Goal: Transaction & Acquisition: Book appointment/travel/reservation

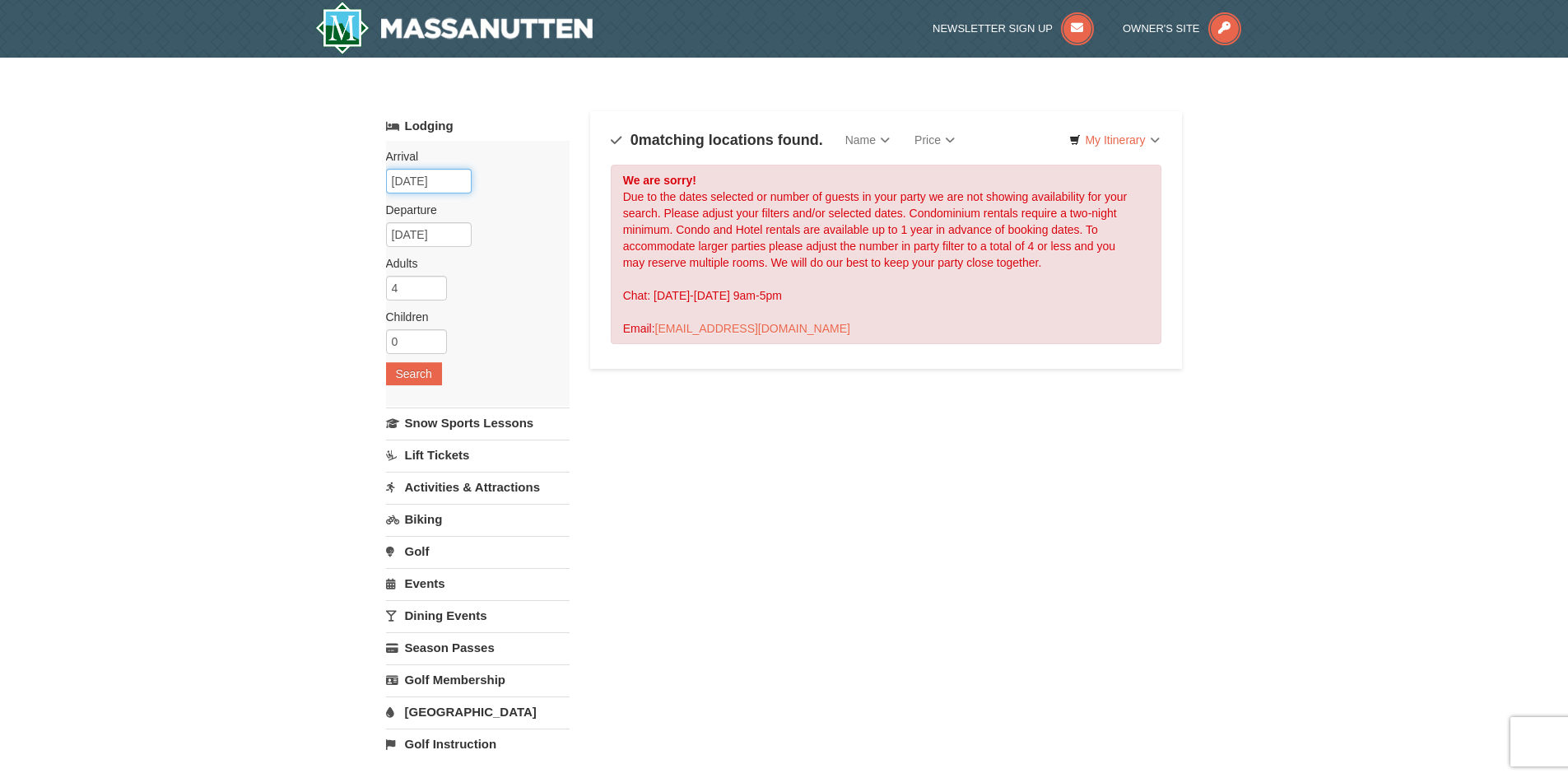
click at [452, 178] on input "05/14/2026" at bounding box center [429, 181] width 86 height 24
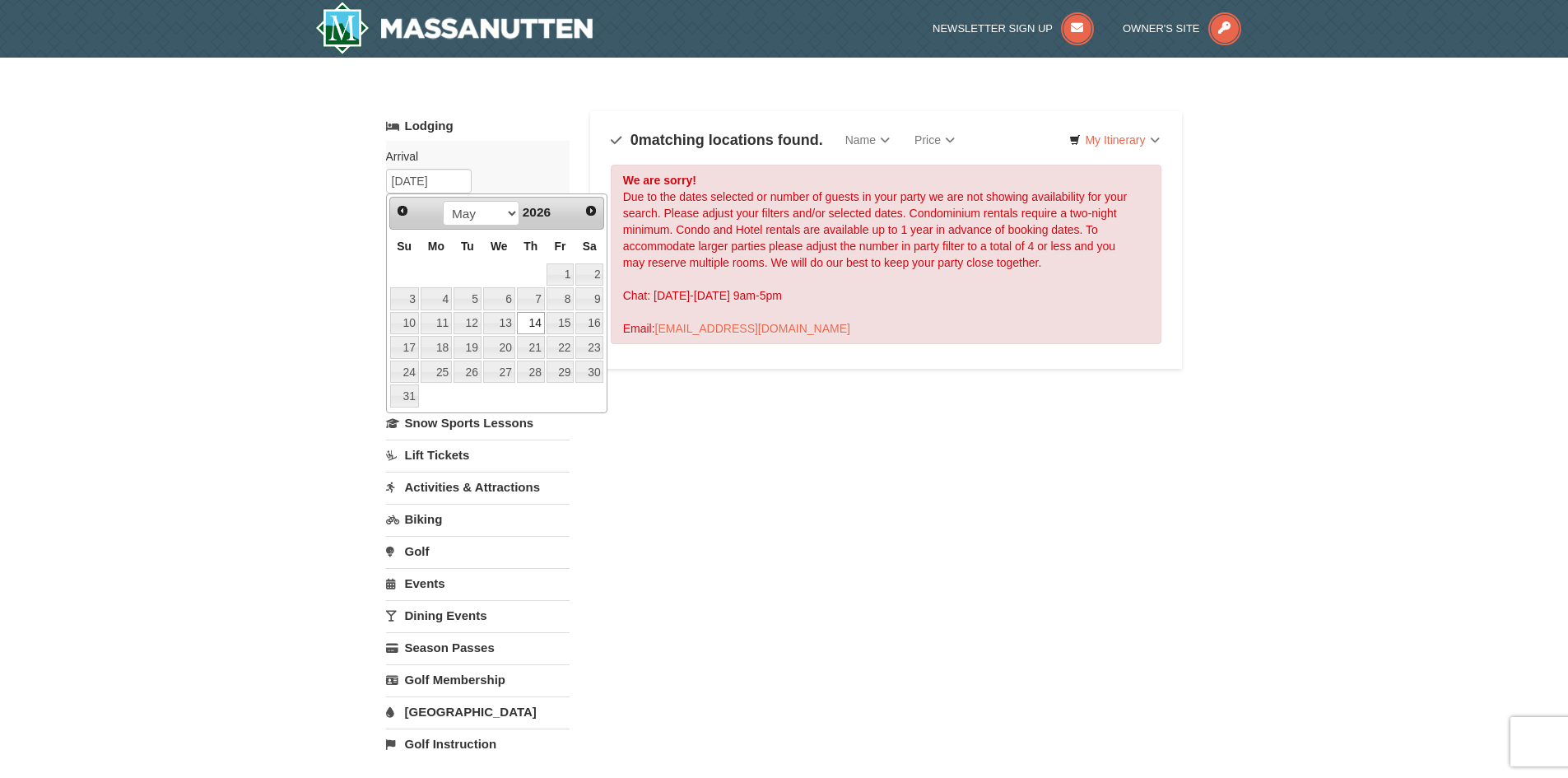
click at [529, 322] on link "14" at bounding box center [530, 324] width 28 height 23
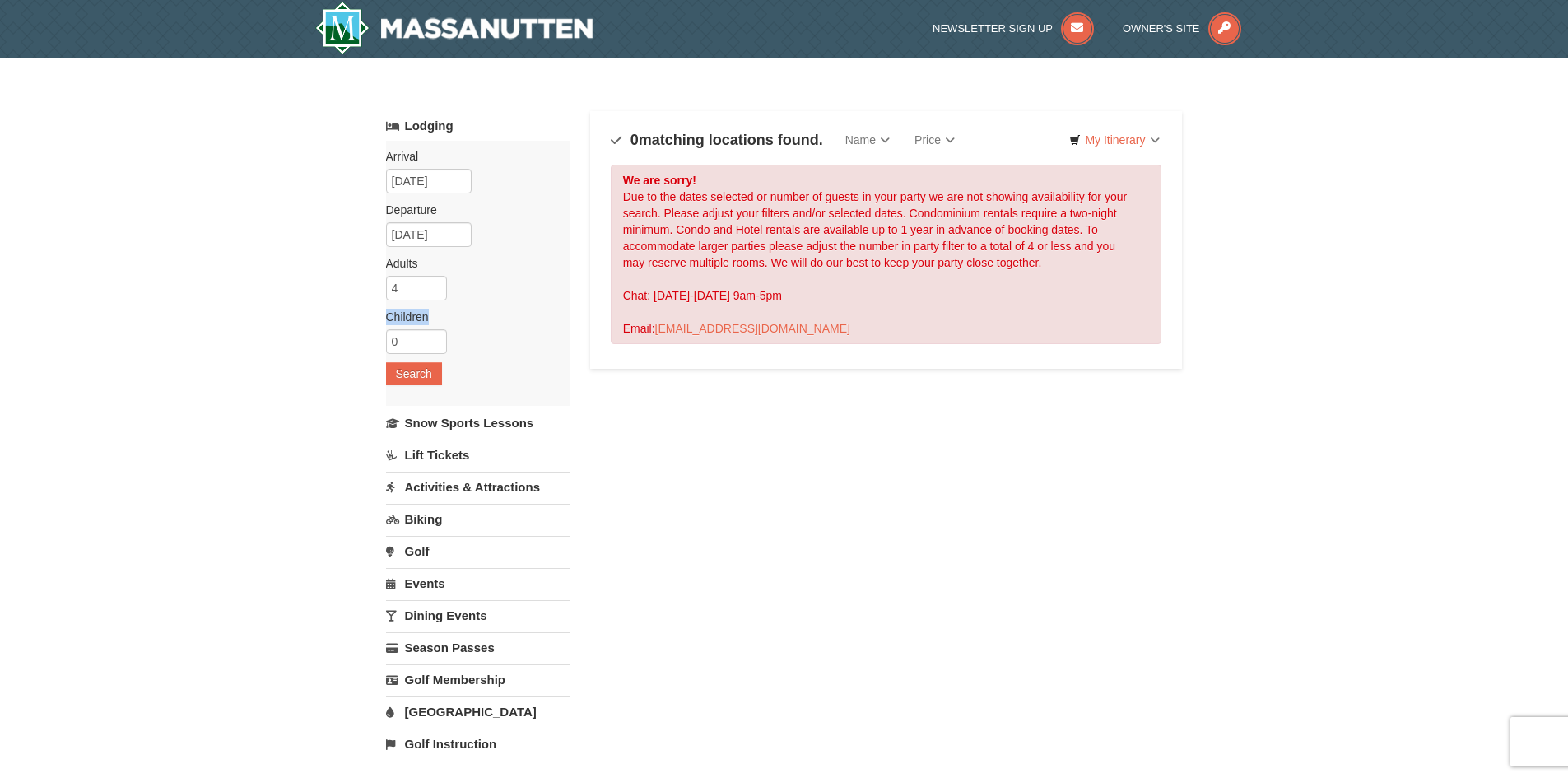
click at [535, 309] on div "Arrival Please format dates MM/DD/YYYY Please format dates MM/DD/YYYY 05/14/202…" at bounding box center [478, 273] width 184 height 265
click at [543, 305] on div "Arrival Please format dates MM/DD/YYYY Please format dates MM/DD/YYYY 05/14/202…" at bounding box center [478, 273] width 184 height 265
click at [681, 476] on div "Lodging Arrival Please format dates MM/DD/YYYY Please format dates MM/DD/YYYY 0…" at bounding box center [784, 535] width 797 height 847
click at [464, 181] on input "05/14/2026" at bounding box center [429, 181] width 86 height 24
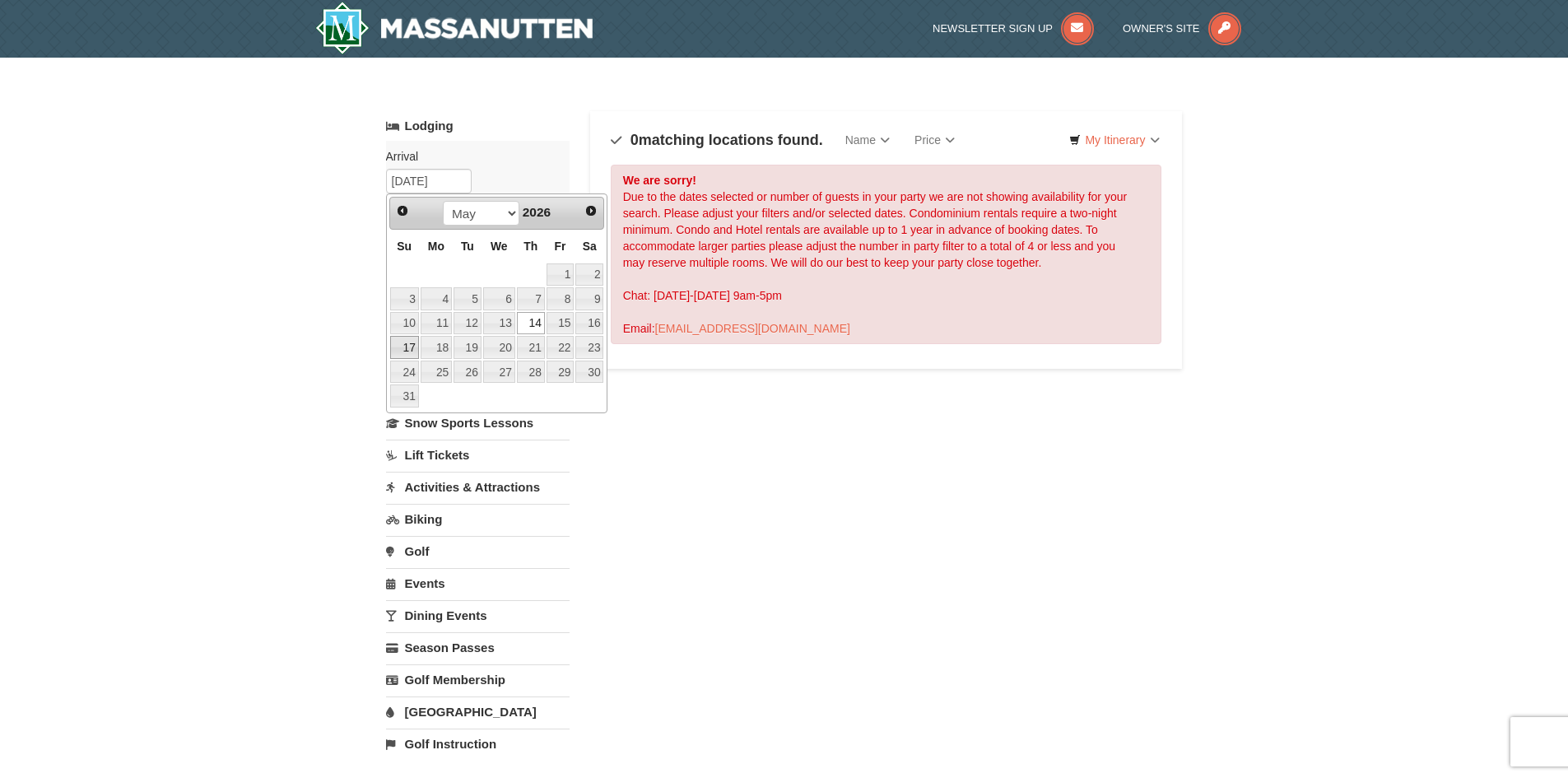
click at [405, 348] on link "17" at bounding box center [403, 348] width 28 height 23
type input "05/17/2026"
type input "05/18/2026"
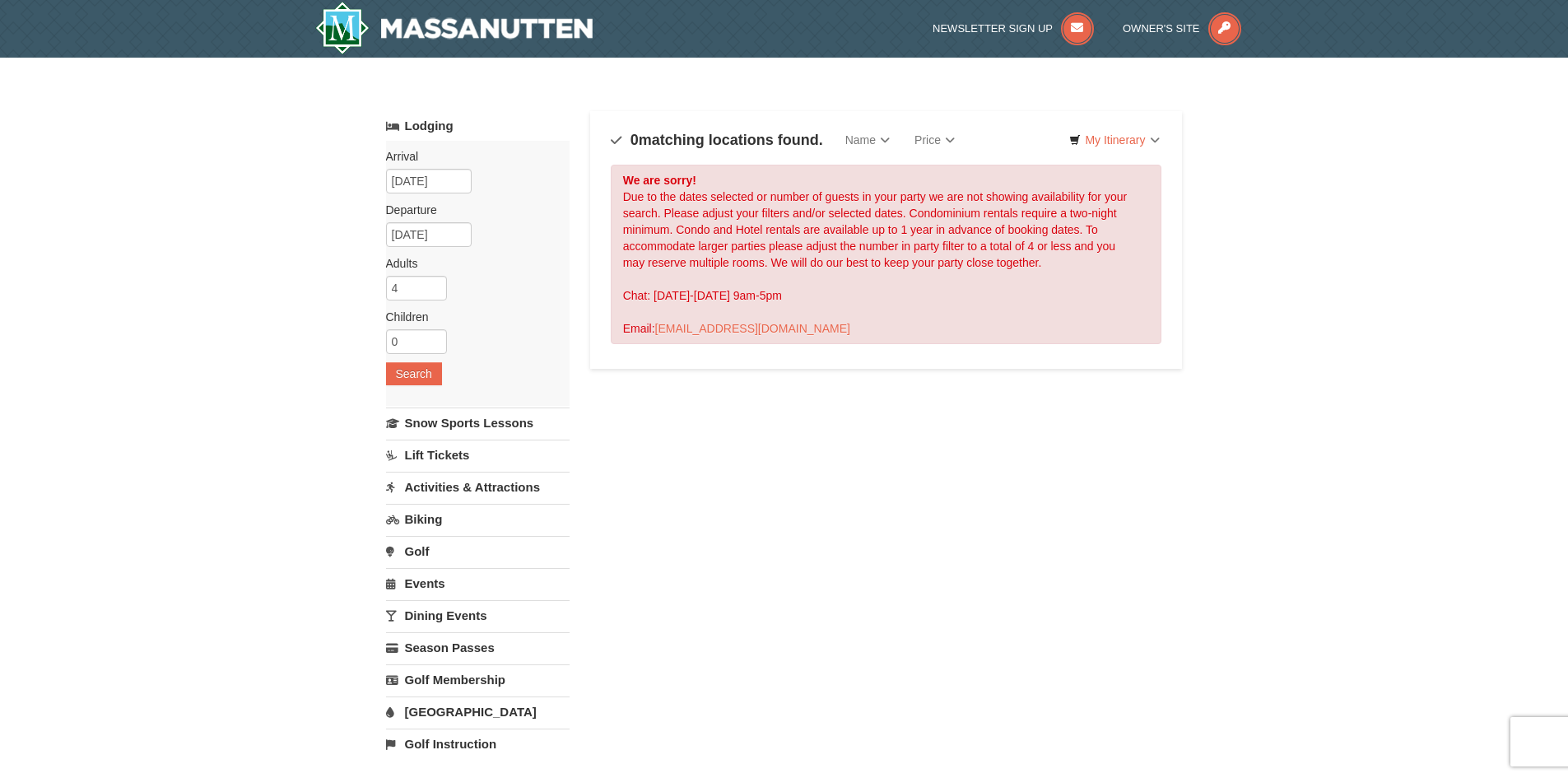
click at [663, 455] on div "Lodging Arrival Please format dates MM/DD/YYYY Please format dates MM/DD/YYYY 0…" at bounding box center [784, 535] width 797 height 847
click at [452, 177] on input "05/17/2026" at bounding box center [429, 181] width 86 height 24
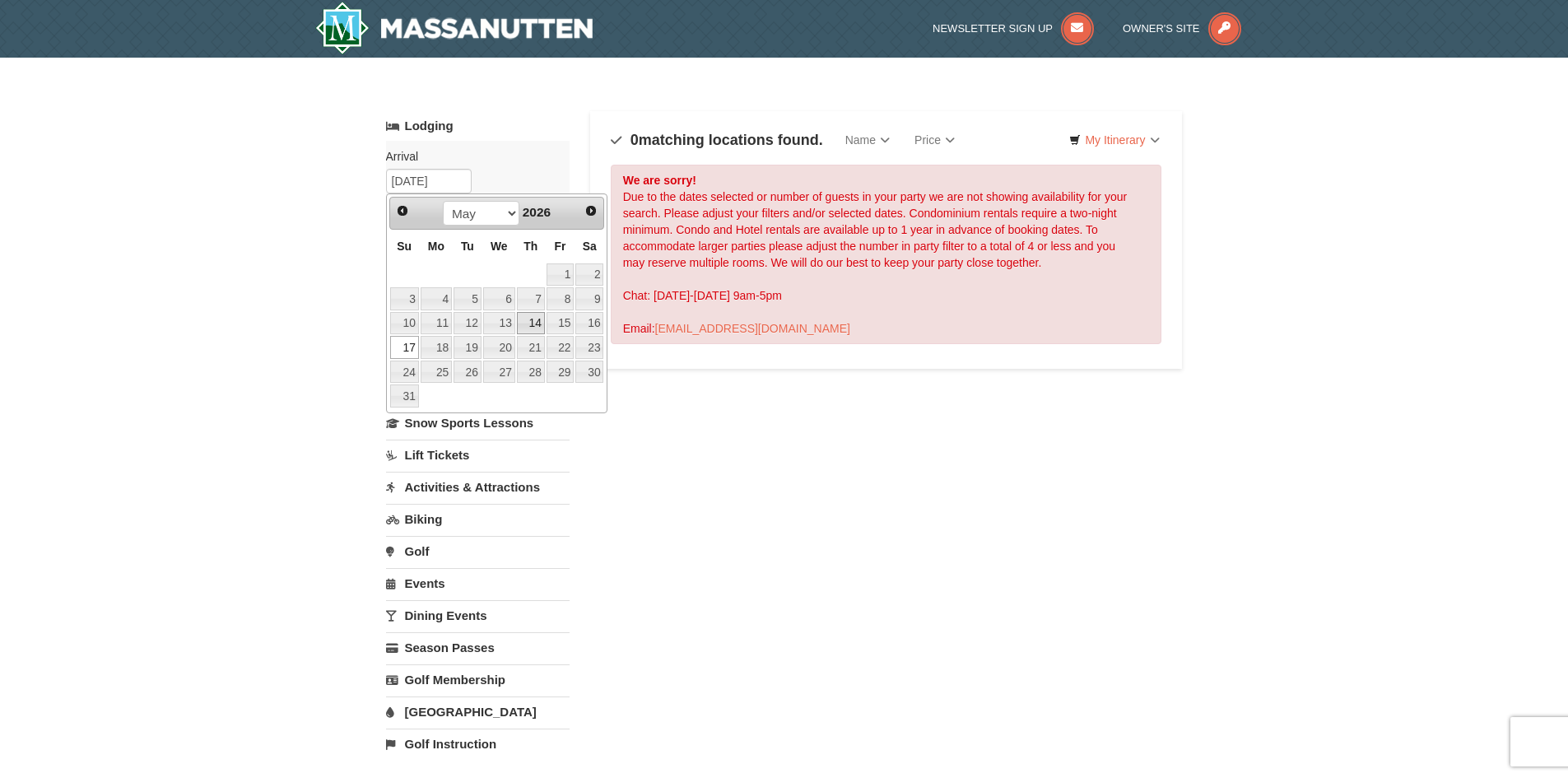
click at [529, 319] on link "14" at bounding box center [530, 324] width 28 height 23
type input "05/14/2026"
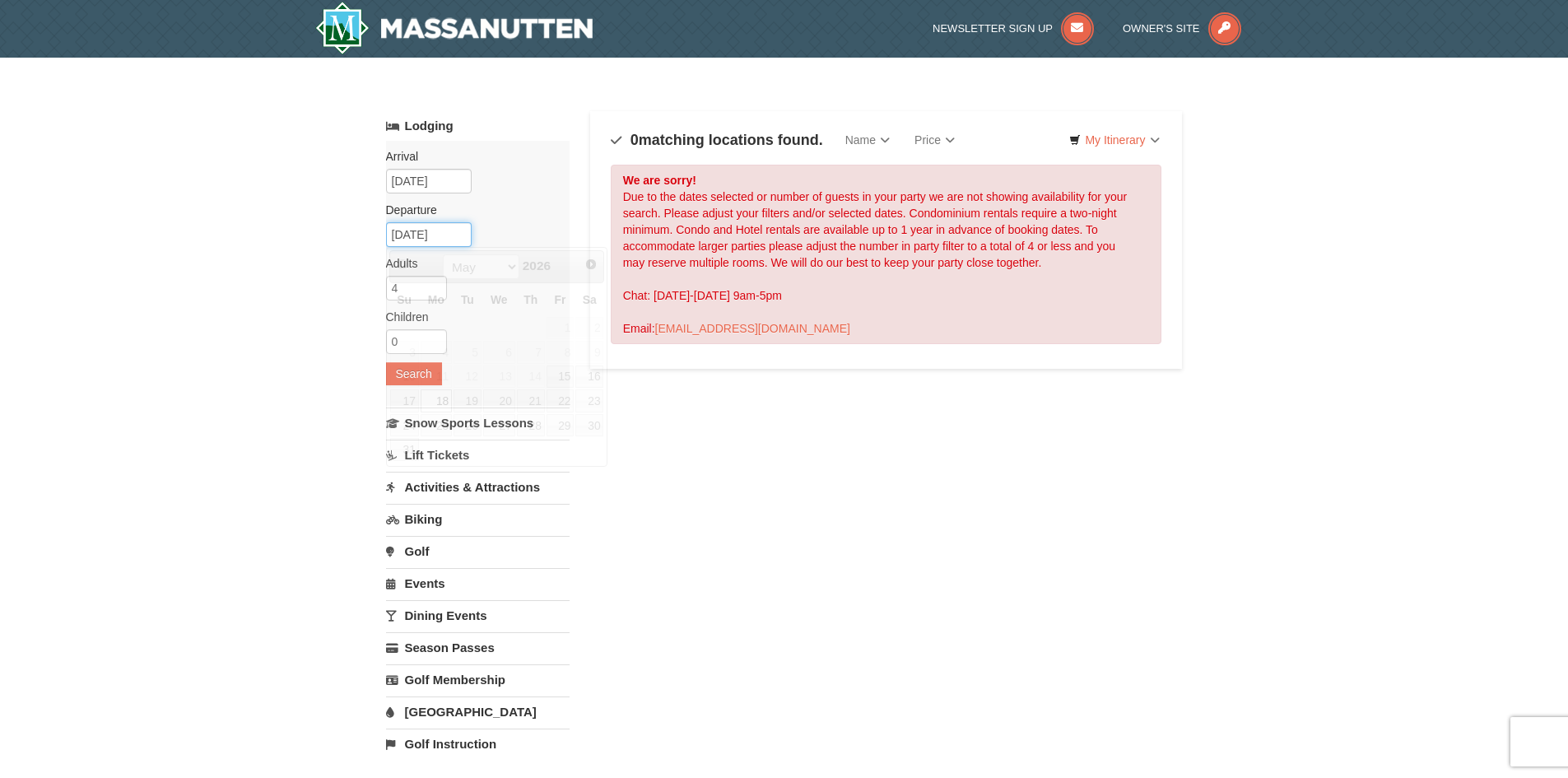
click at [465, 245] on input "05/18/2026" at bounding box center [429, 234] width 86 height 24
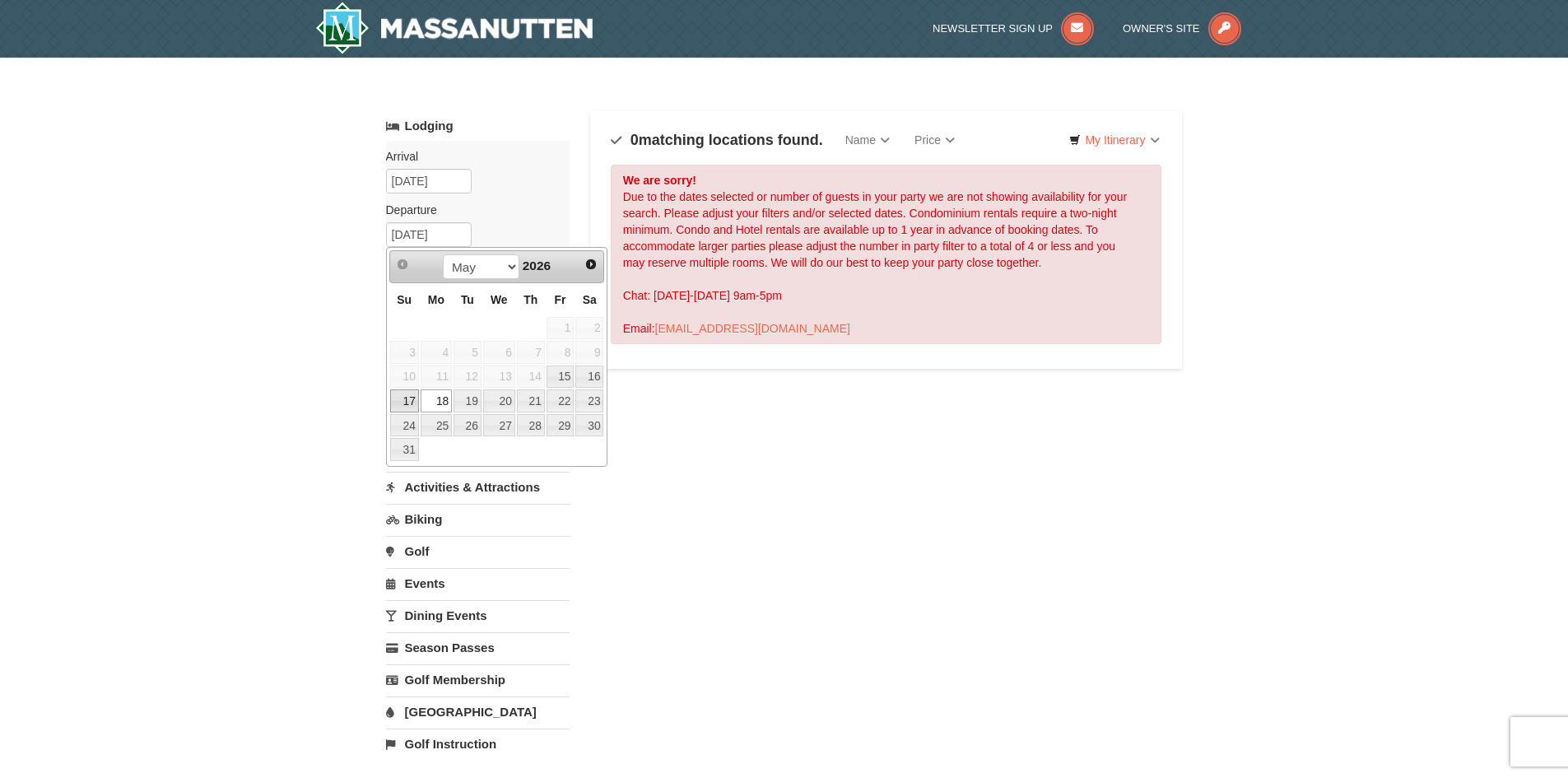
click at [404, 398] on link "17" at bounding box center [403, 402] width 28 height 23
type input "05/17/2026"
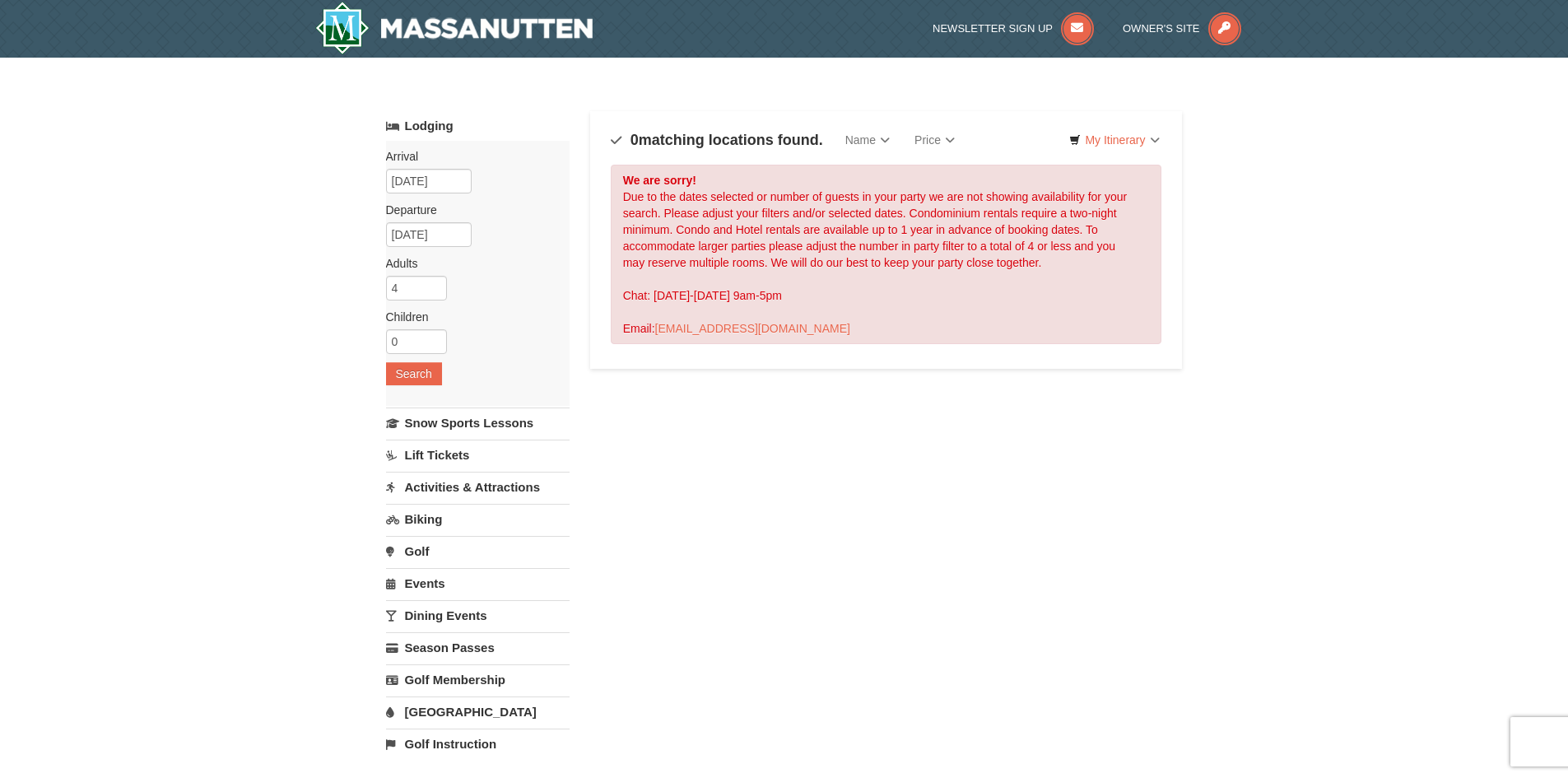
click at [643, 454] on div "Lodging Arrival Please format dates MM/DD/YYYY Please format dates MM/DD/YYYY 0…" at bounding box center [784, 535] width 797 height 847
click at [413, 373] on button "Search" at bounding box center [413, 374] width 56 height 23
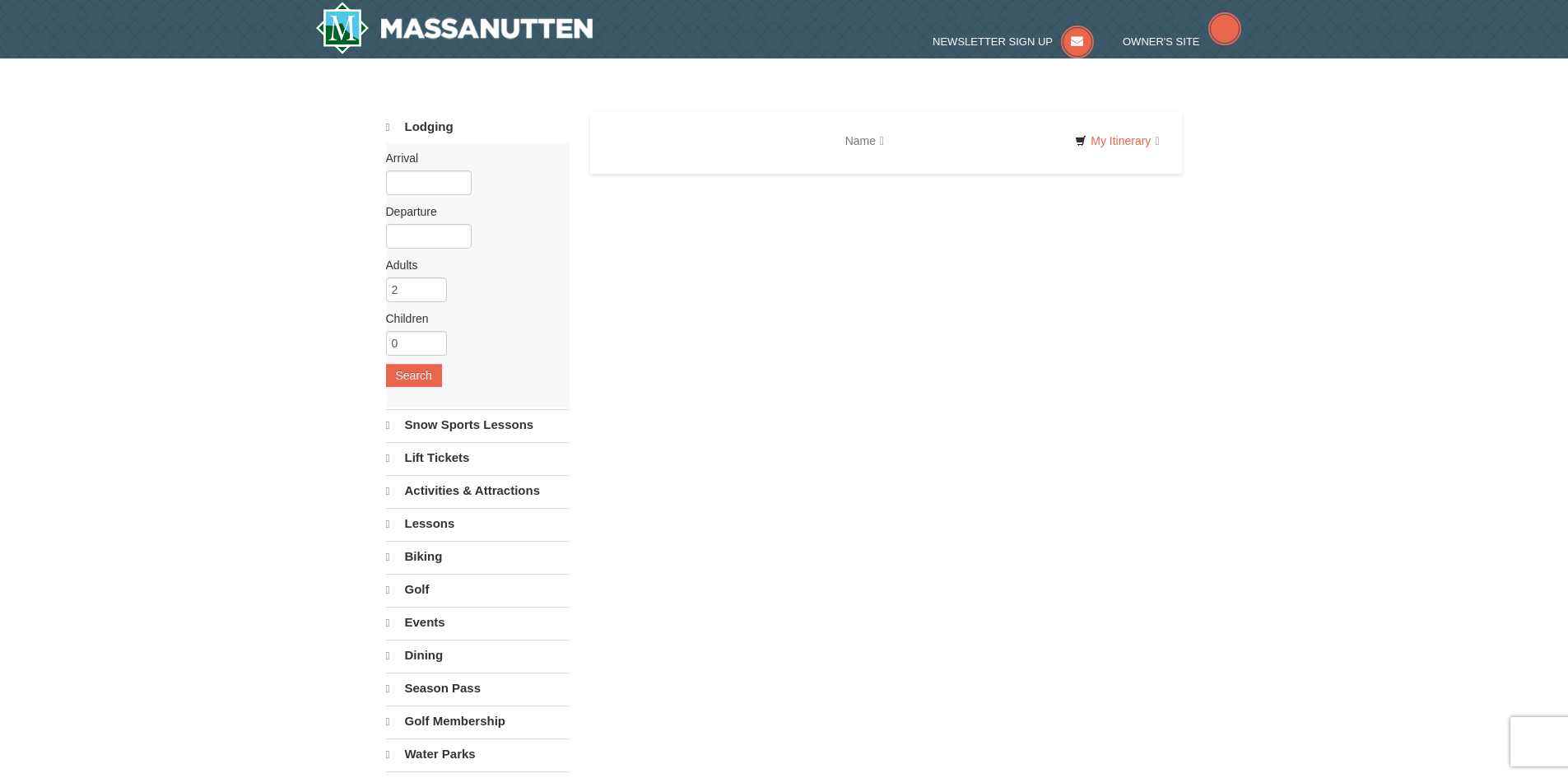
select select "10"
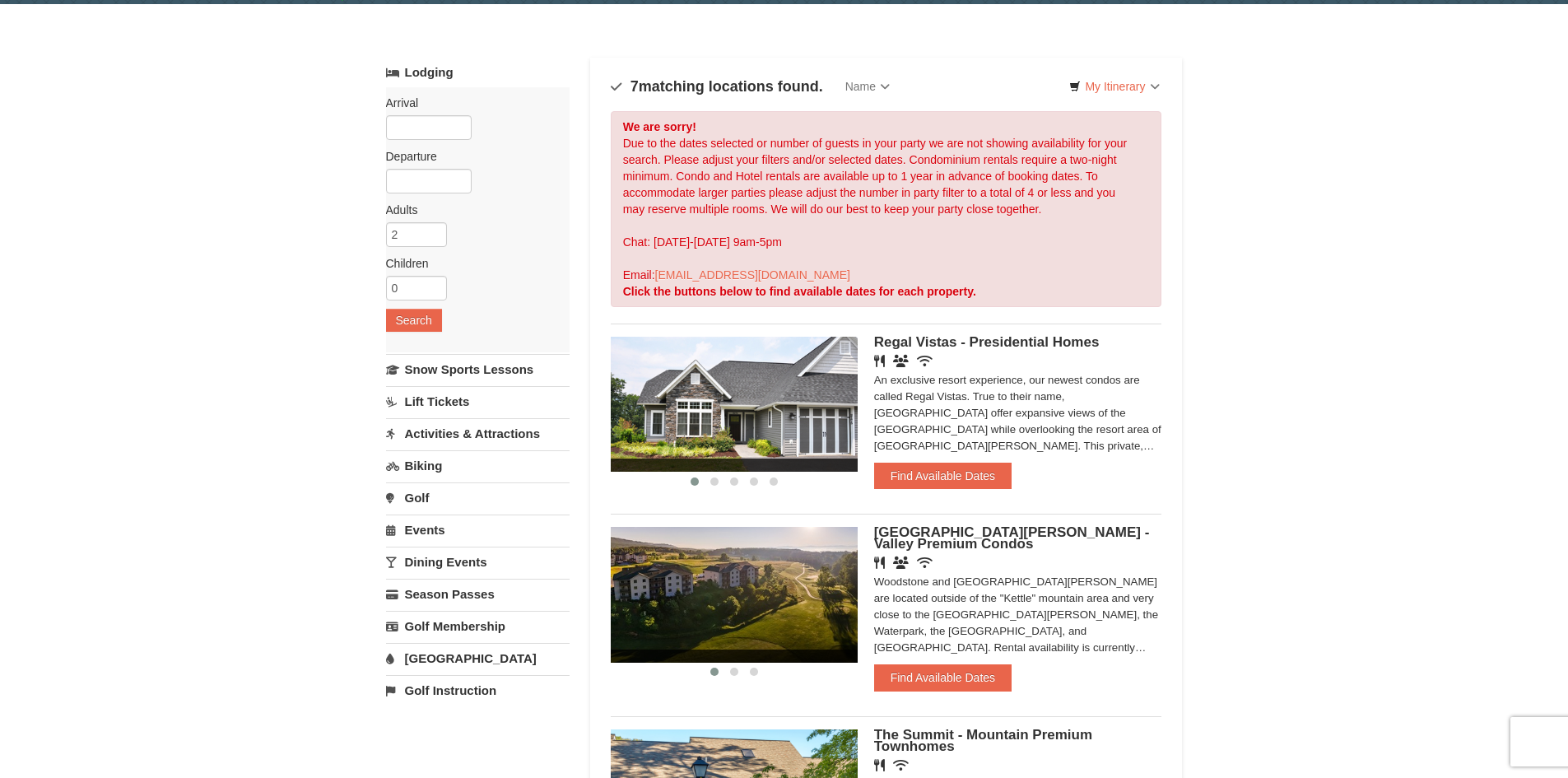
scroll to position [82, 0]
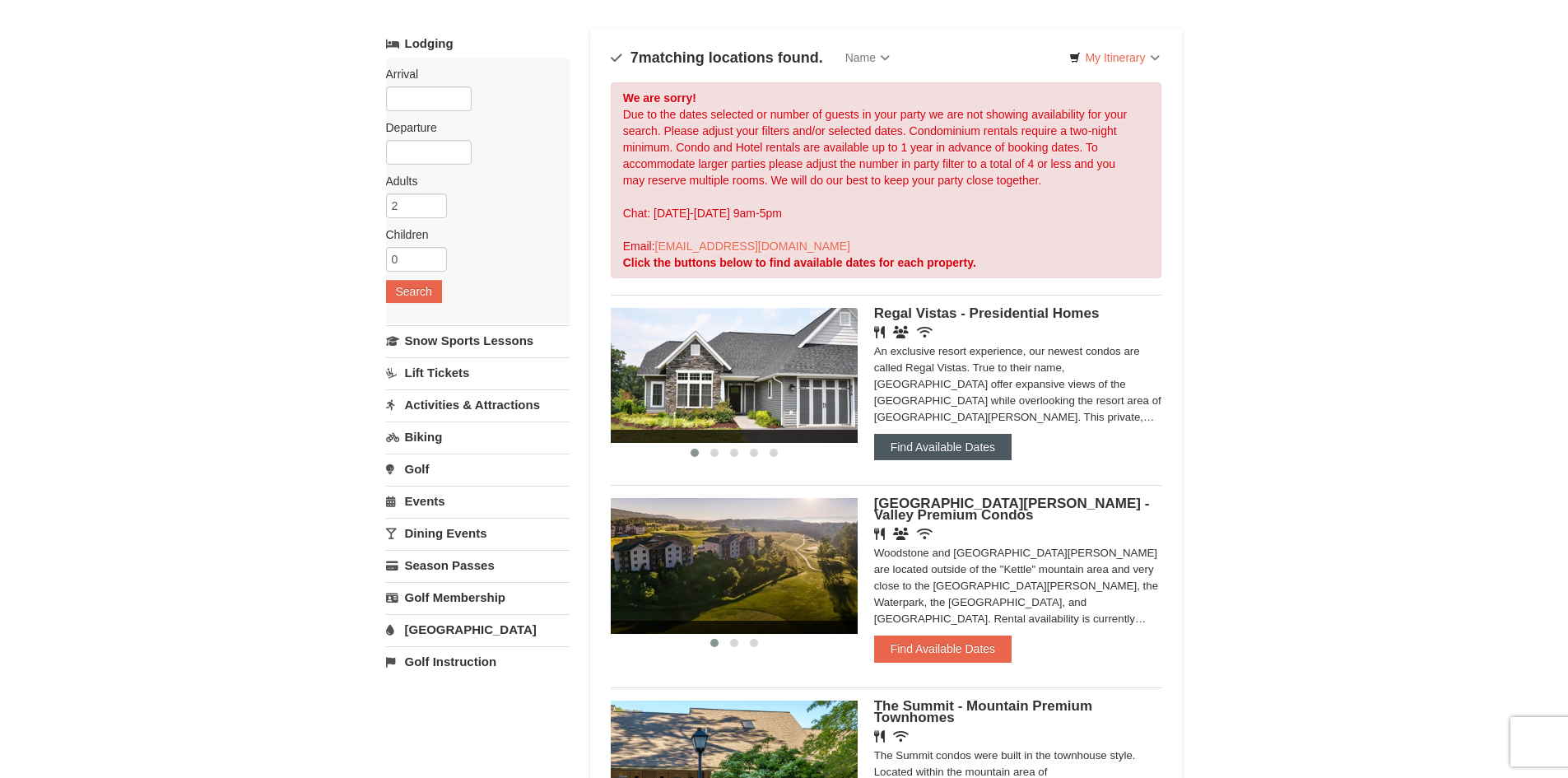
click at [933, 447] on button "Find Available Dates" at bounding box center [943, 447] width 138 height 26
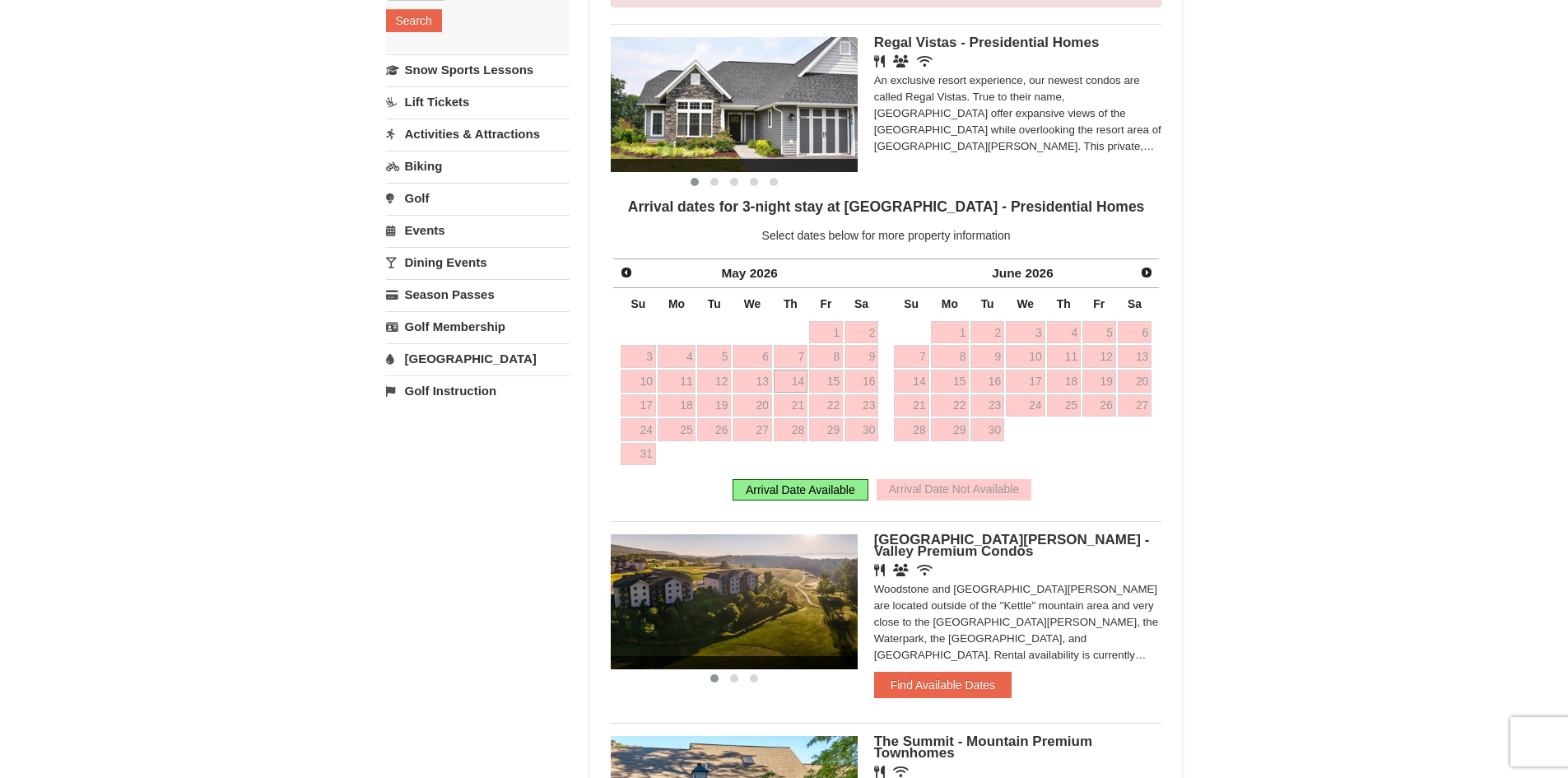
scroll to position [411, 0]
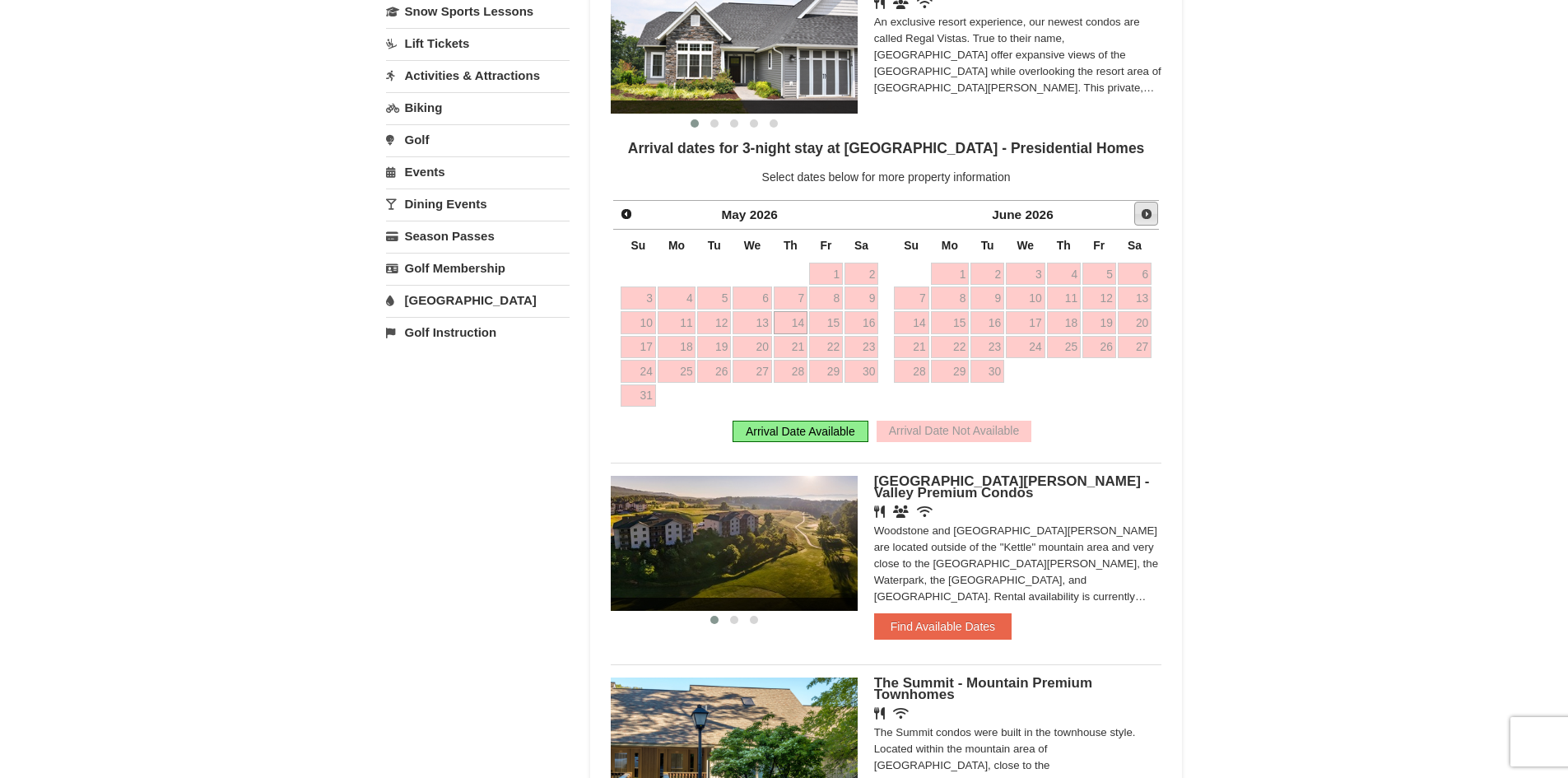
click at [1141, 214] on span "Next" at bounding box center [1146, 213] width 13 height 13
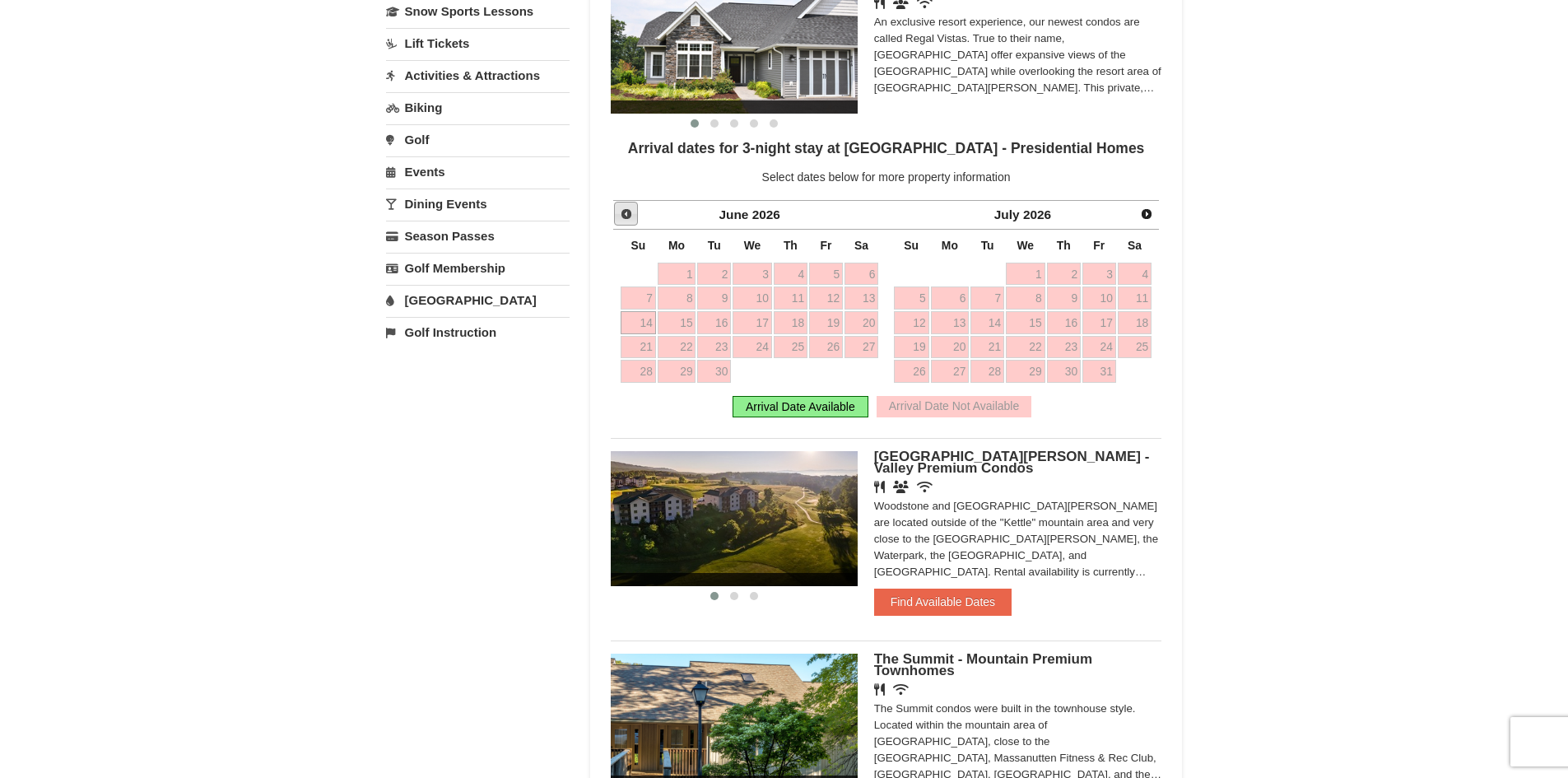
click at [628, 216] on span "Prev" at bounding box center [625, 213] width 13 height 13
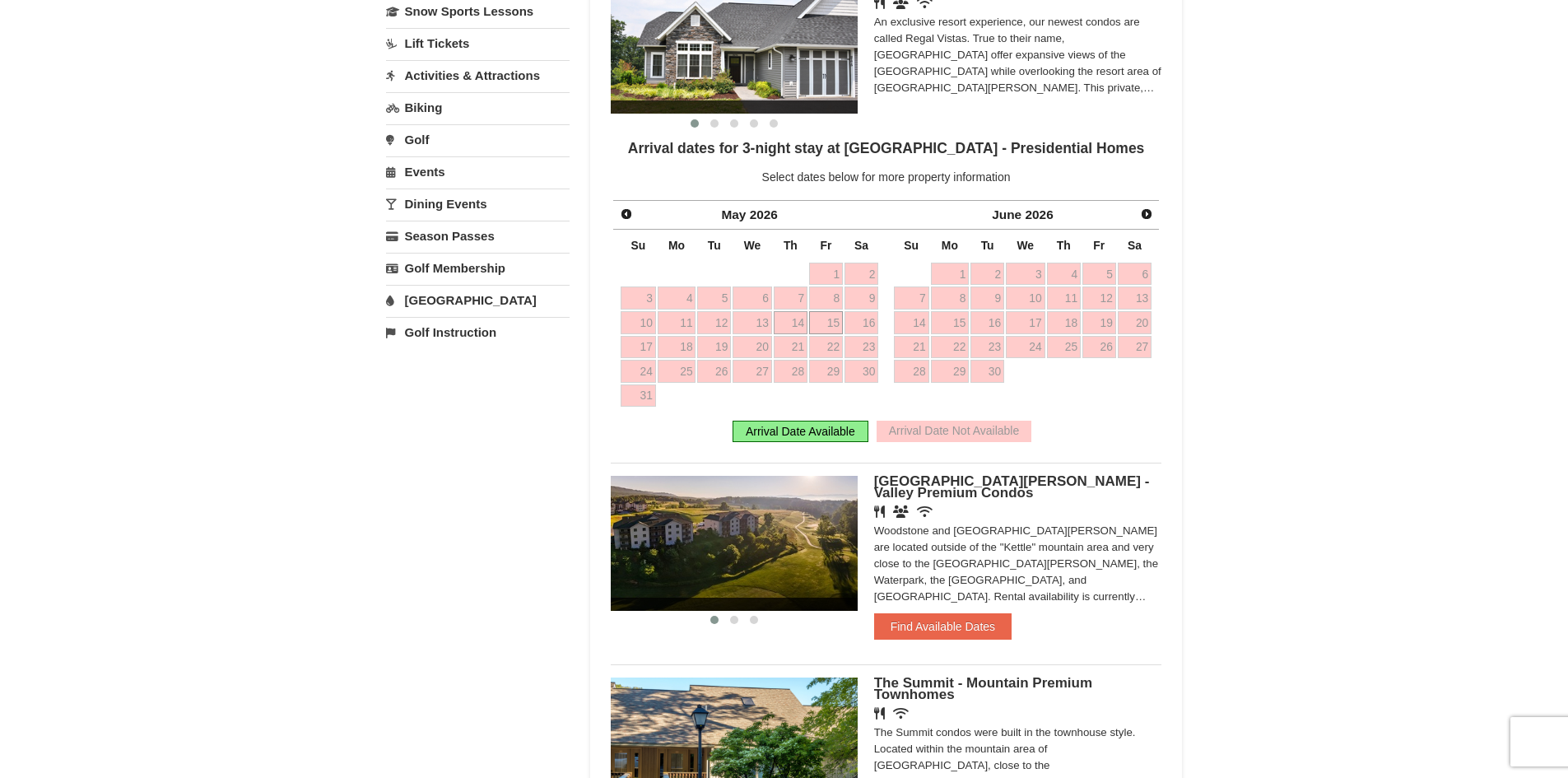
click at [830, 325] on link "15" at bounding box center [826, 323] width 34 height 23
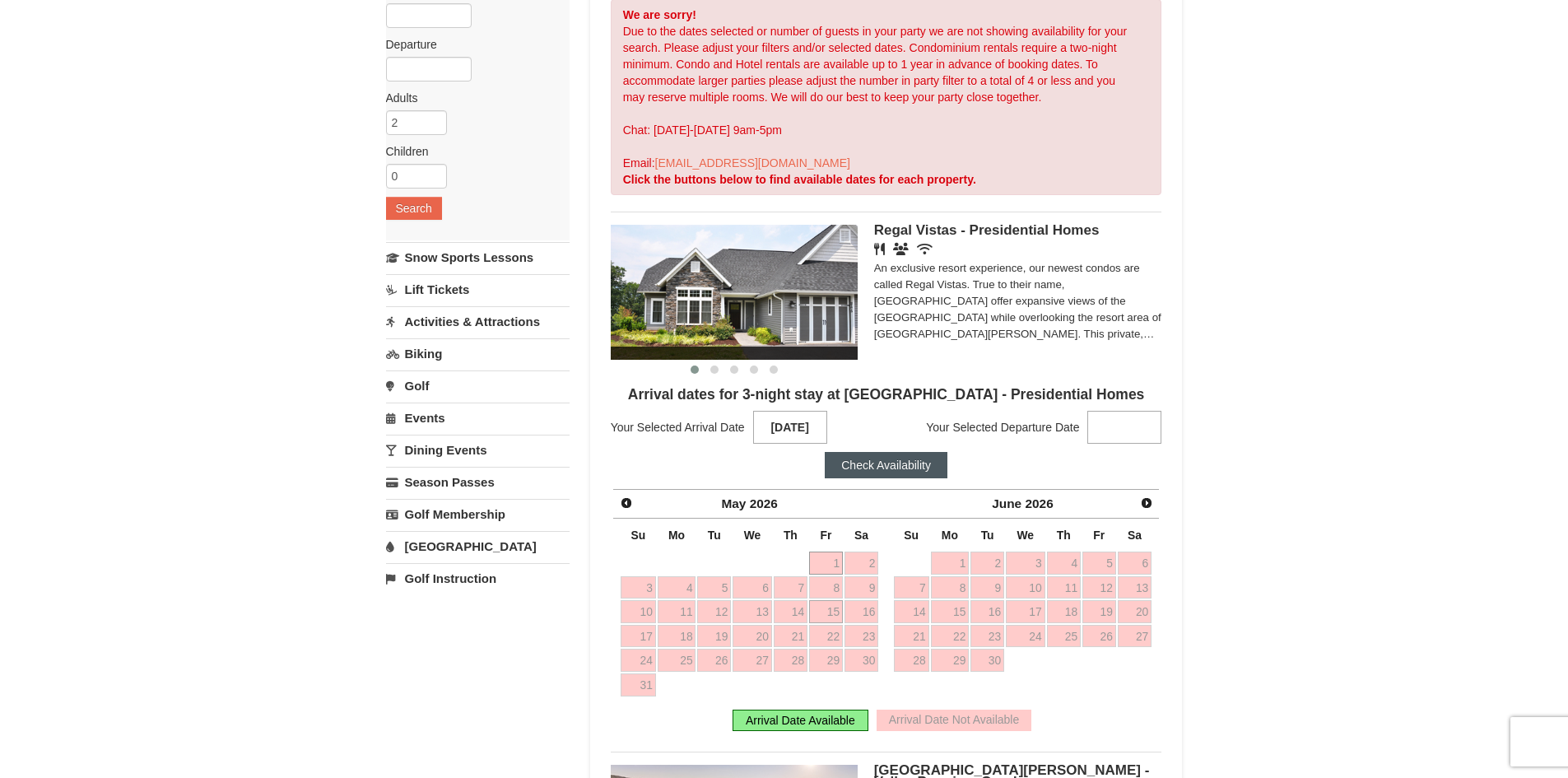
scroll to position [164, 0]
click at [807, 432] on strong "05/15/2026" at bounding box center [790, 428] width 74 height 33
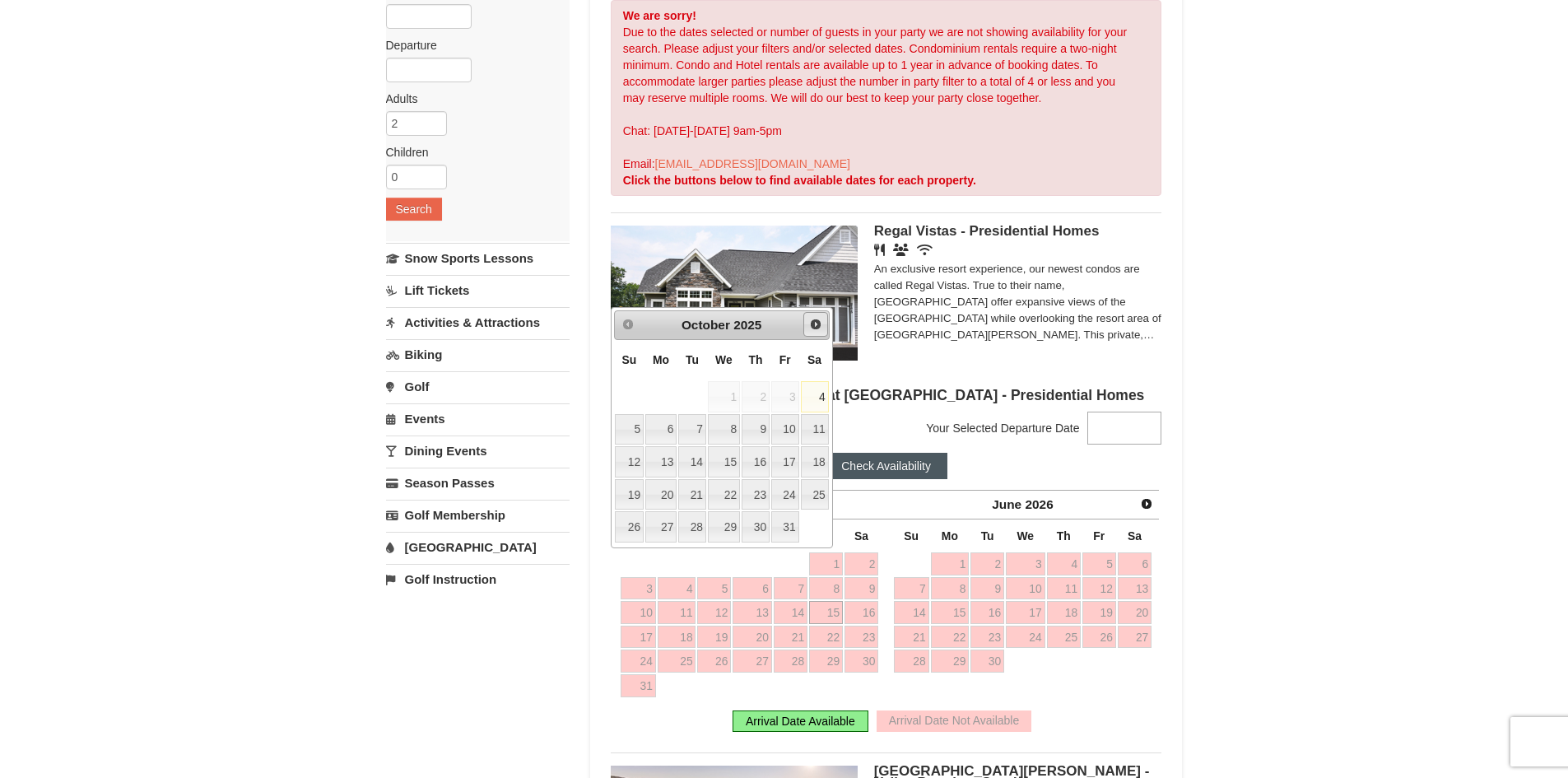
click at [820, 320] on span "Next" at bounding box center [815, 324] width 13 height 13
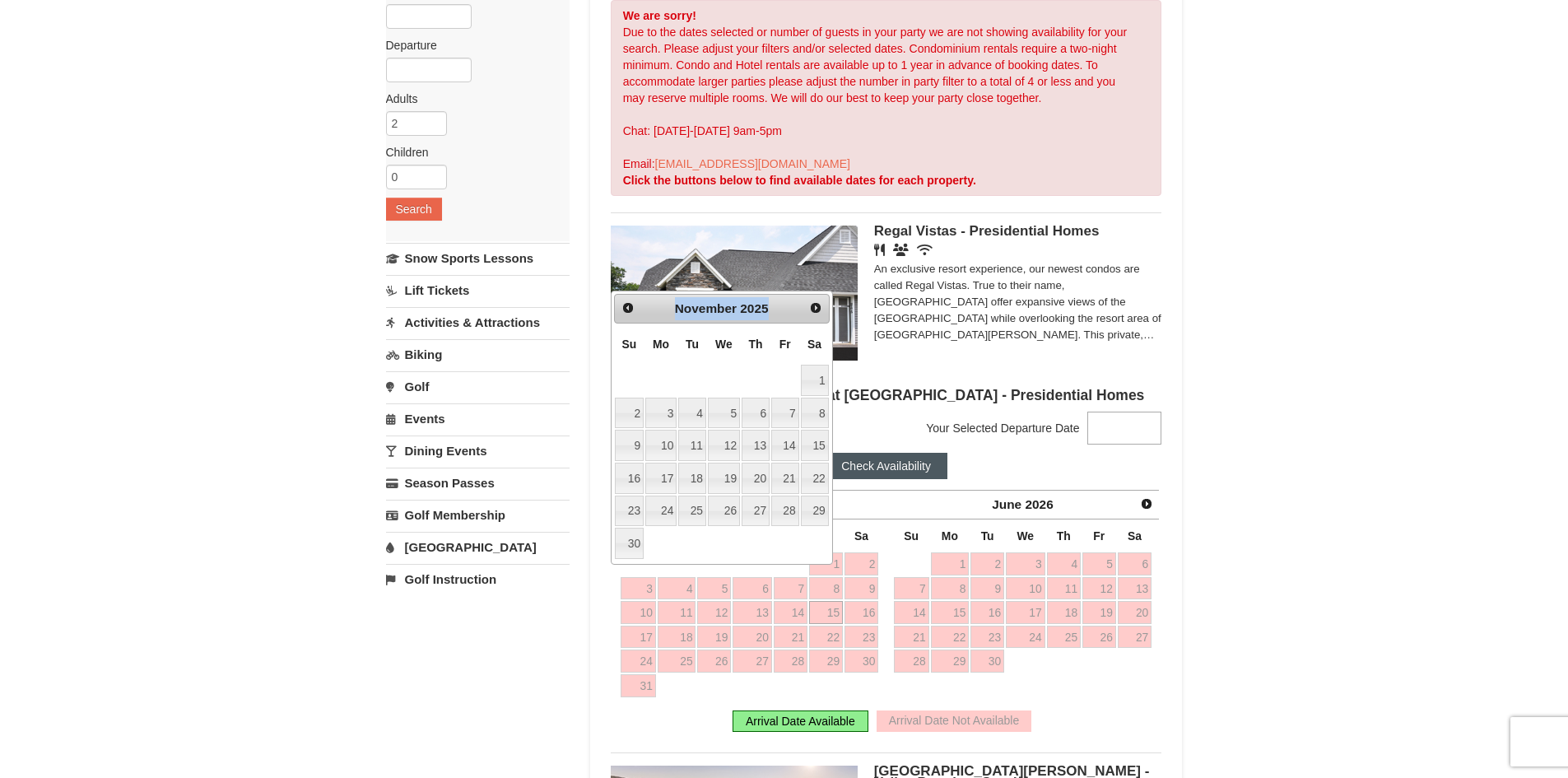
click at [820, 320] on div "Prev Next November 2025" at bounding box center [722, 309] width 216 height 29
click at [819, 307] on span "Next" at bounding box center [815, 307] width 13 height 13
click at [819, 307] on div "Prev Next November 2025 Su Mo Tu We Th Fr Sa 1 2 3 4 5 6 7 8 9 10 11 12 13 14 1…" at bounding box center [721, 427] width 222 height 275
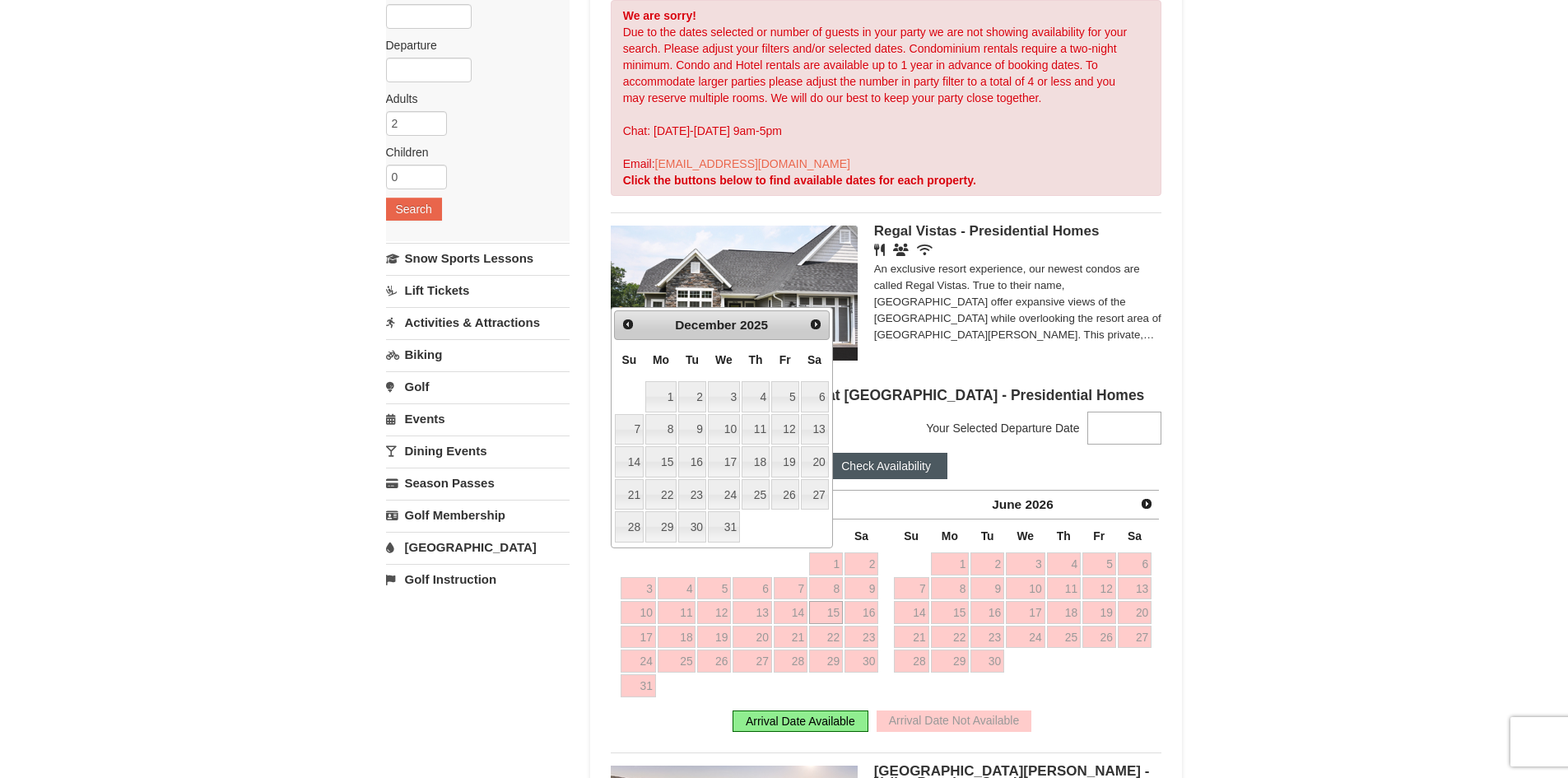
click at [819, 307] on div "Prev Next December 2025 Su Mo Tu We Th Fr Sa 1 2 3 4 5 6 7 8 9 10 11 12 13 14 1…" at bounding box center [721, 428] width 222 height 242
click at [813, 324] on span "Next" at bounding box center [815, 324] width 13 height 13
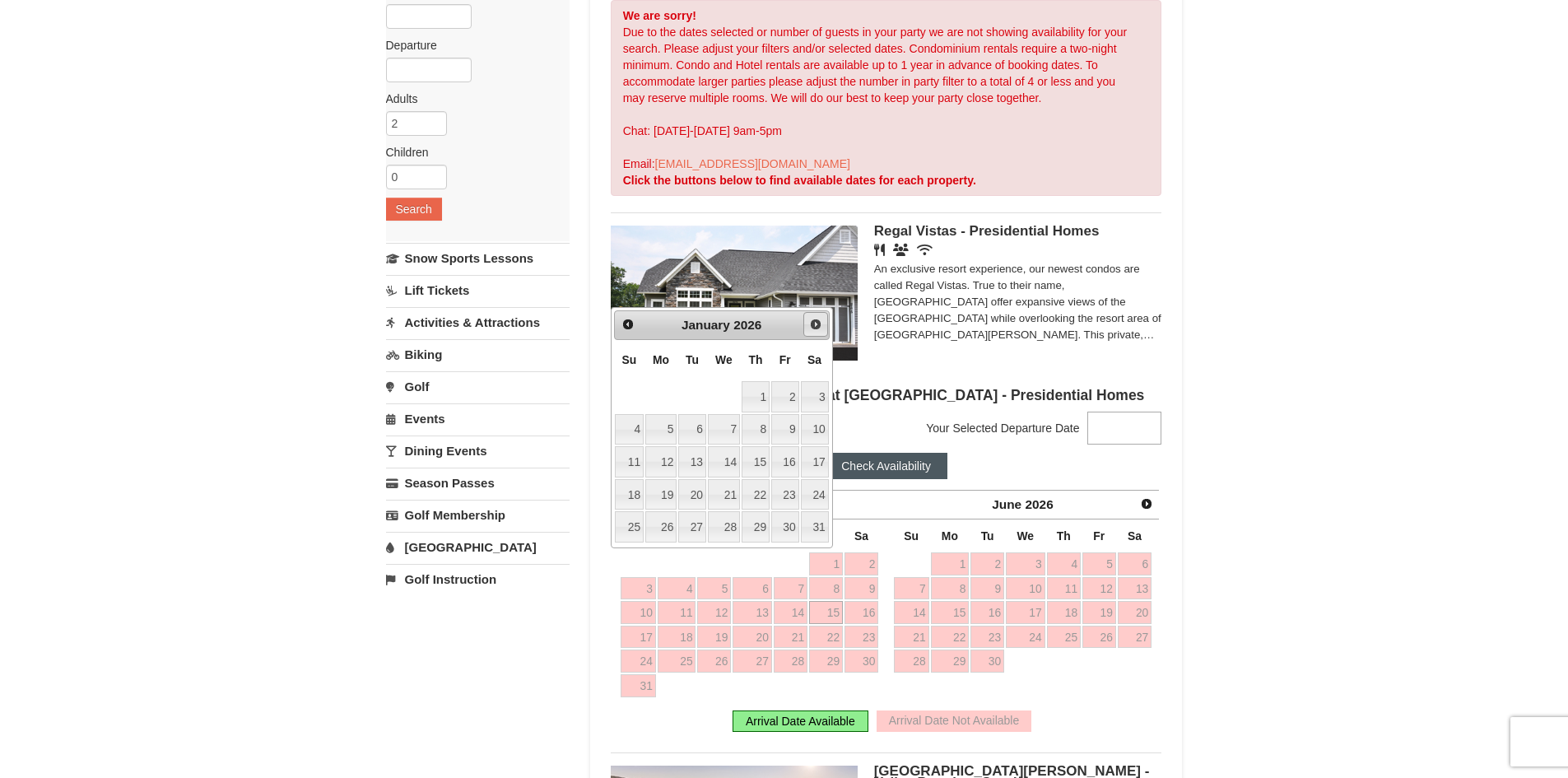
click at [812, 325] on span "Next" at bounding box center [815, 324] width 13 height 13
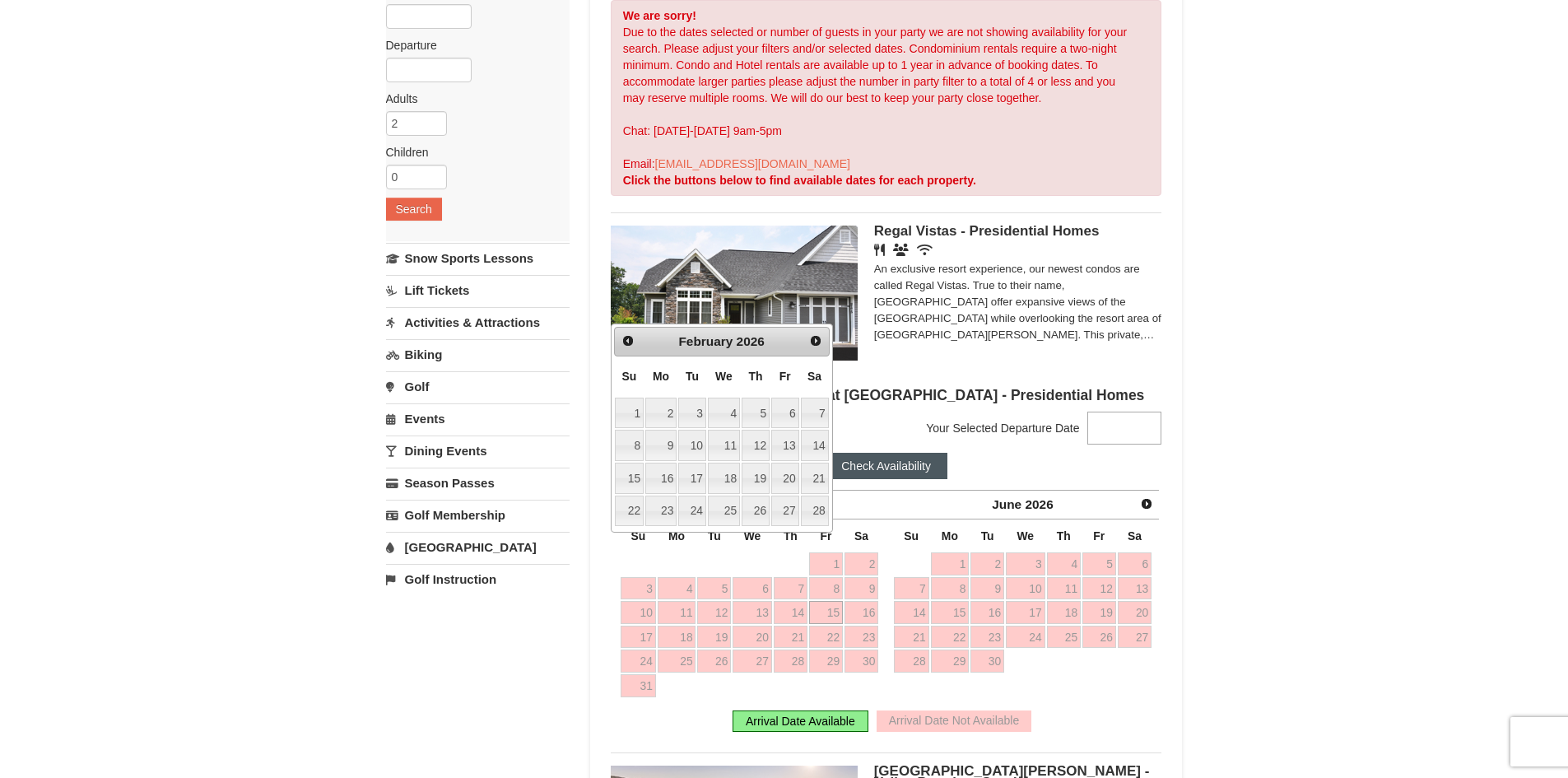
click at [810, 327] on div "Prev Next February 2026" at bounding box center [722, 341] width 216 height 29
click at [806, 336] on link "Next" at bounding box center [815, 340] width 24 height 24
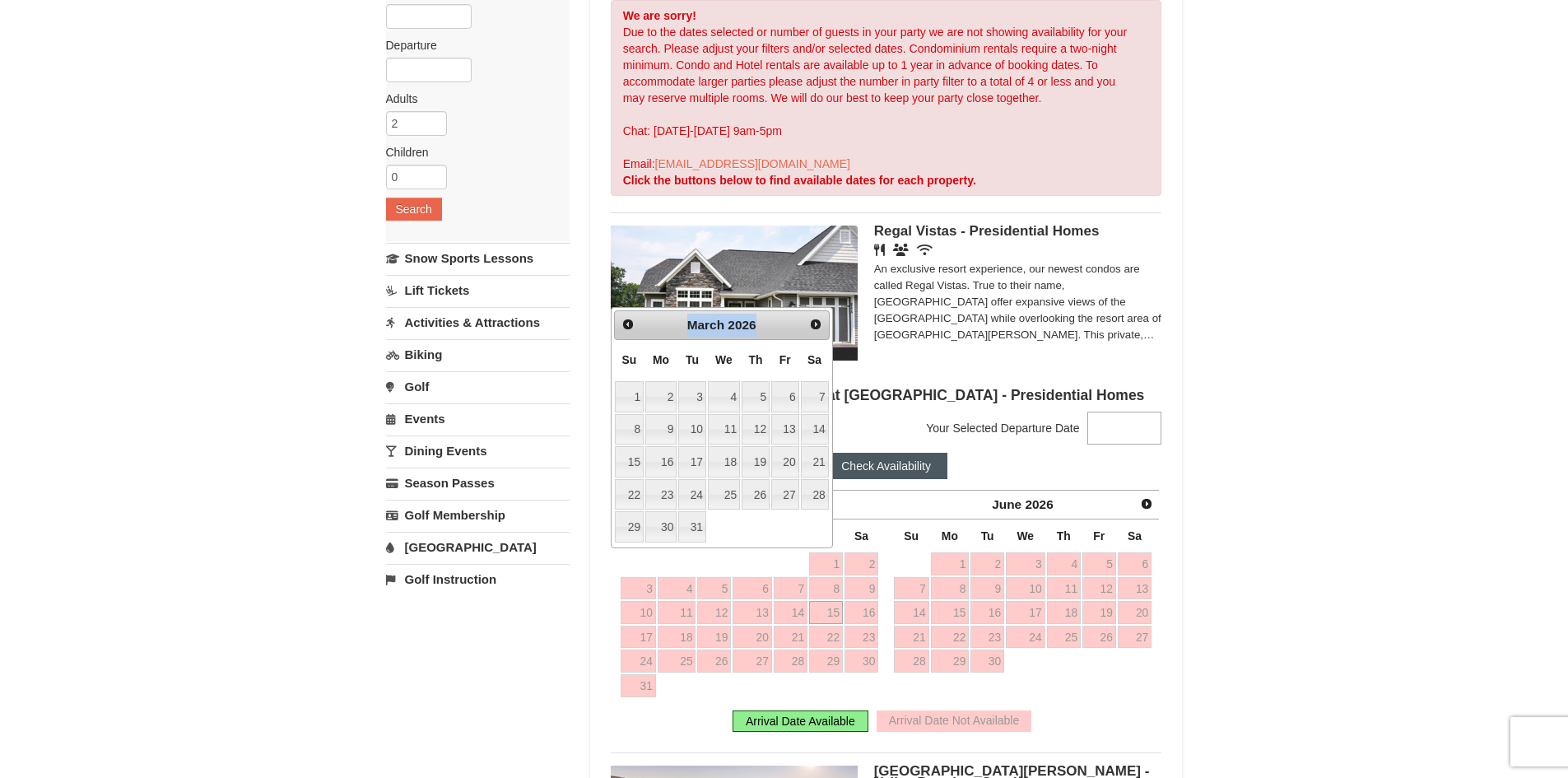
click at [807, 337] on div "Prev Next March 2026" at bounding box center [722, 325] width 216 height 29
click at [815, 328] on span "Next" at bounding box center [815, 324] width 13 height 13
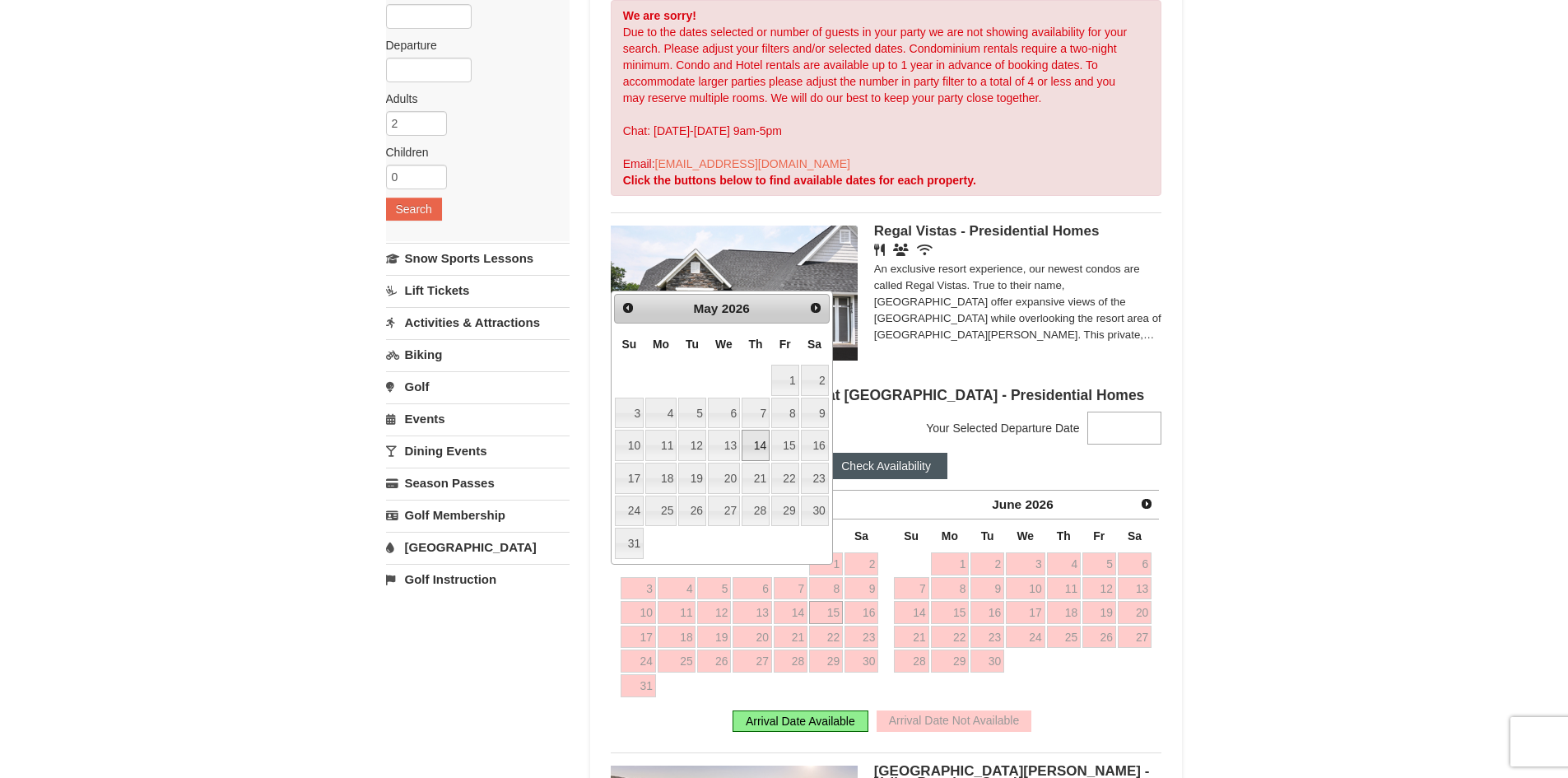
click at [756, 447] on link "14" at bounding box center [755, 446] width 28 height 31
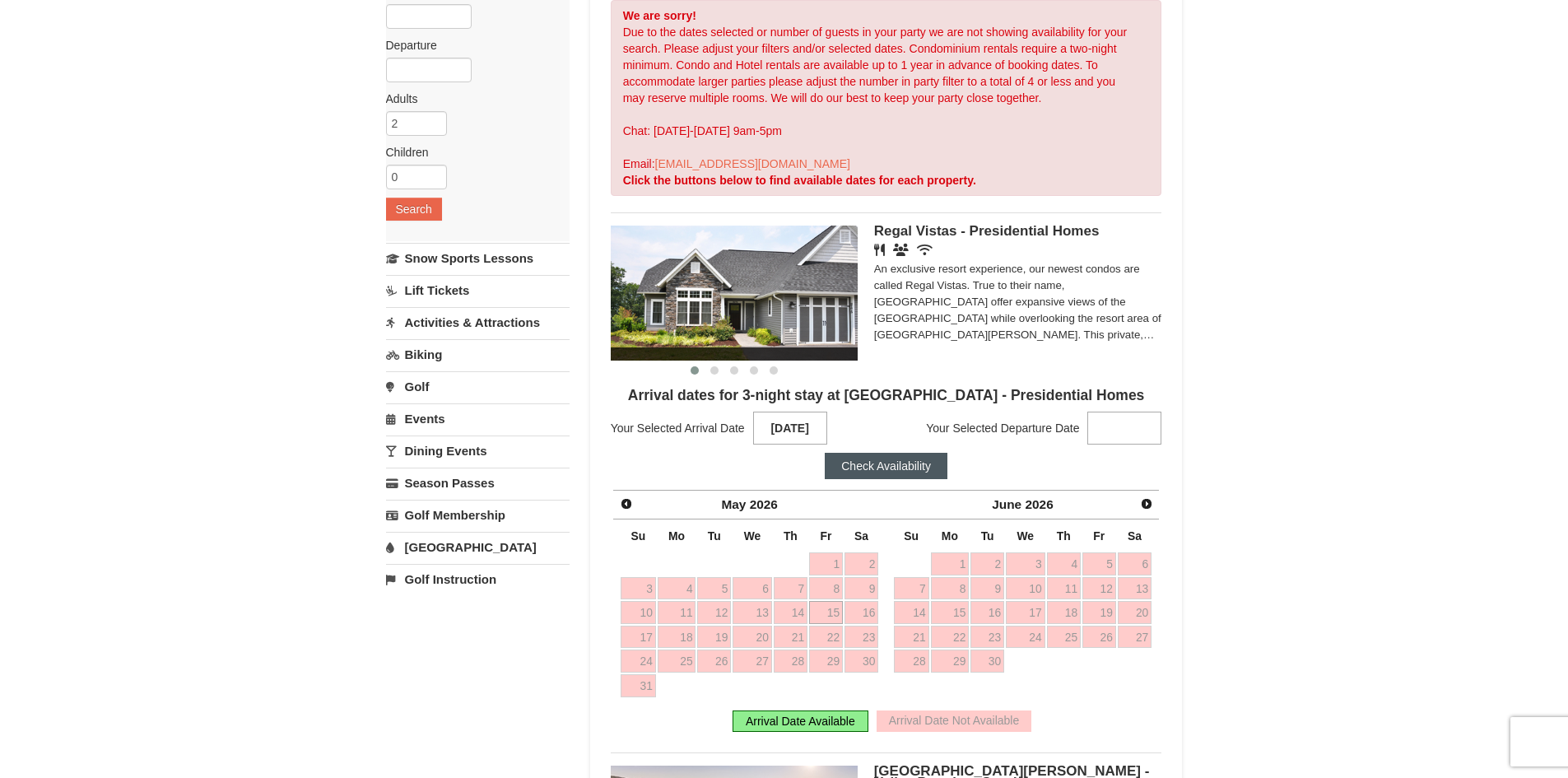
click at [1136, 437] on strong at bounding box center [1124, 428] width 74 height 33
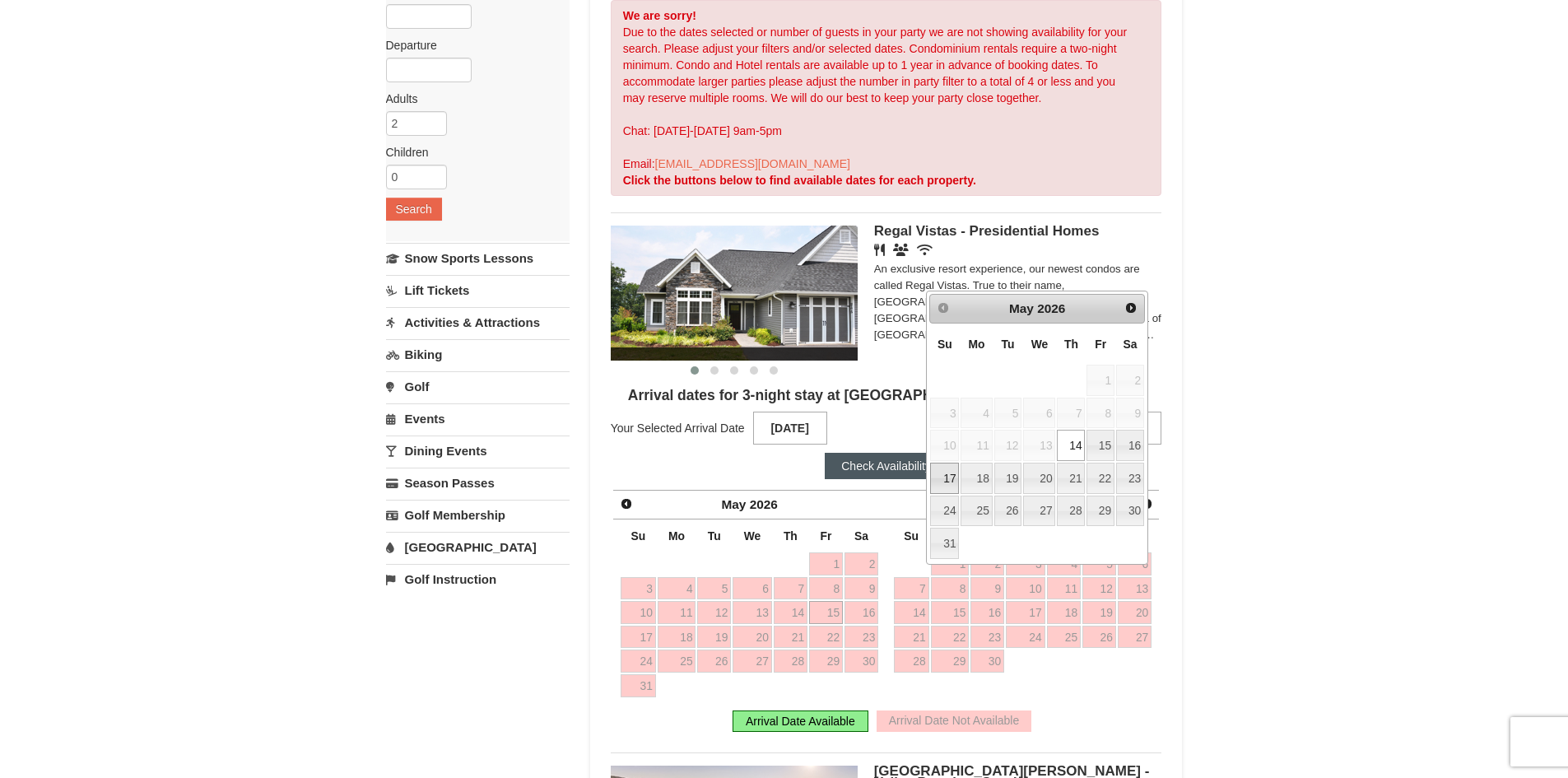
click at [940, 476] on link "17" at bounding box center [944, 478] width 28 height 31
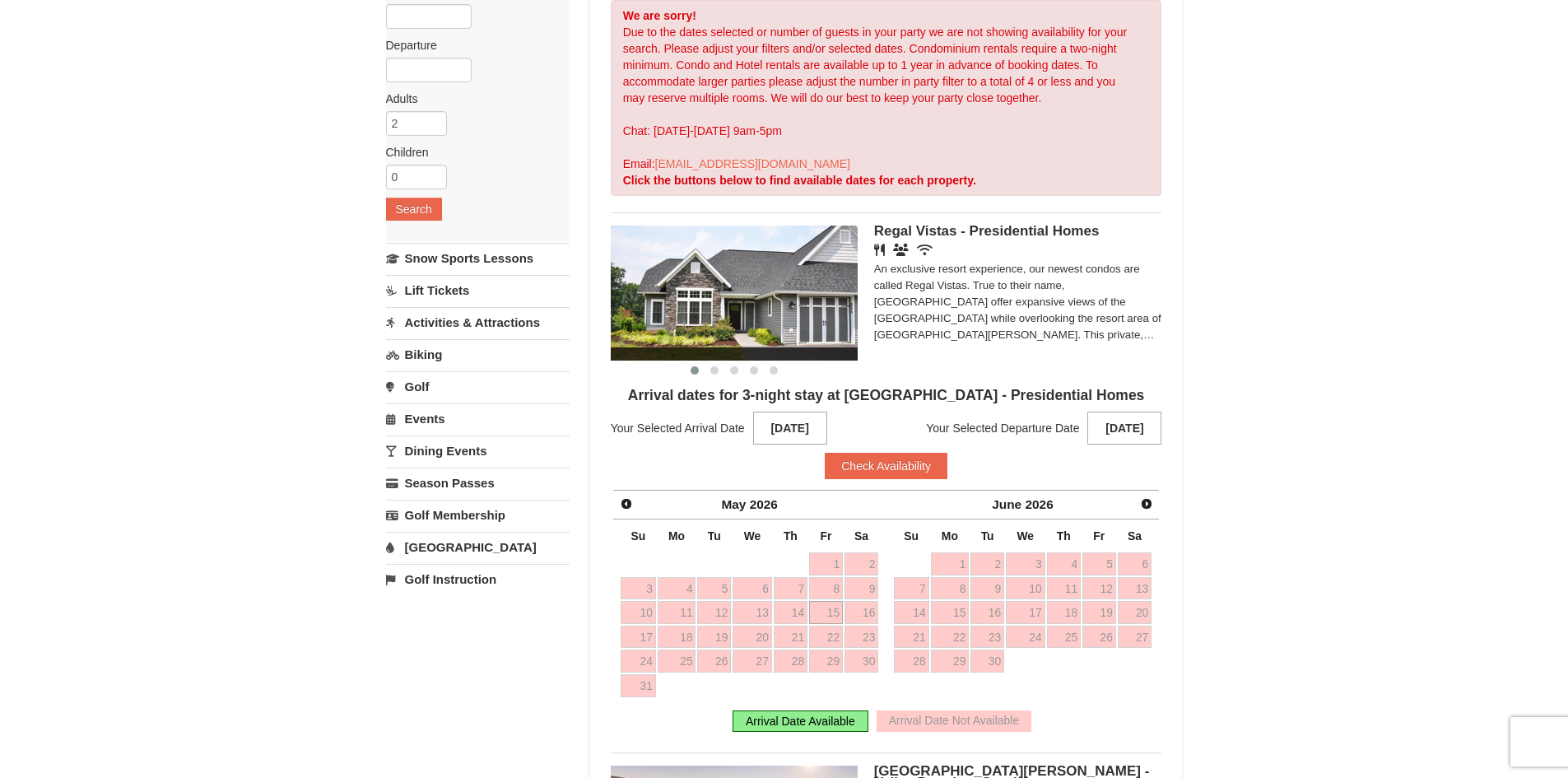
click at [890, 462] on button "Check Availability" at bounding box center [886, 465] width 123 height 26
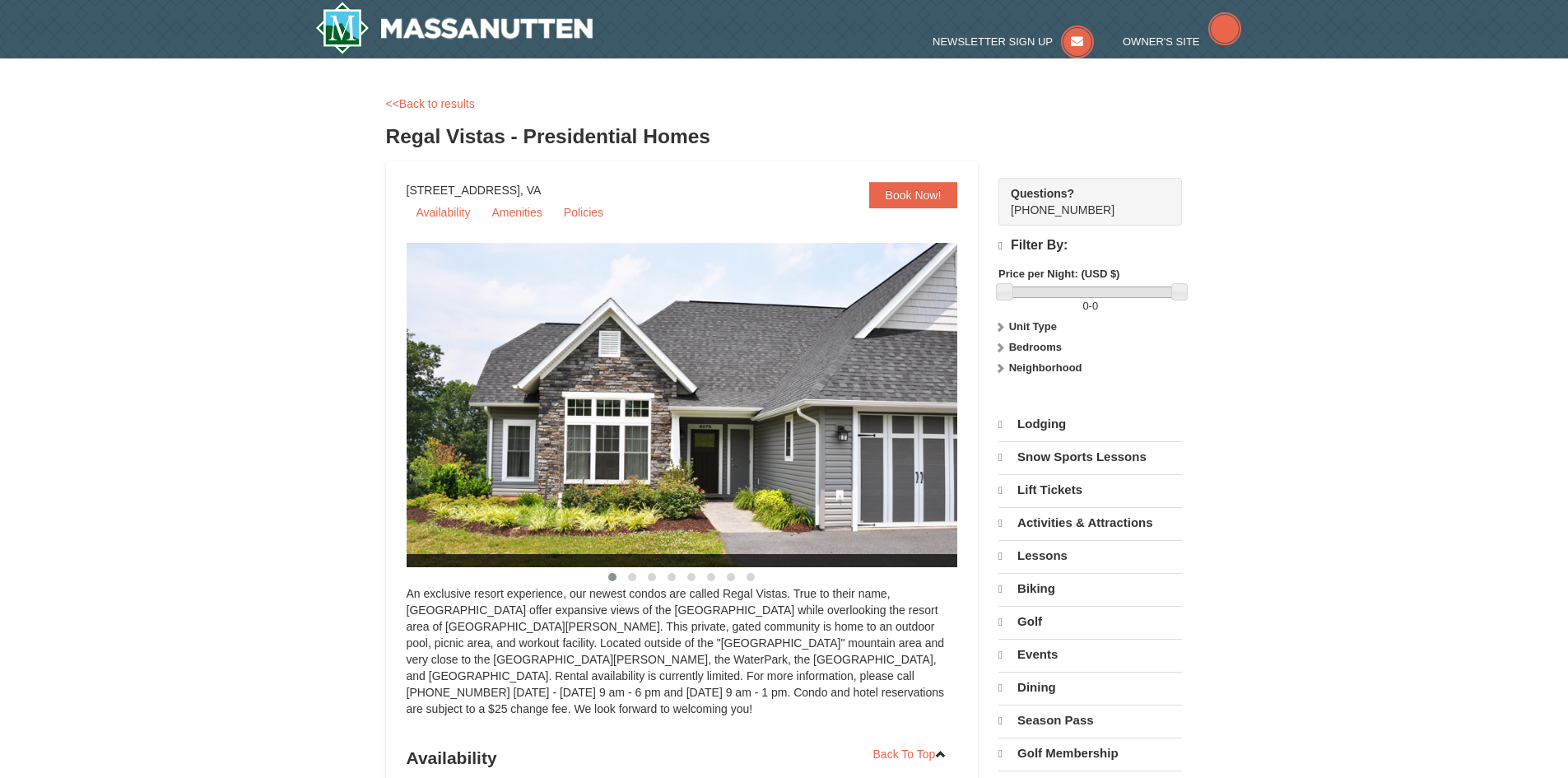
select select "10"
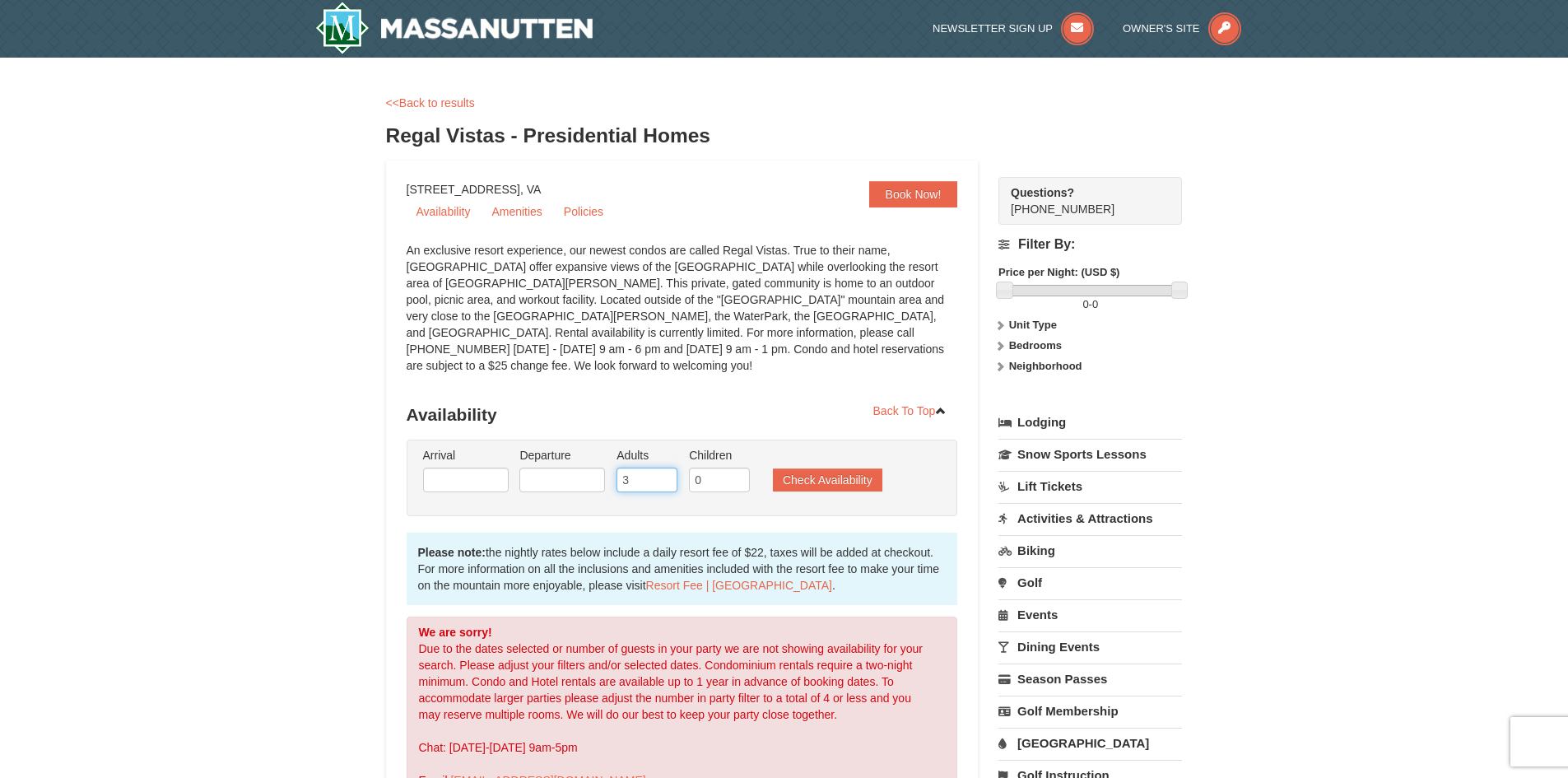
click at [664, 468] on input "3" at bounding box center [647, 480] width 61 height 24
click at [664, 468] on input "4" at bounding box center [647, 480] width 61 height 24
click at [664, 468] on input "5" at bounding box center [647, 480] width 61 height 24
type input "6"
click at [664, 468] on input "6" at bounding box center [647, 480] width 61 height 24
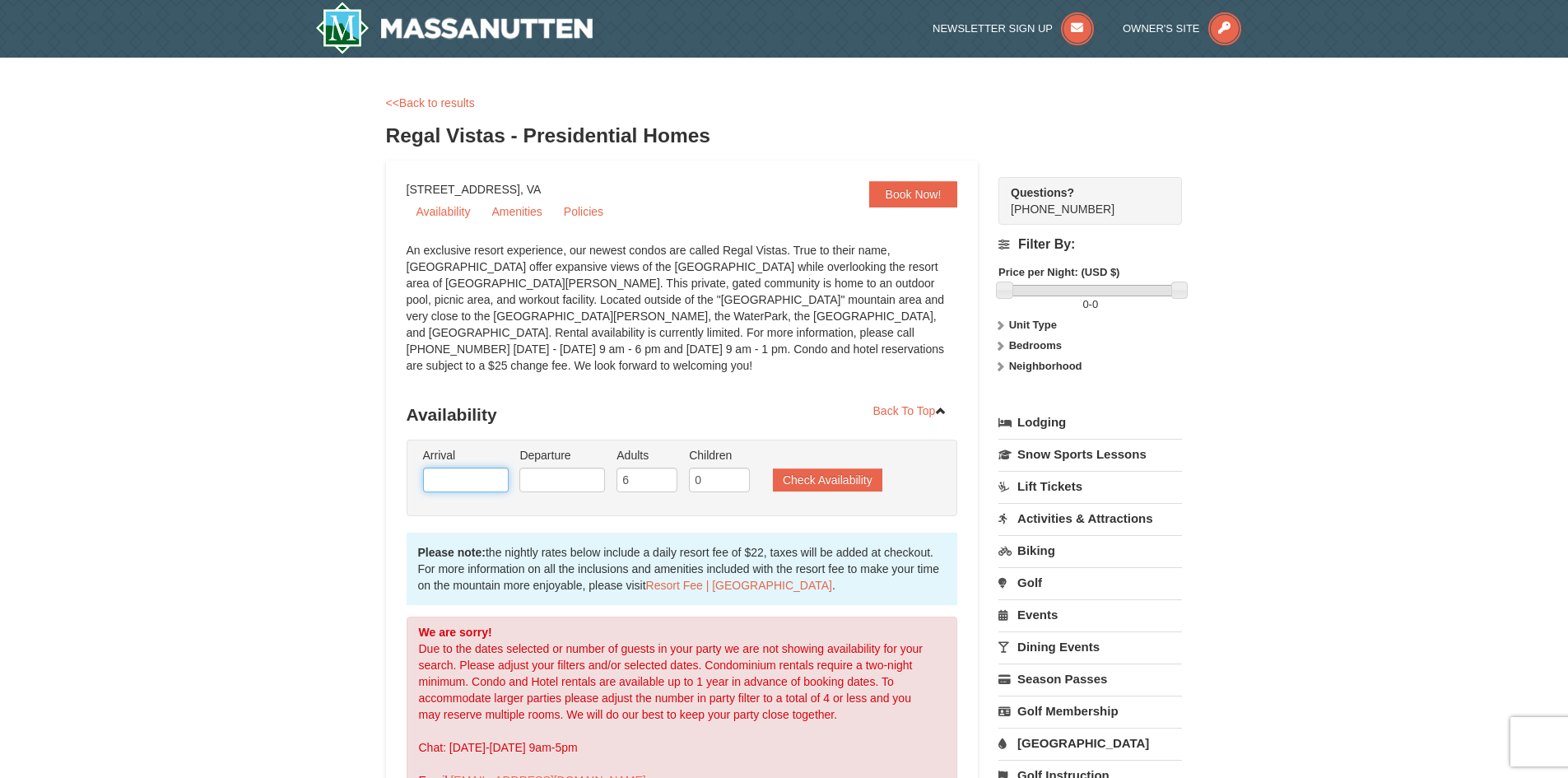
click at [487, 473] on input "text" at bounding box center [466, 480] width 86 height 24
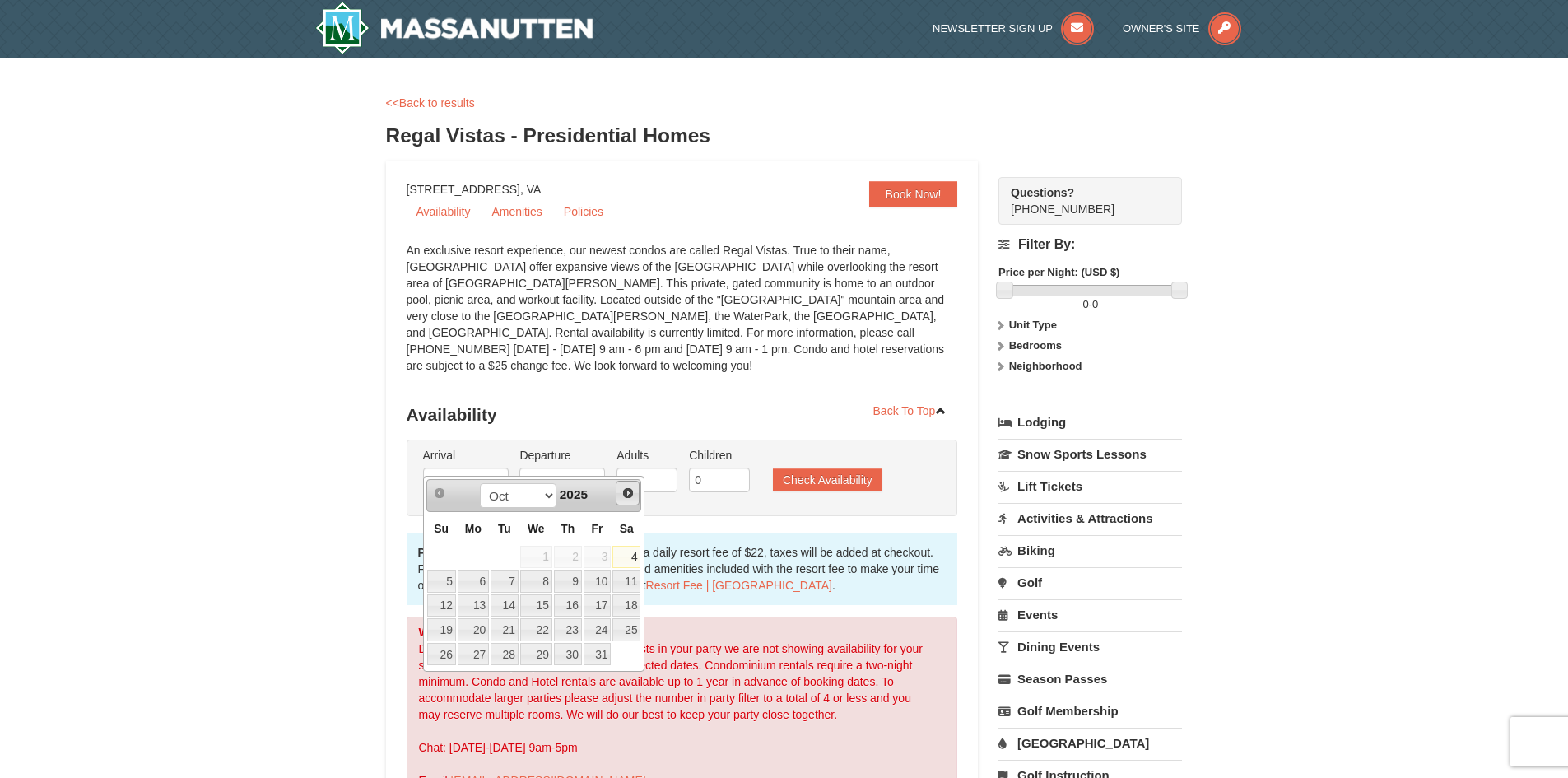
click at [626, 495] on span "Next" at bounding box center [627, 493] width 13 height 13
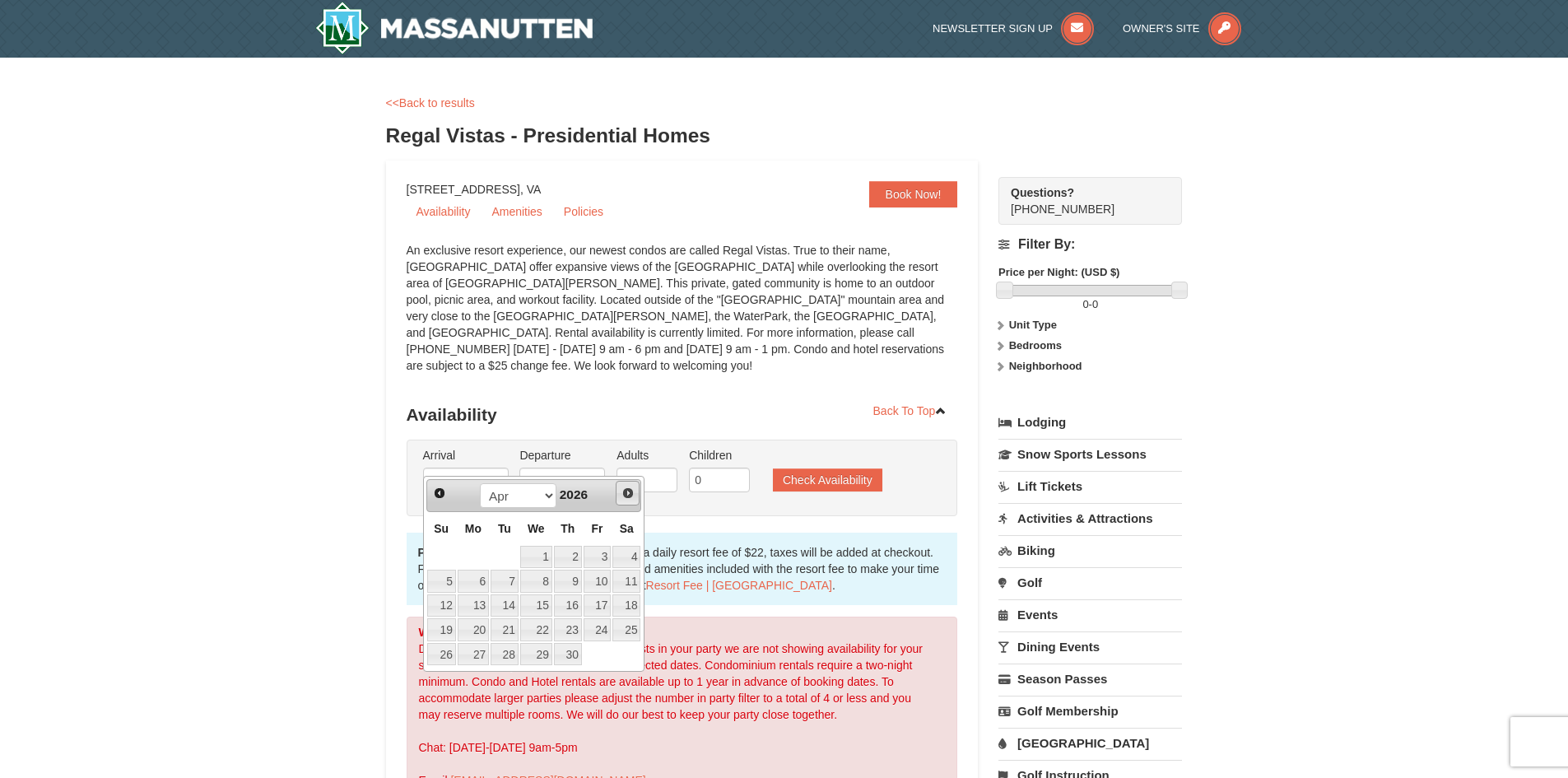
click at [626, 495] on span "Next" at bounding box center [627, 493] width 13 height 13
click at [607, 603] on link "15" at bounding box center [597, 606] width 28 height 23
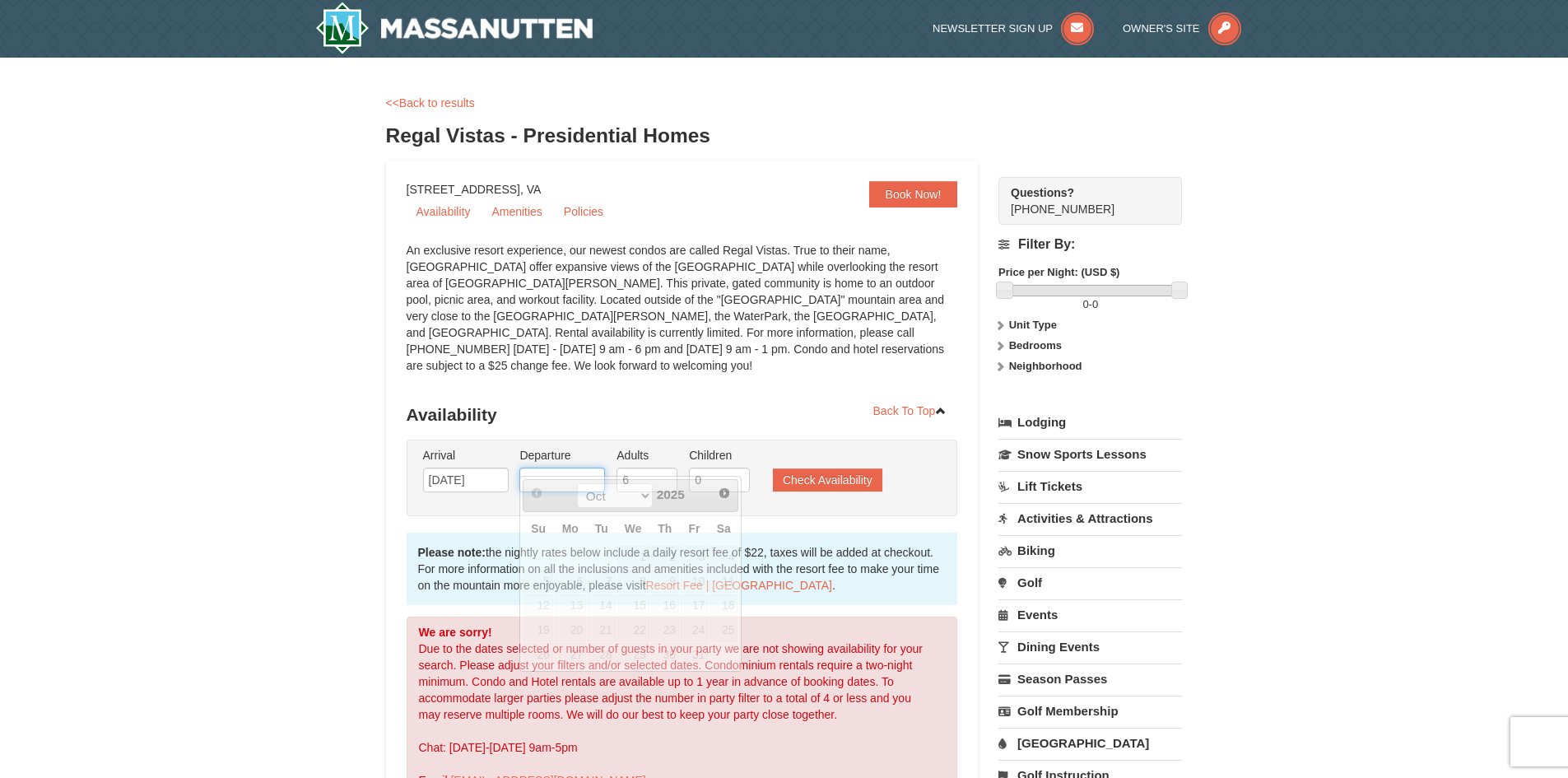
click at [582, 468] on input "text" at bounding box center [563, 480] width 86 height 24
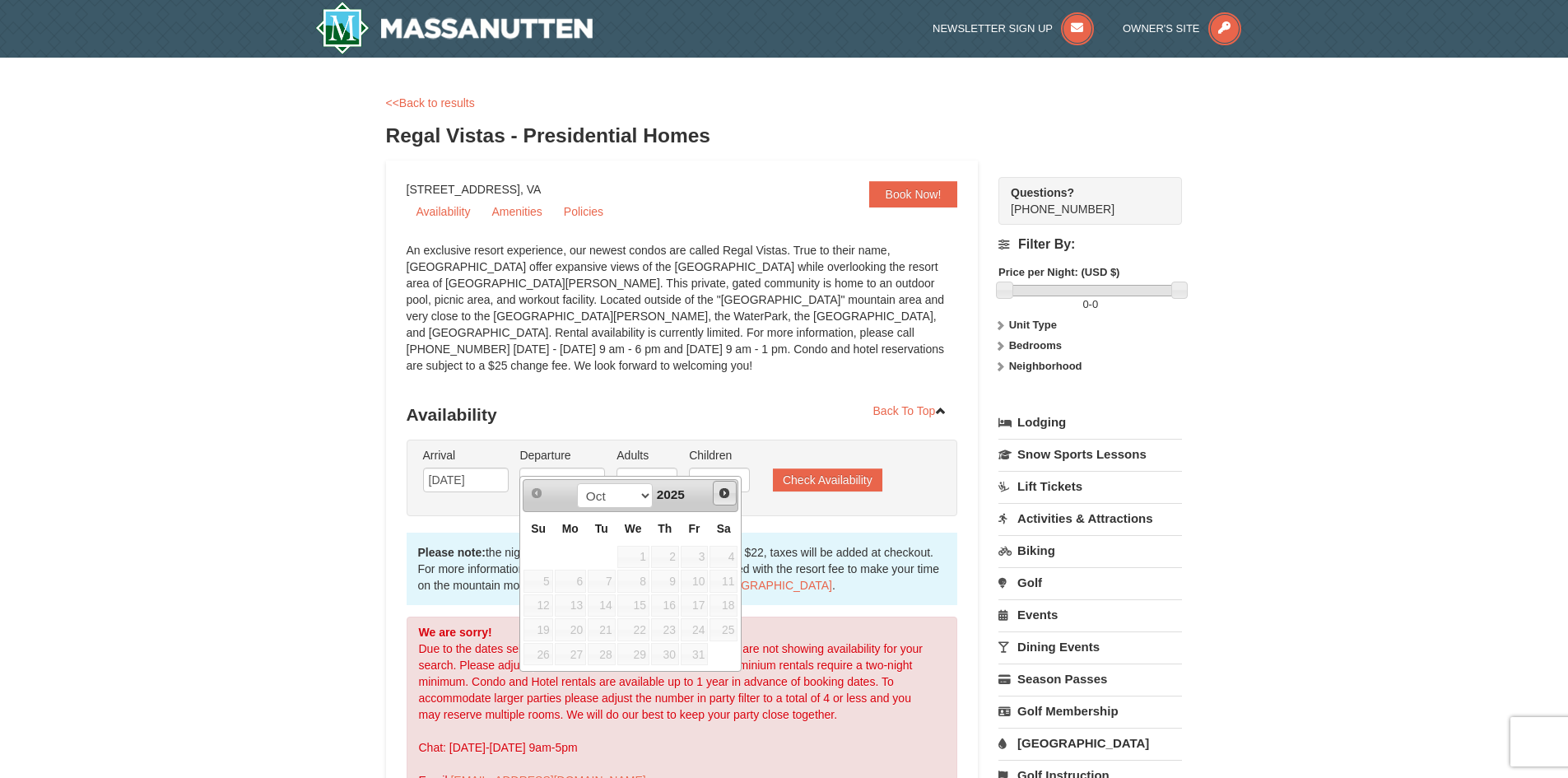
click at [723, 492] on span "Next" at bounding box center [724, 493] width 13 height 13
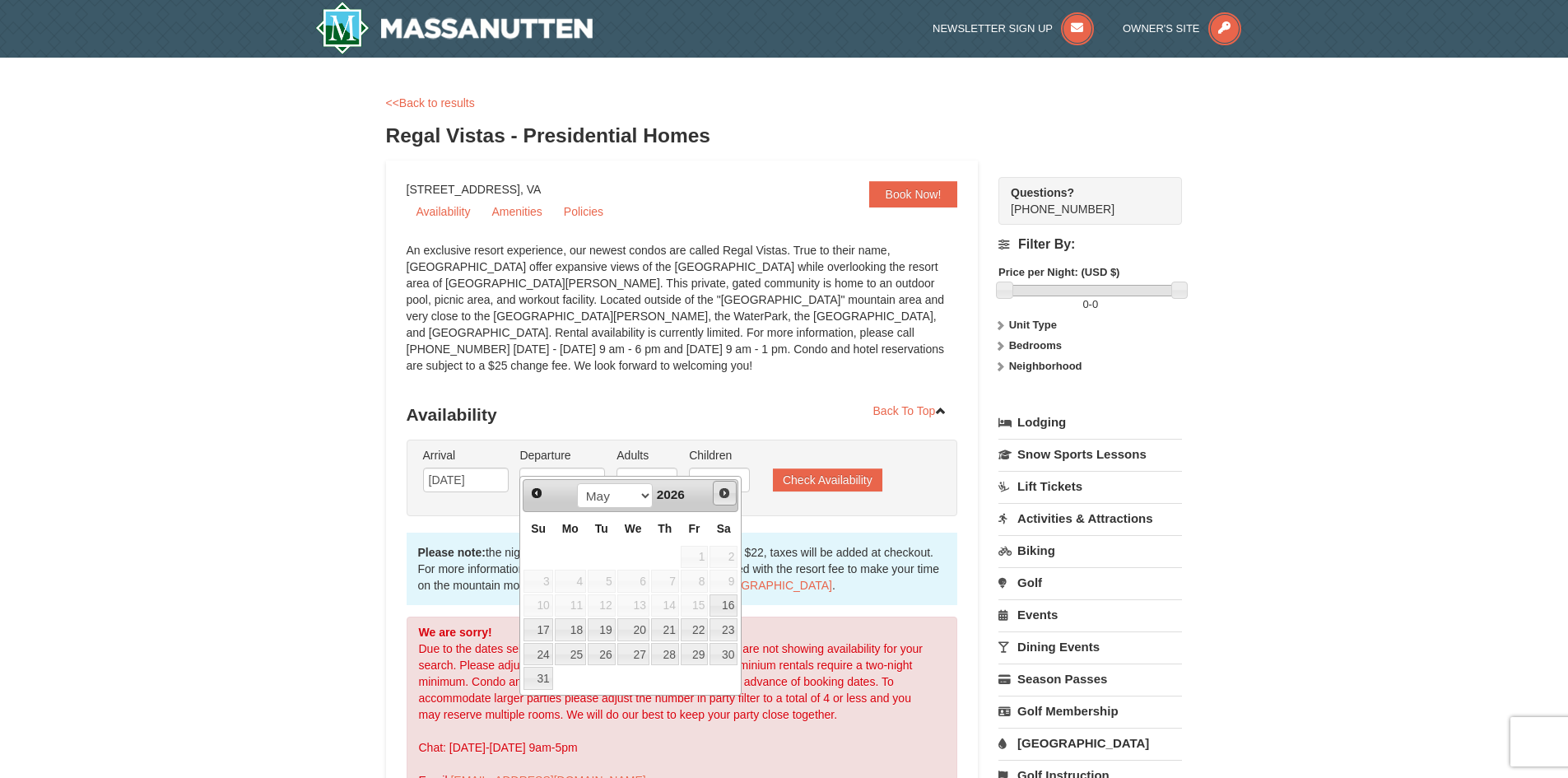
click at [723, 492] on span "Next" at bounding box center [724, 493] width 13 height 13
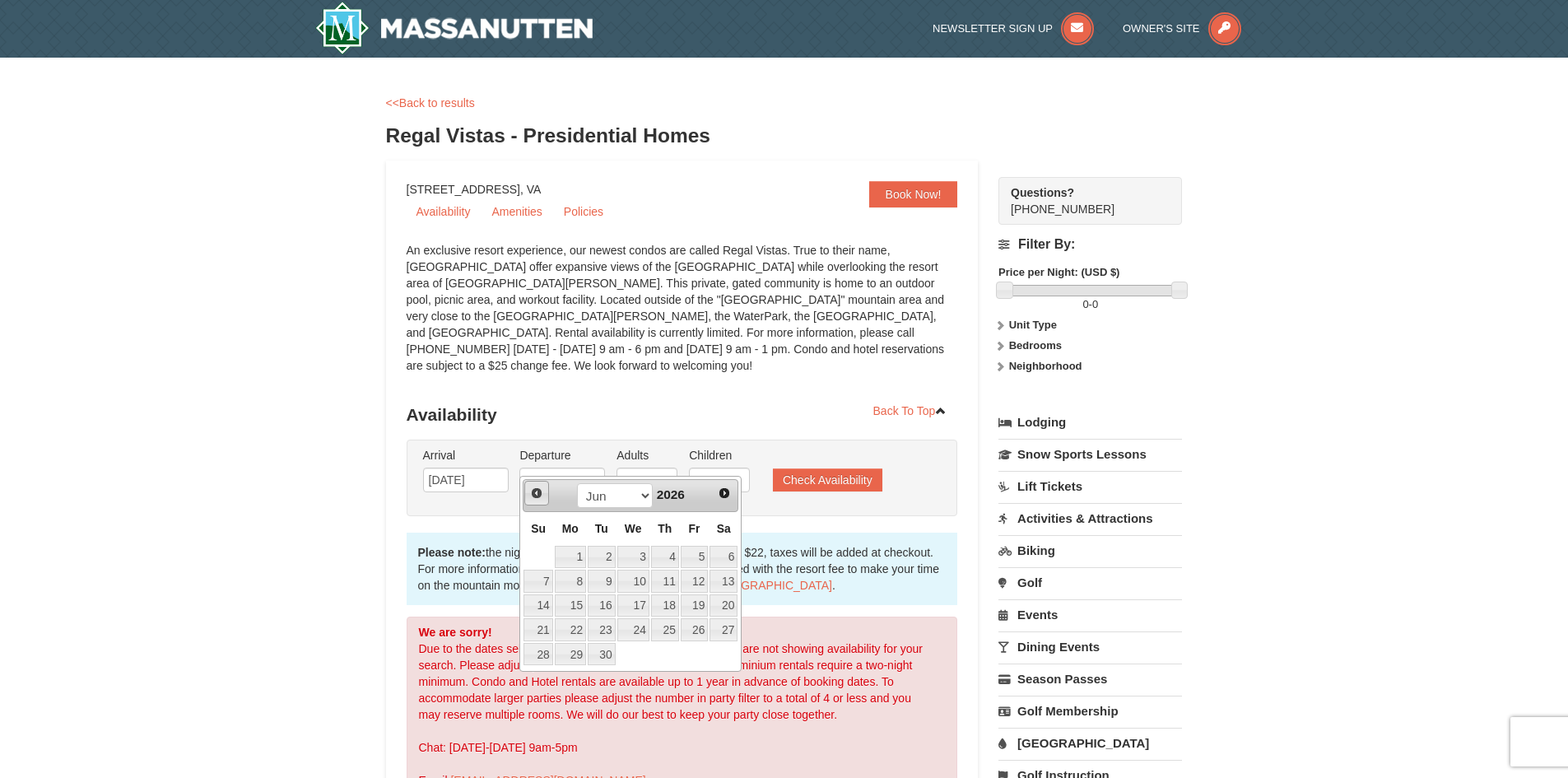
click at [532, 489] on span "Prev" at bounding box center [536, 493] width 13 height 13
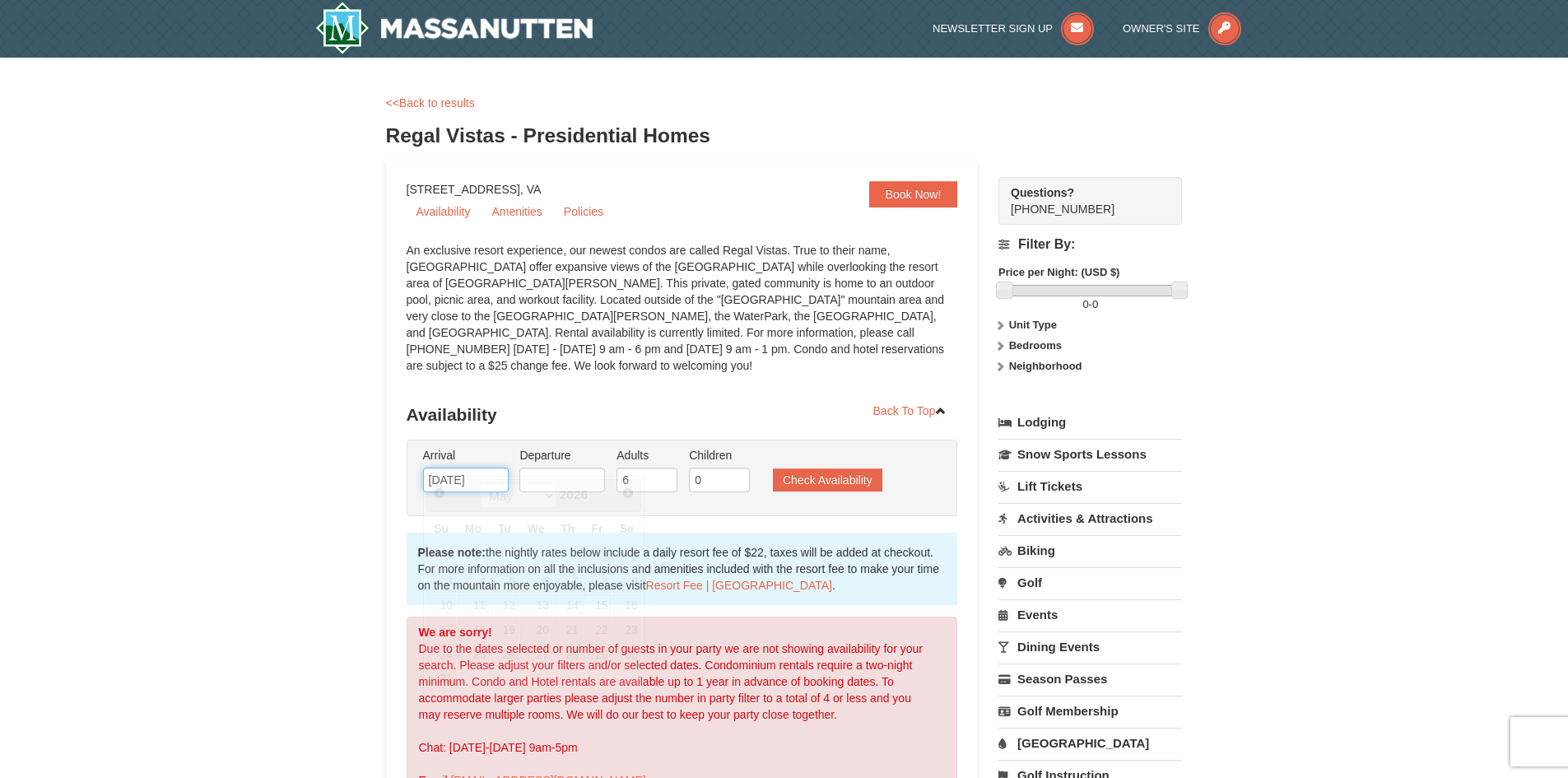
click at [487, 468] on input "05/15/2026" at bounding box center [466, 480] width 86 height 24
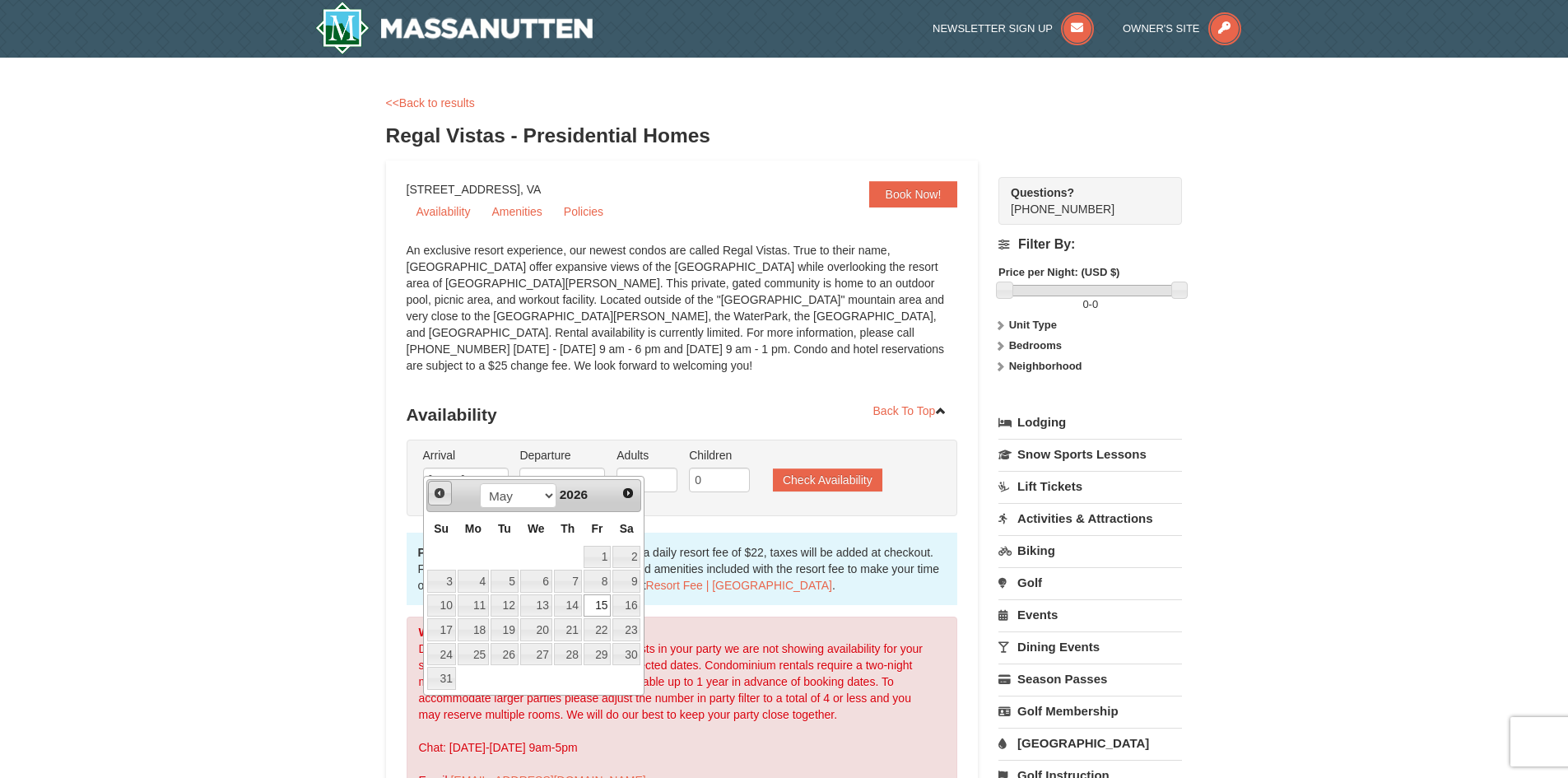
click at [440, 496] on span "Prev" at bounding box center [439, 493] width 13 height 13
click at [631, 499] on span "Next" at bounding box center [627, 493] width 13 height 13
click at [571, 598] on link "14" at bounding box center [568, 606] width 28 height 23
type input "05/14/2026"
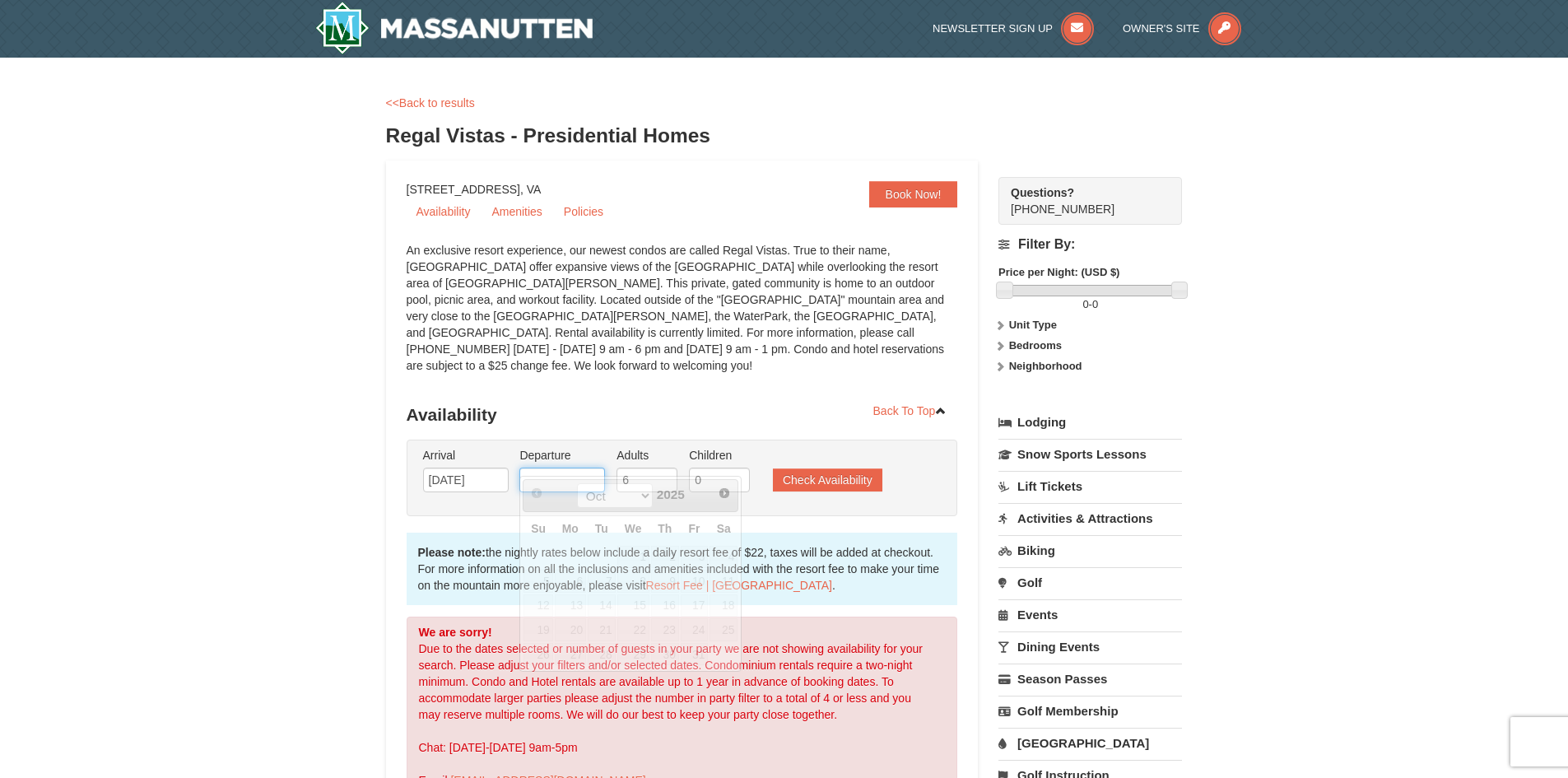
click at [572, 468] on input "text" at bounding box center [563, 480] width 86 height 24
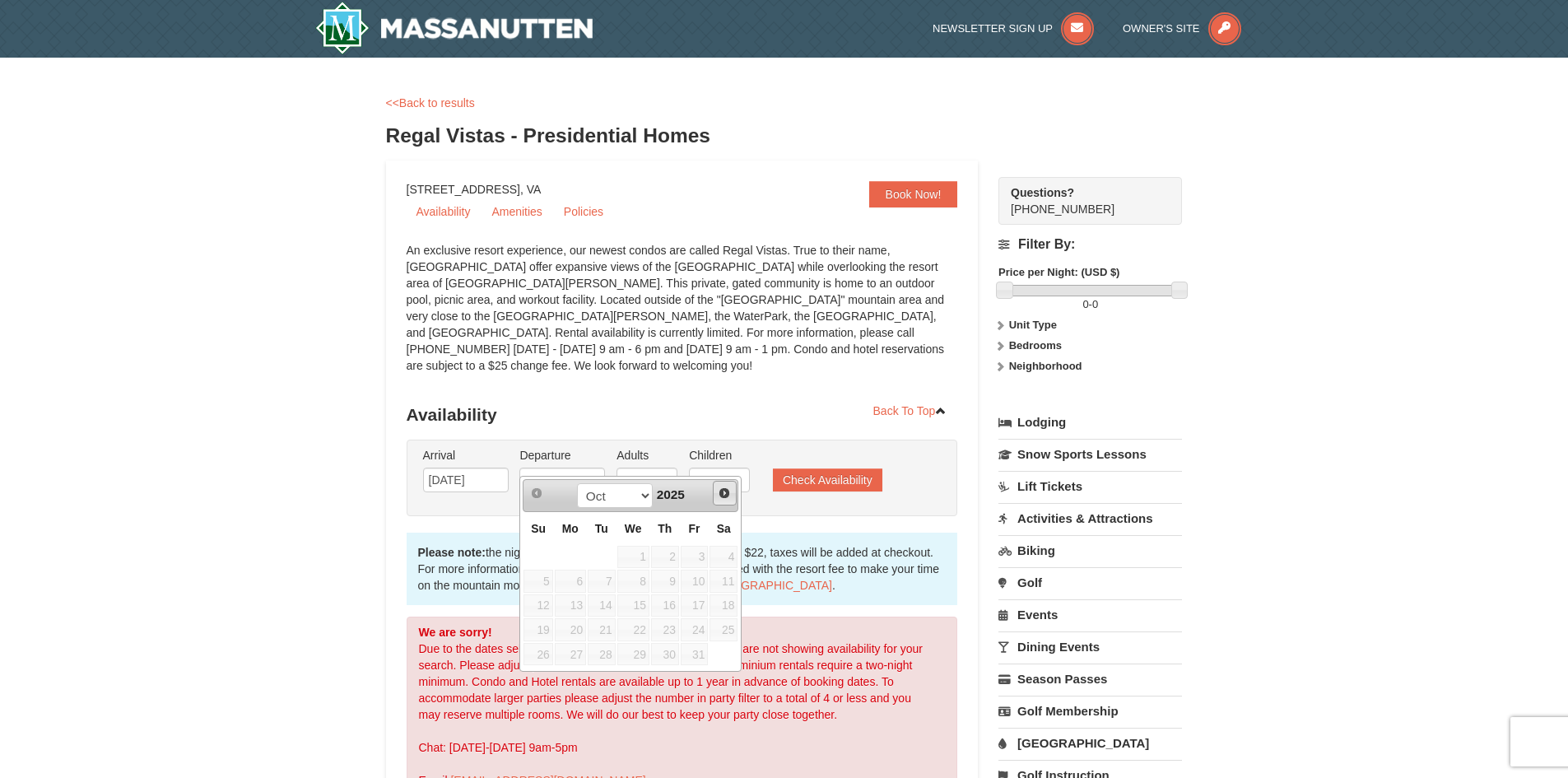
click at [727, 491] on span "Next" at bounding box center [724, 493] width 13 height 13
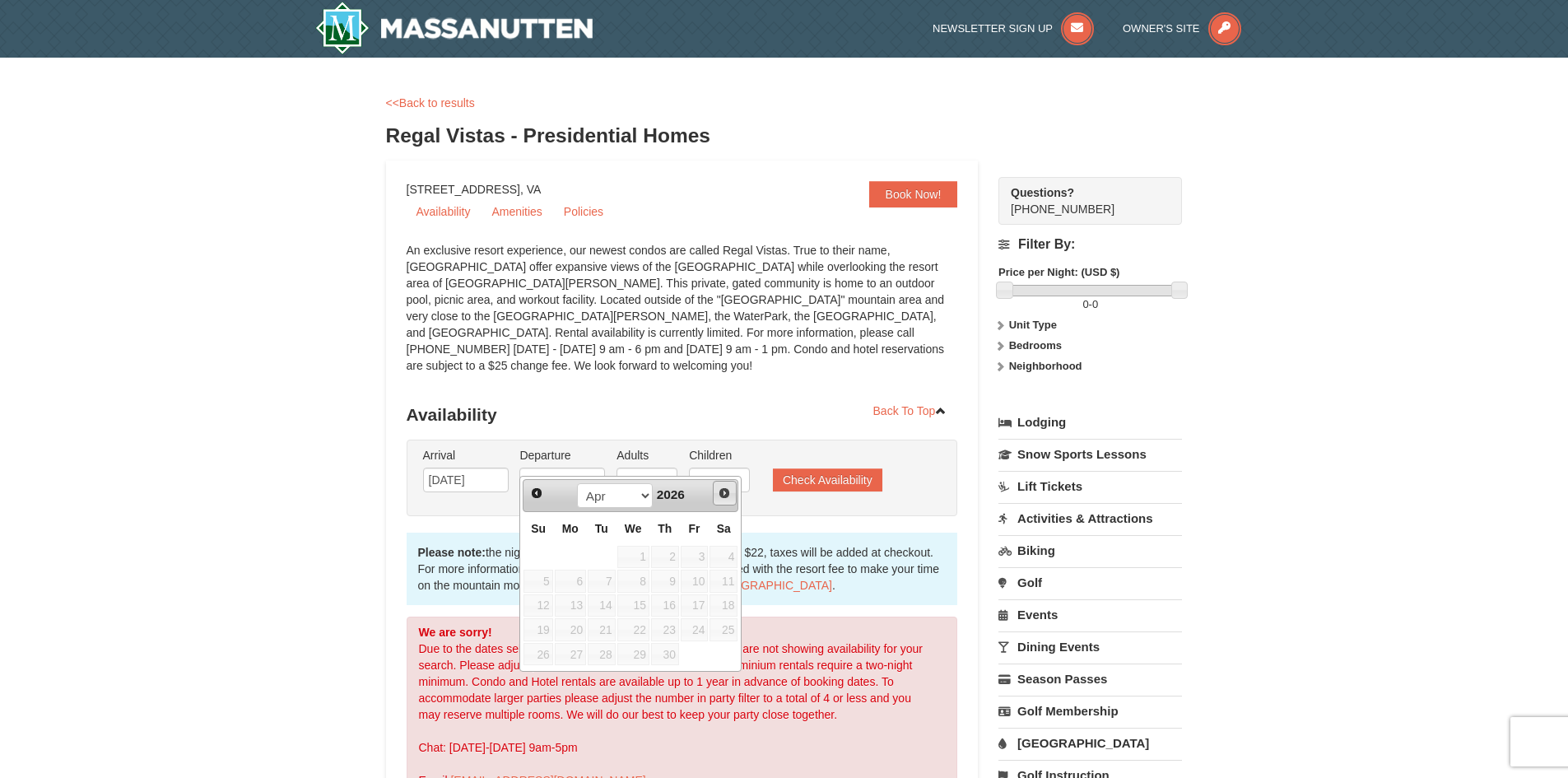
click at [727, 491] on span "Next" at bounding box center [724, 493] width 13 height 13
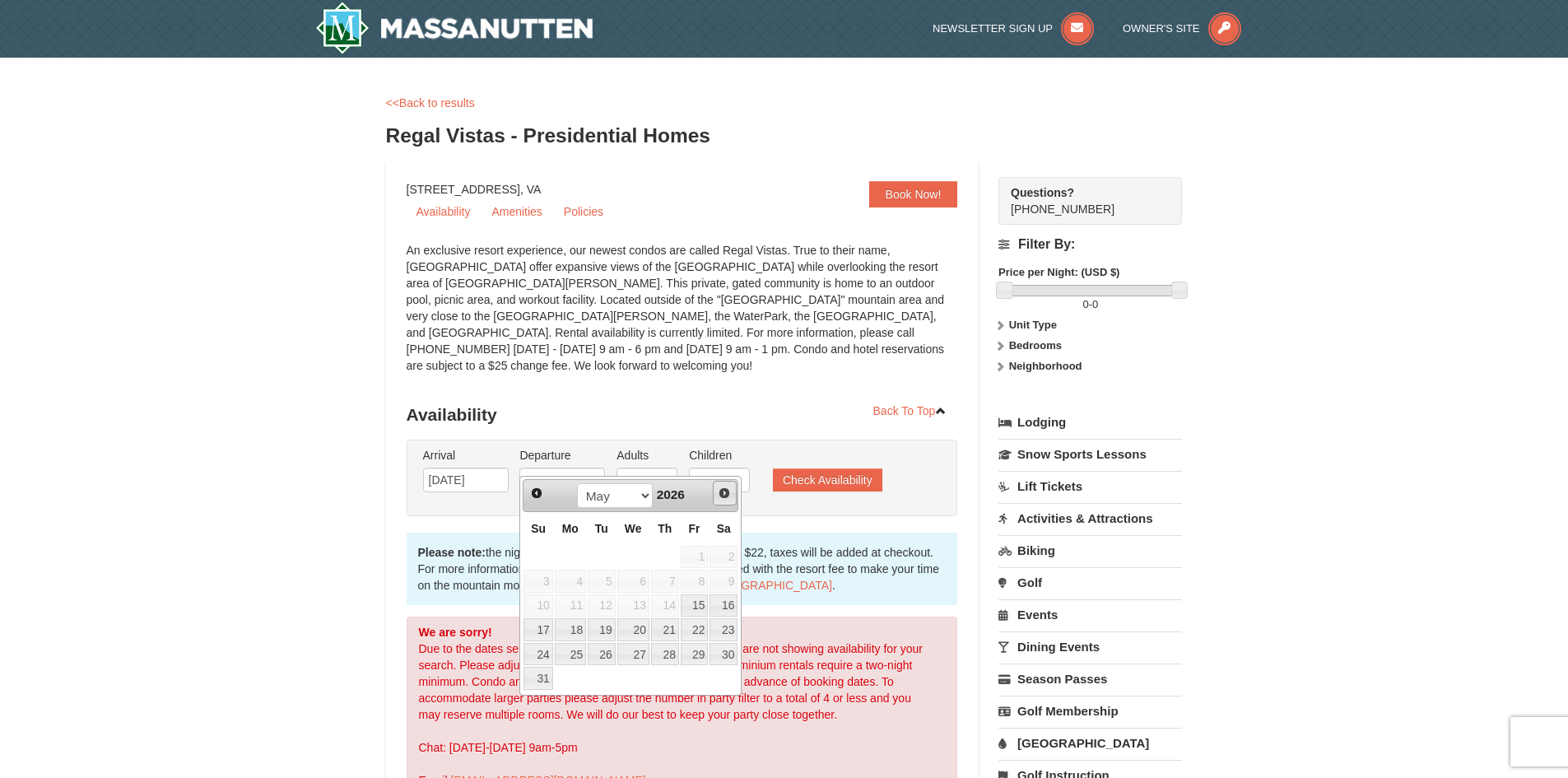
click at [727, 491] on span "Next" at bounding box center [724, 493] width 13 height 13
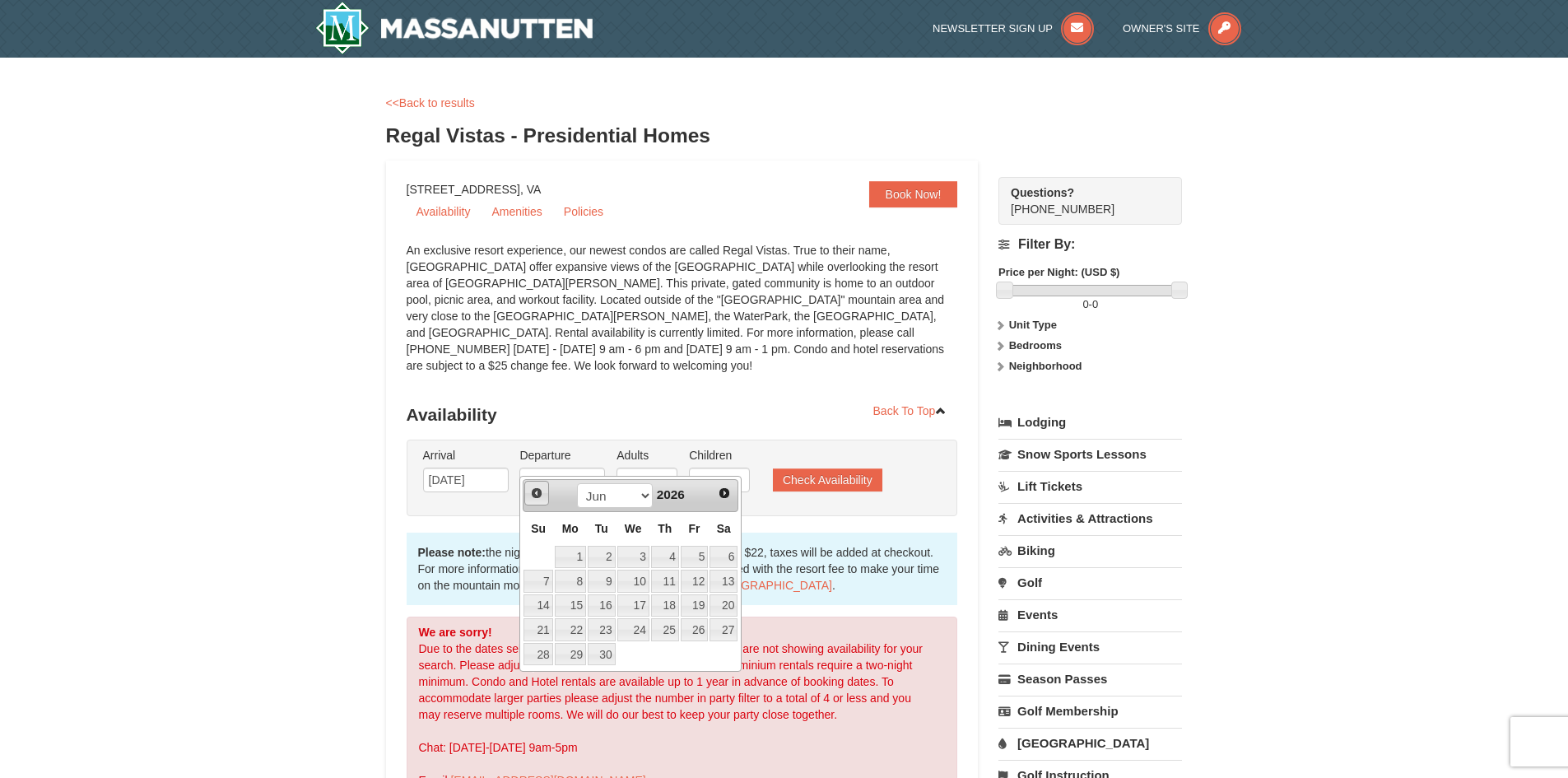
click at [533, 492] on span "Prev" at bounding box center [536, 493] width 13 height 13
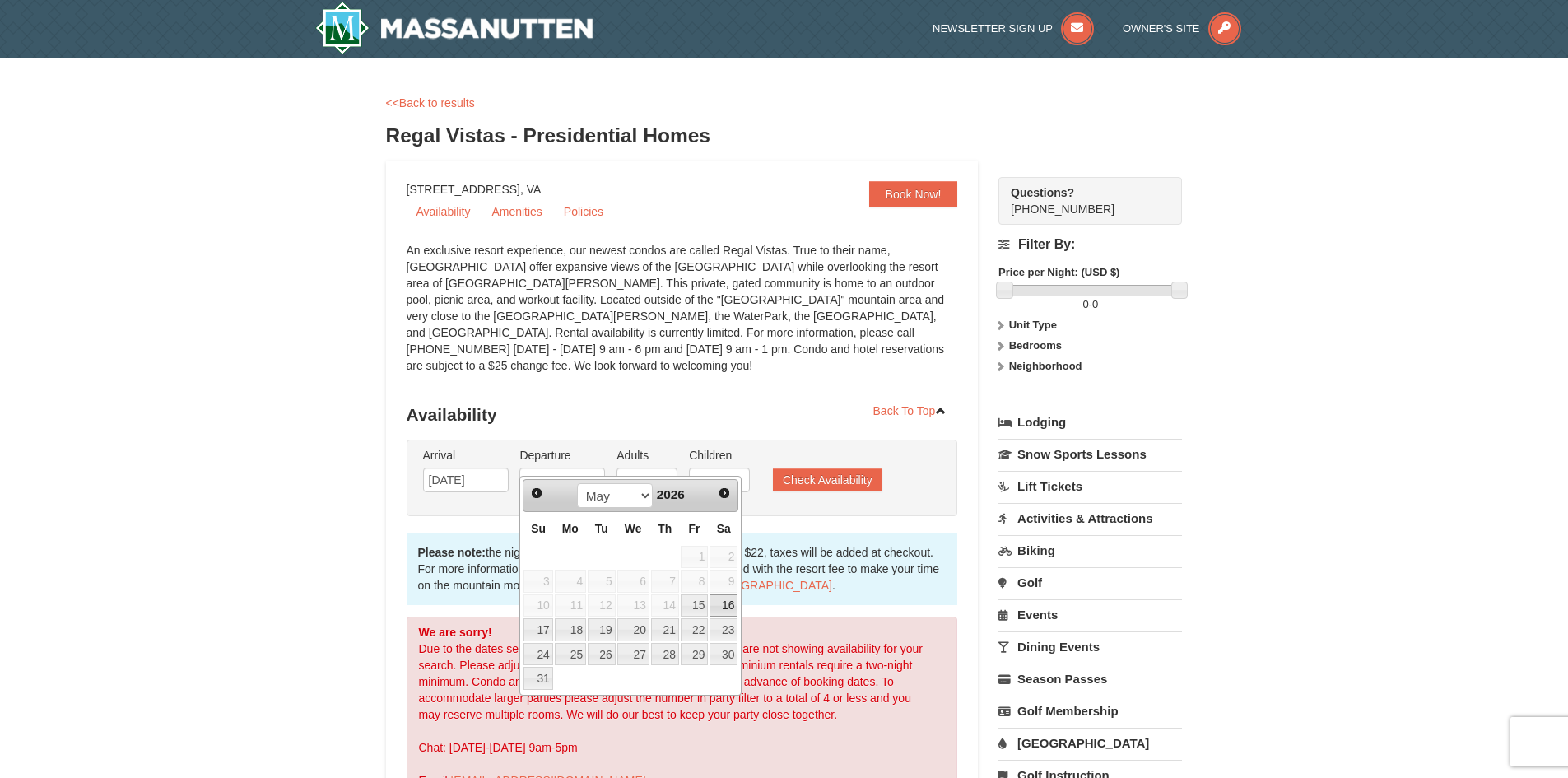
click at [727, 604] on link "16" at bounding box center [723, 606] width 28 height 23
type input "05/16/2026"
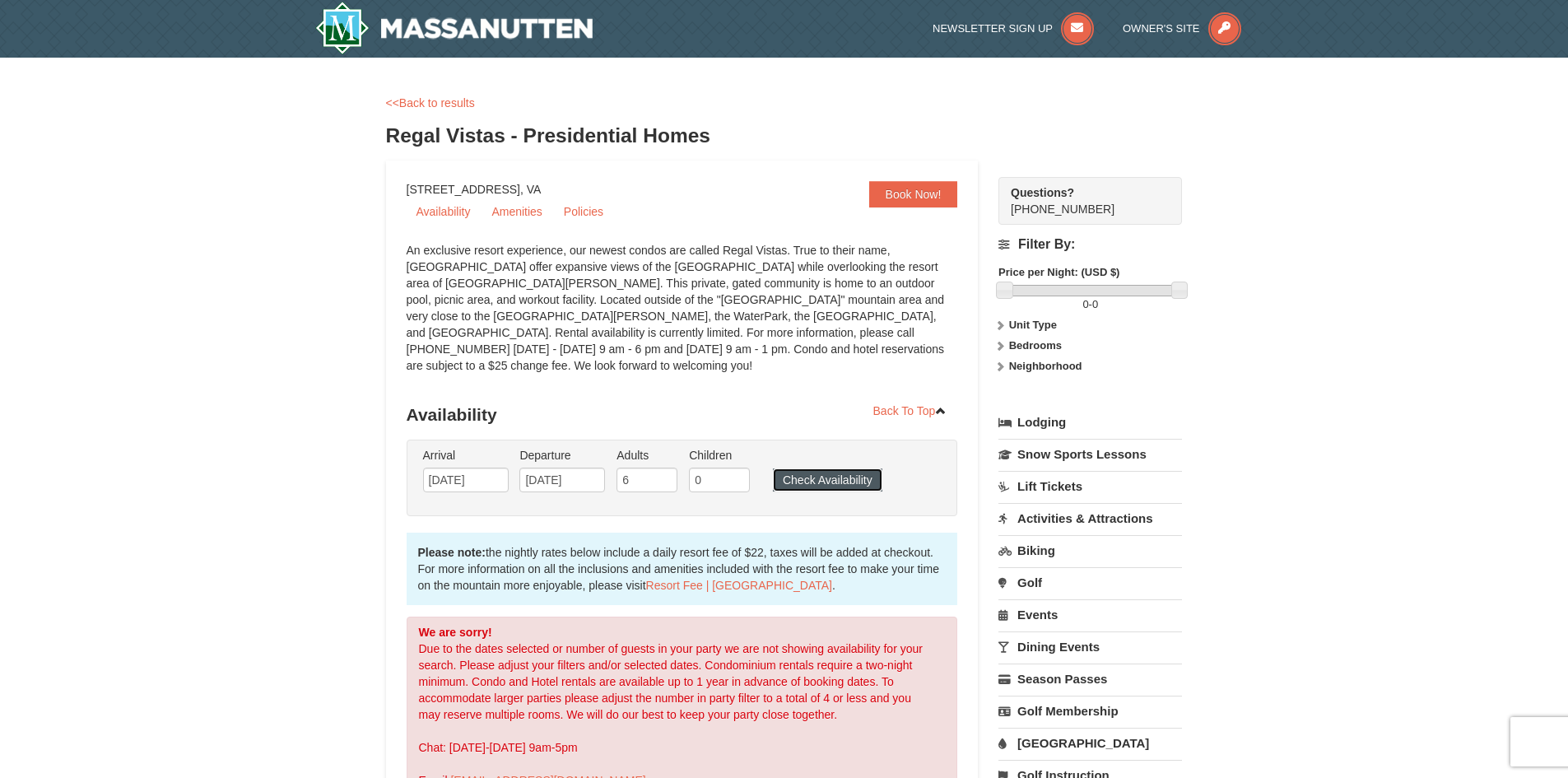
click at [819, 468] on button "Check Availability" at bounding box center [827, 480] width 109 height 23
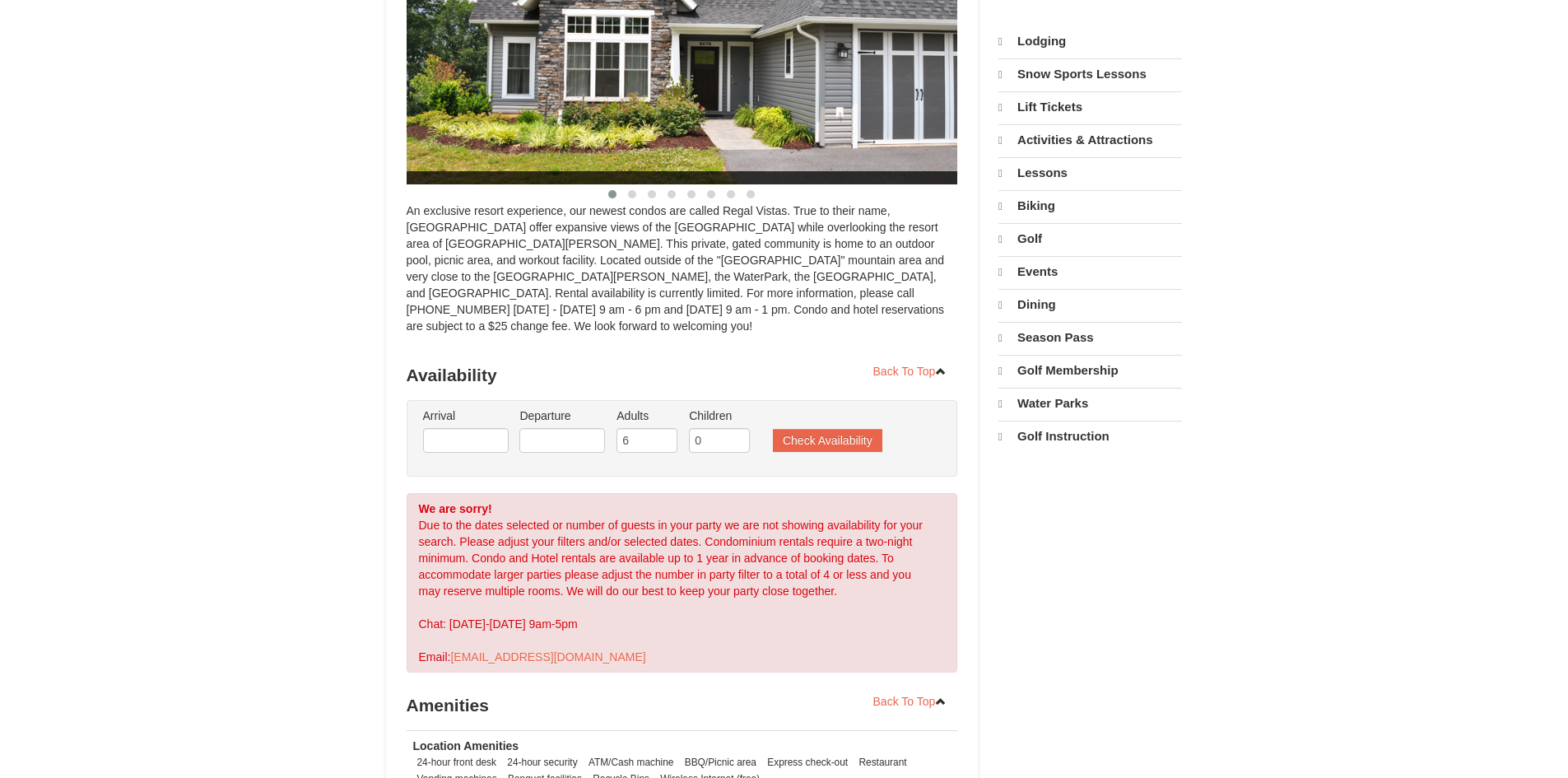
select select "10"
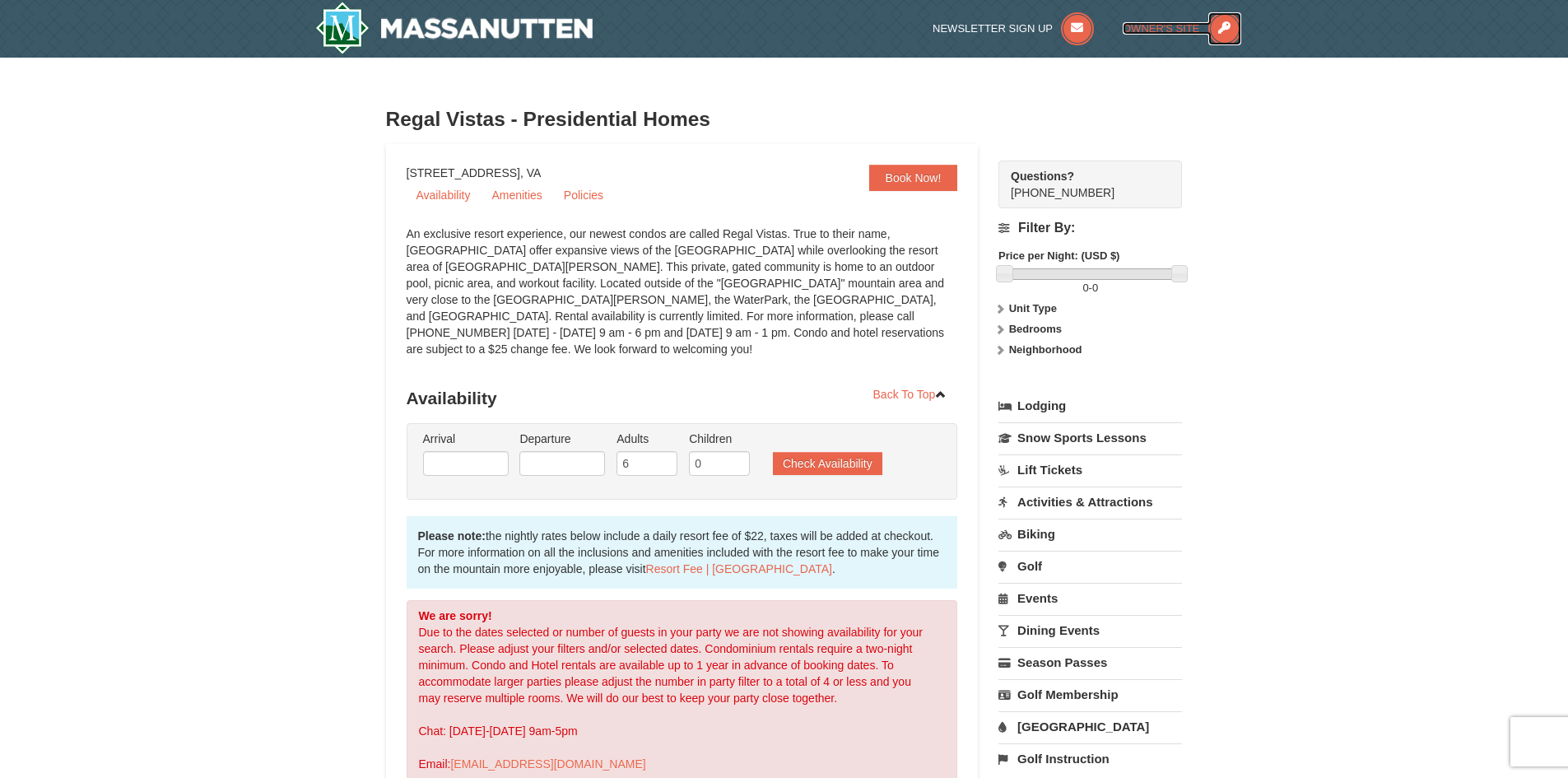
click at [1227, 31] on icon at bounding box center [1225, 29] width 33 height 33
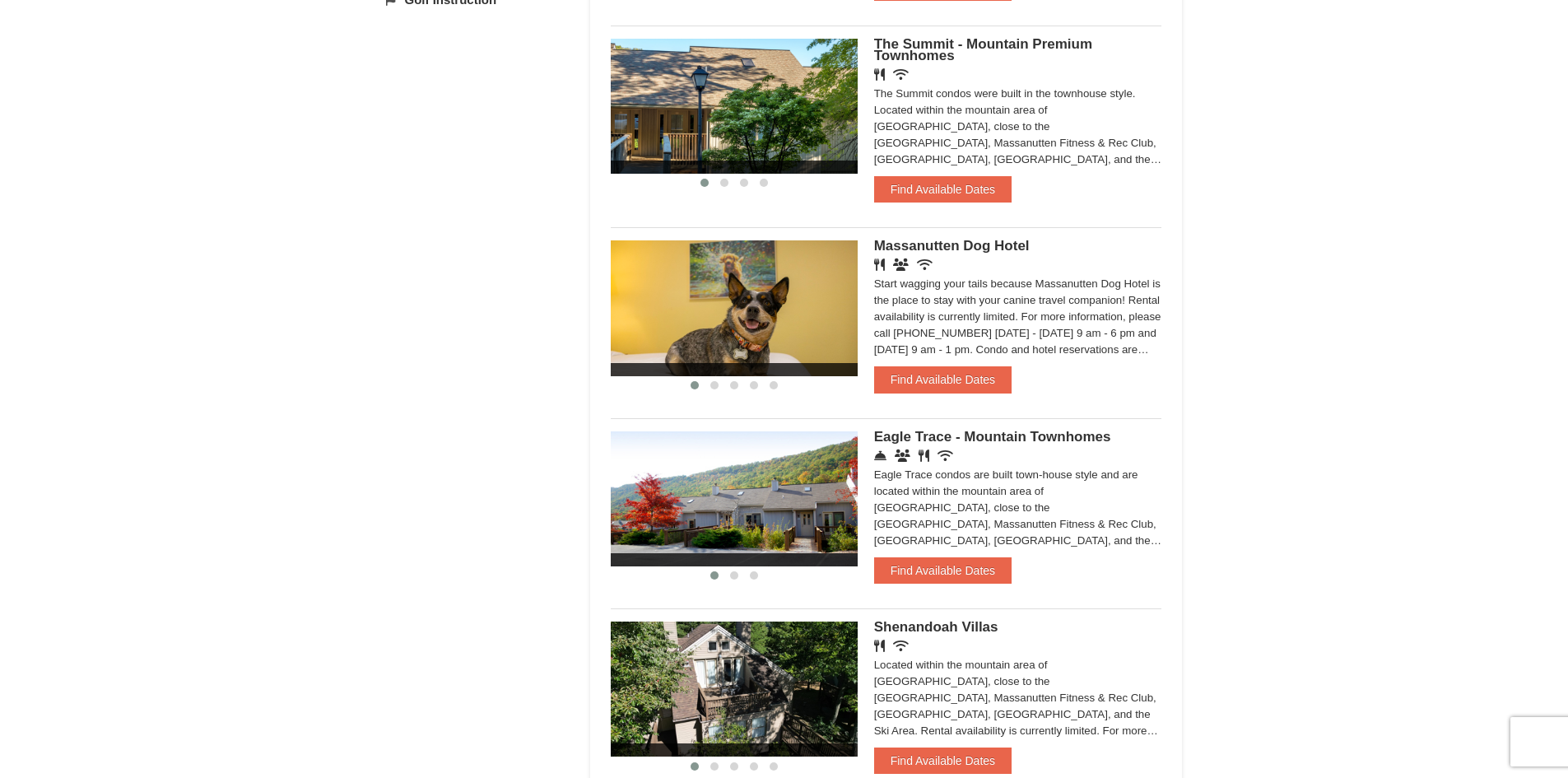
scroll to position [906, 0]
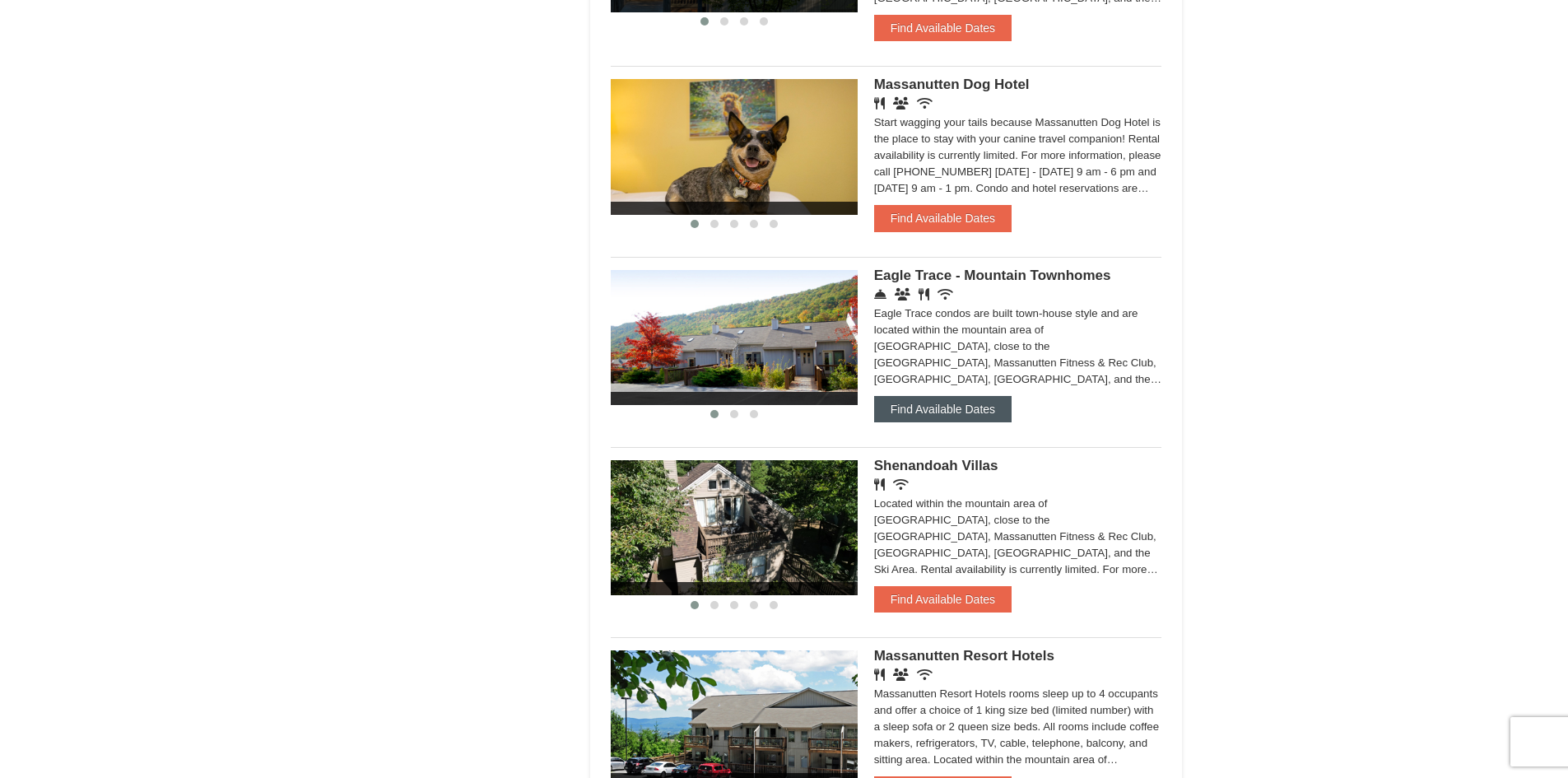
click at [930, 402] on button "Find Available Dates" at bounding box center [943, 409] width 138 height 26
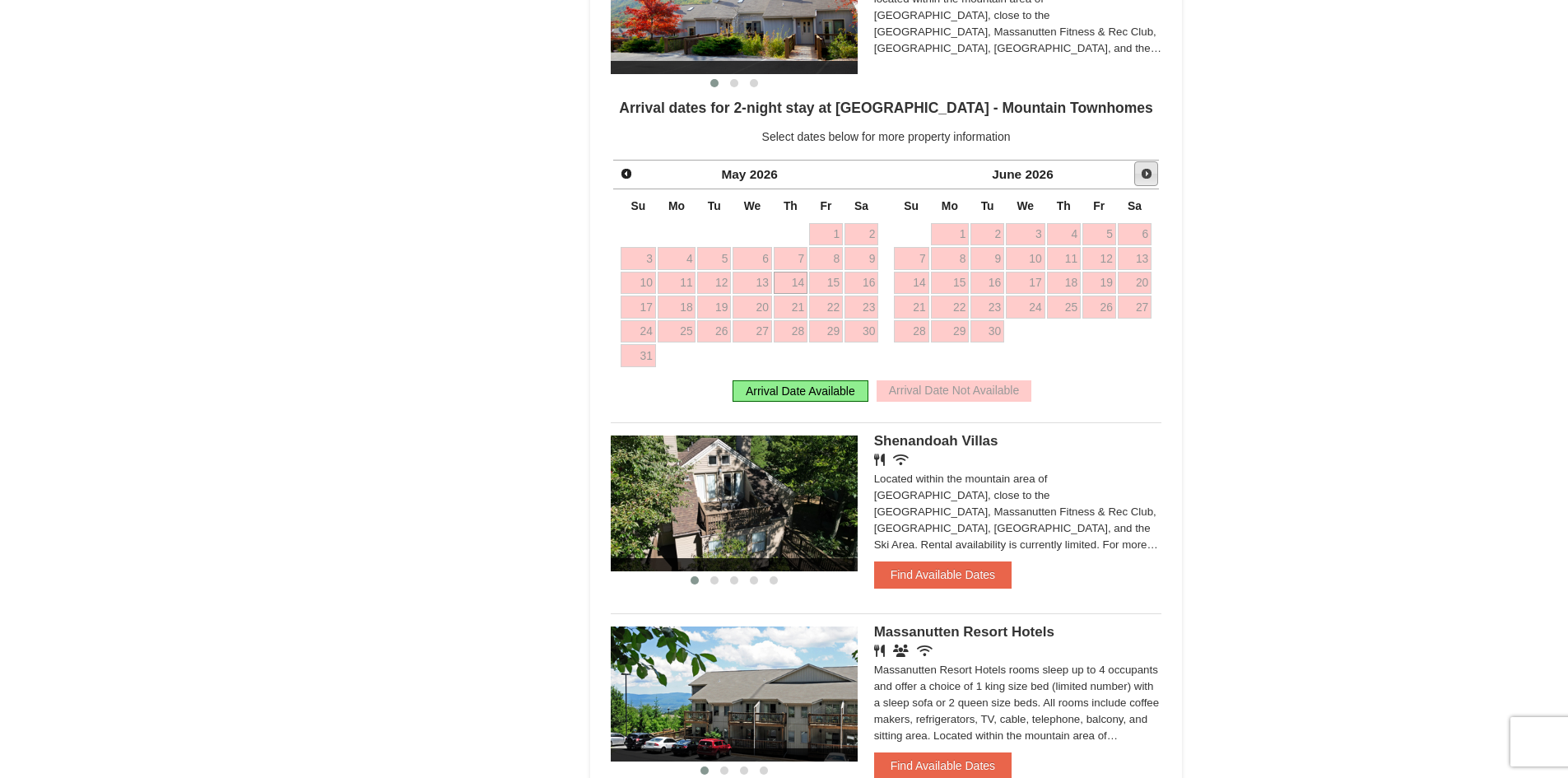
scroll to position [1318, 0]
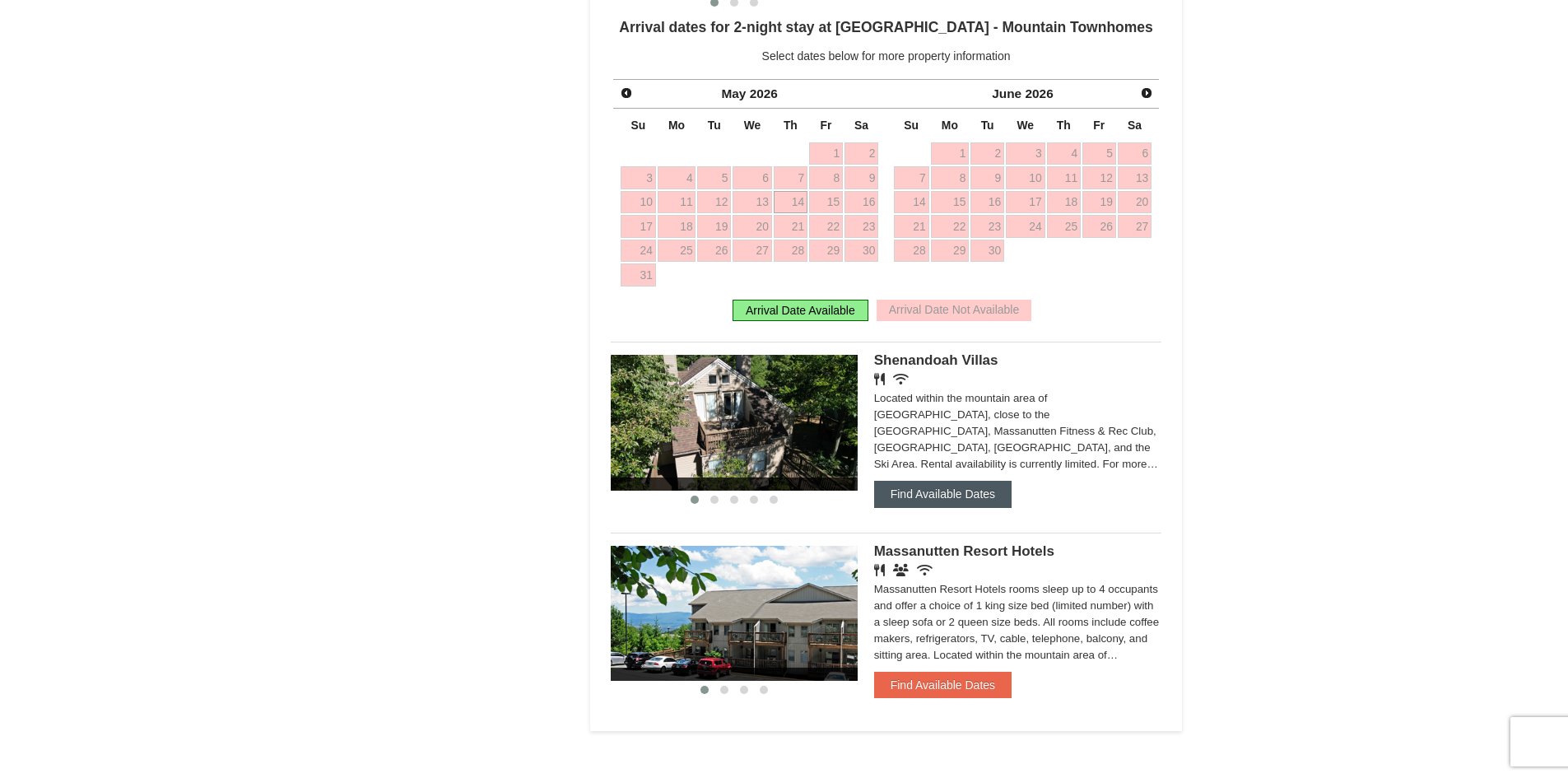
click at [959, 494] on button "Find Available Dates" at bounding box center [943, 494] width 138 height 26
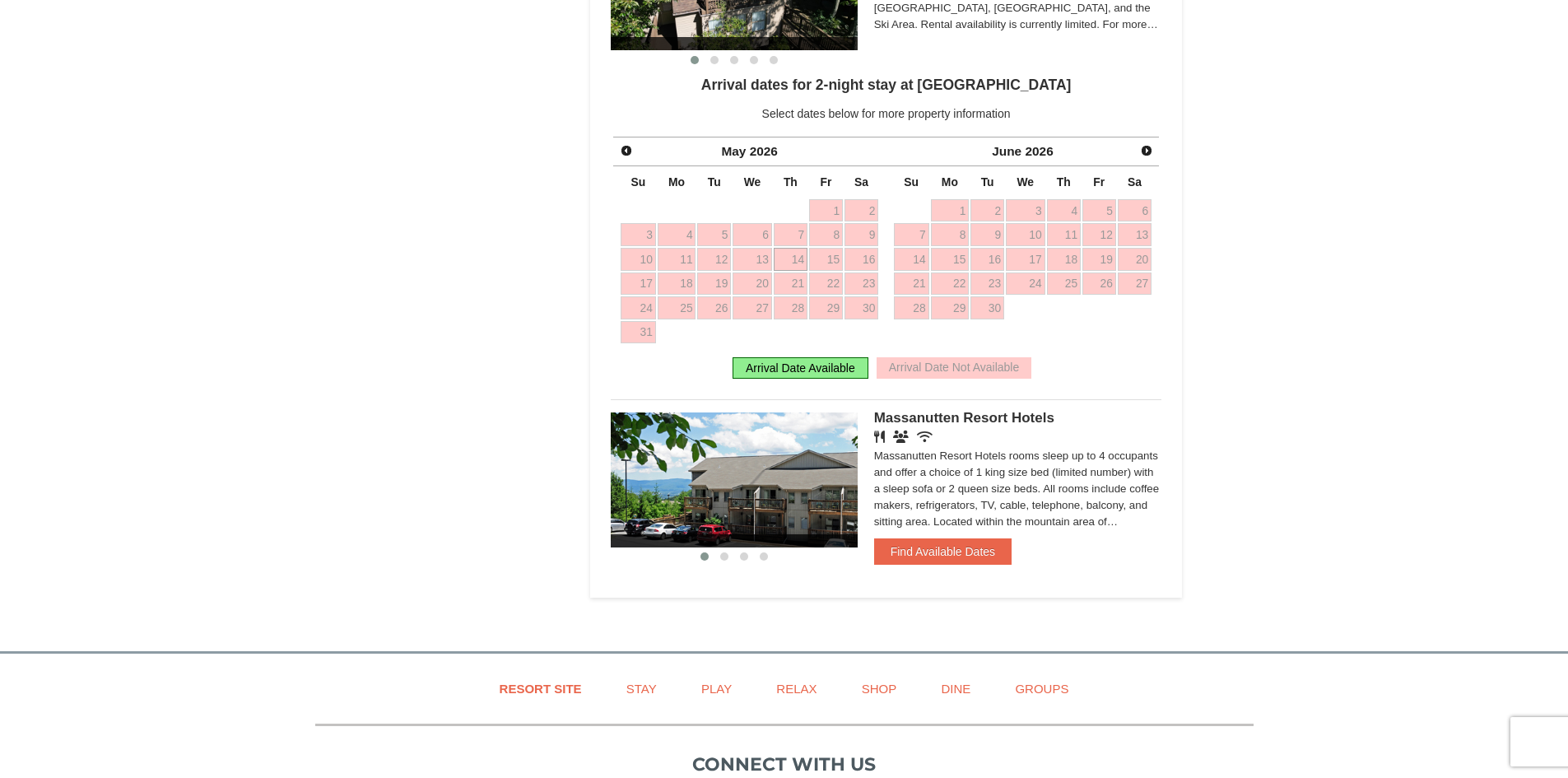
scroll to position [1565, 0]
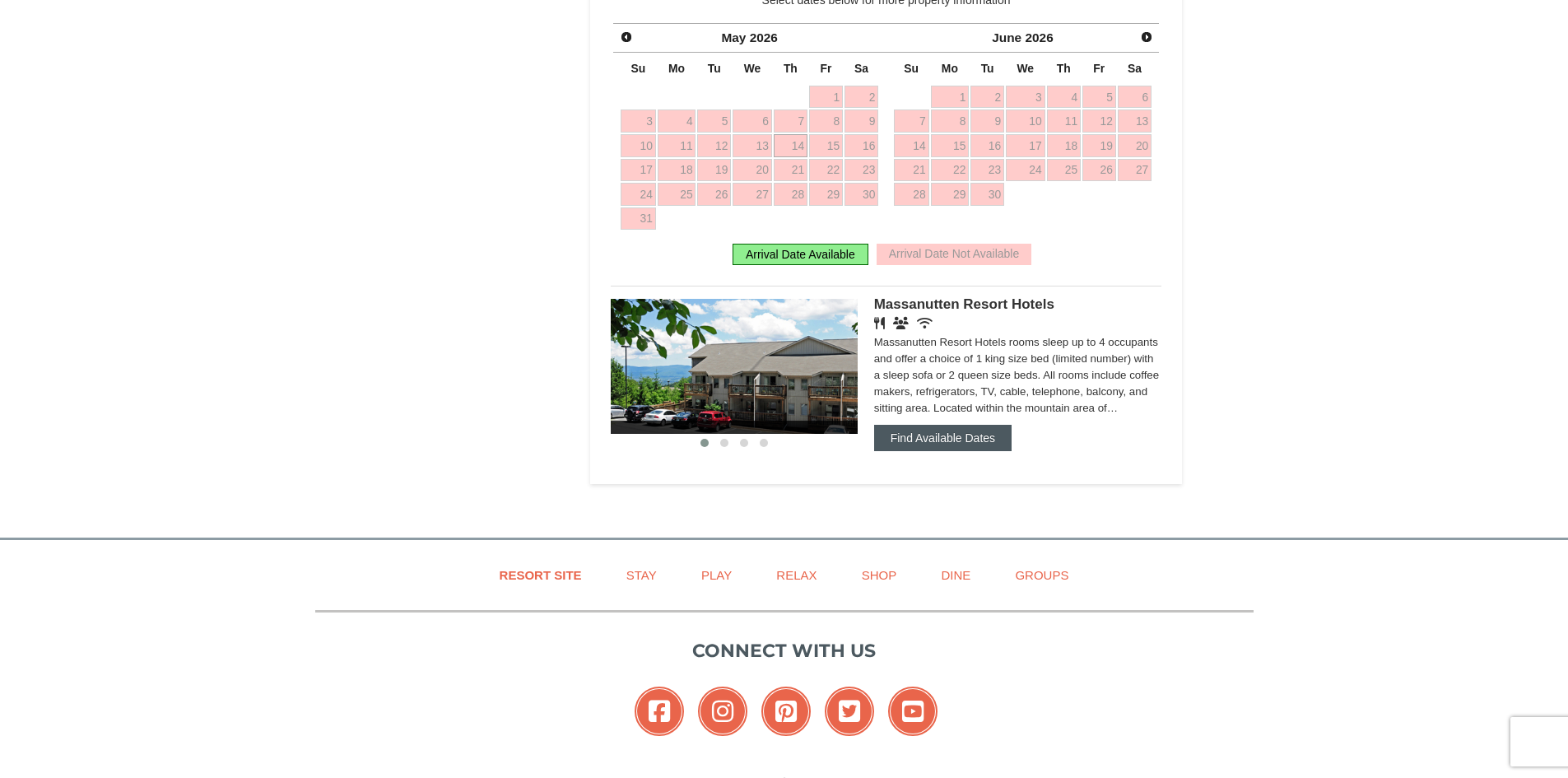
click at [947, 444] on button "Find Available Dates" at bounding box center [943, 438] width 138 height 26
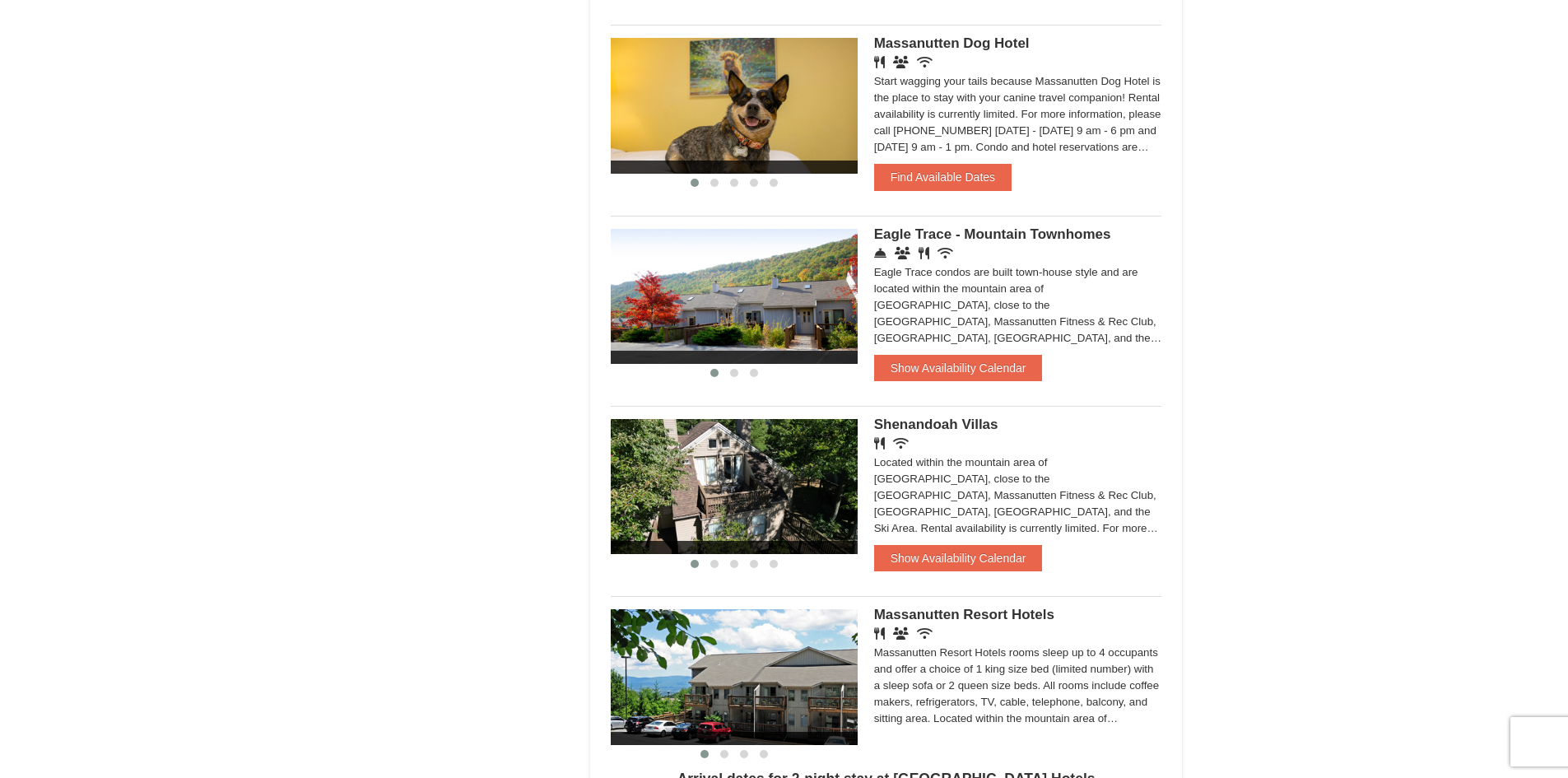
scroll to position [703, 0]
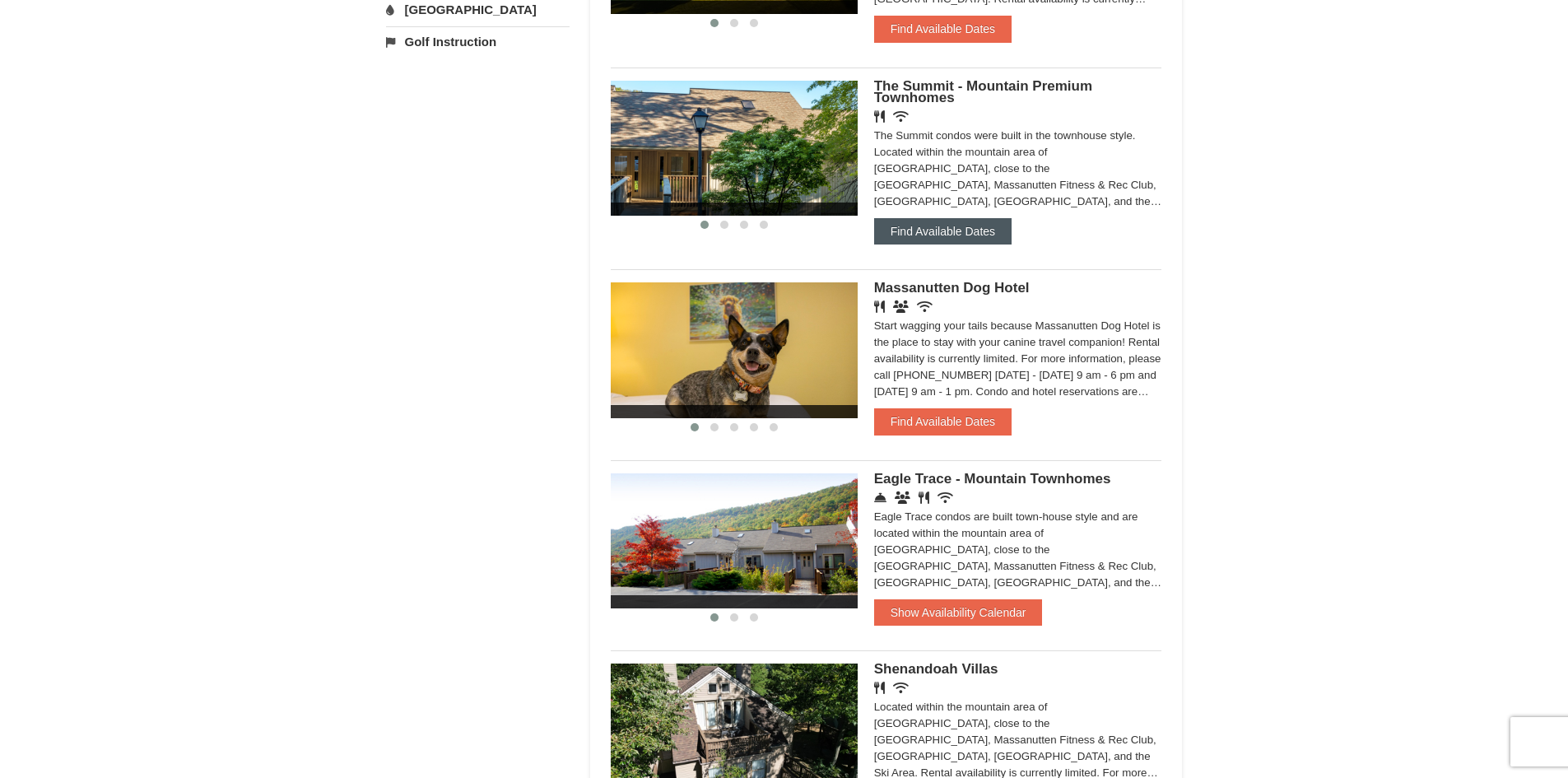
click at [947, 231] on button "Find Available Dates" at bounding box center [943, 231] width 138 height 26
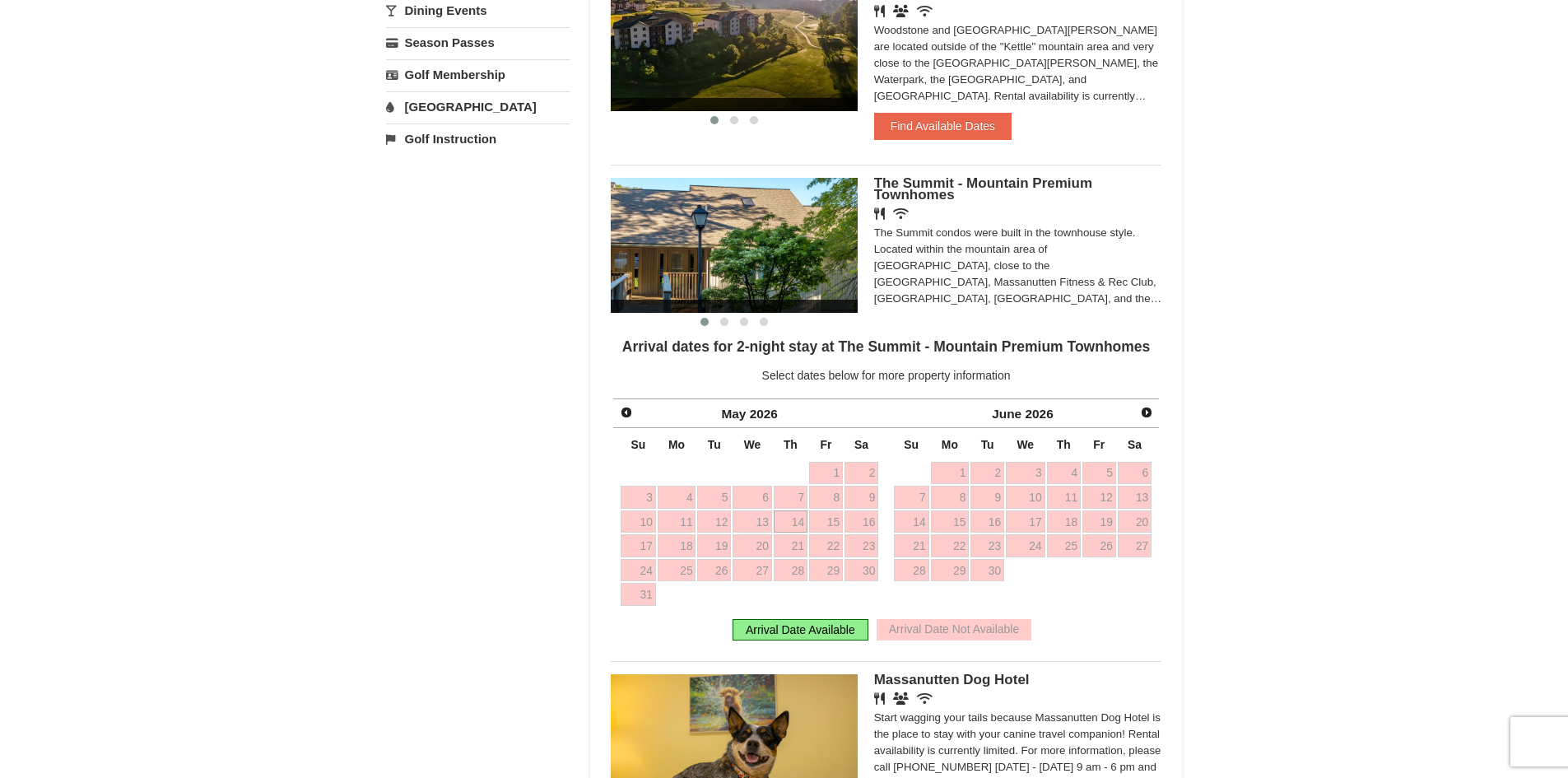
scroll to position [373, 0]
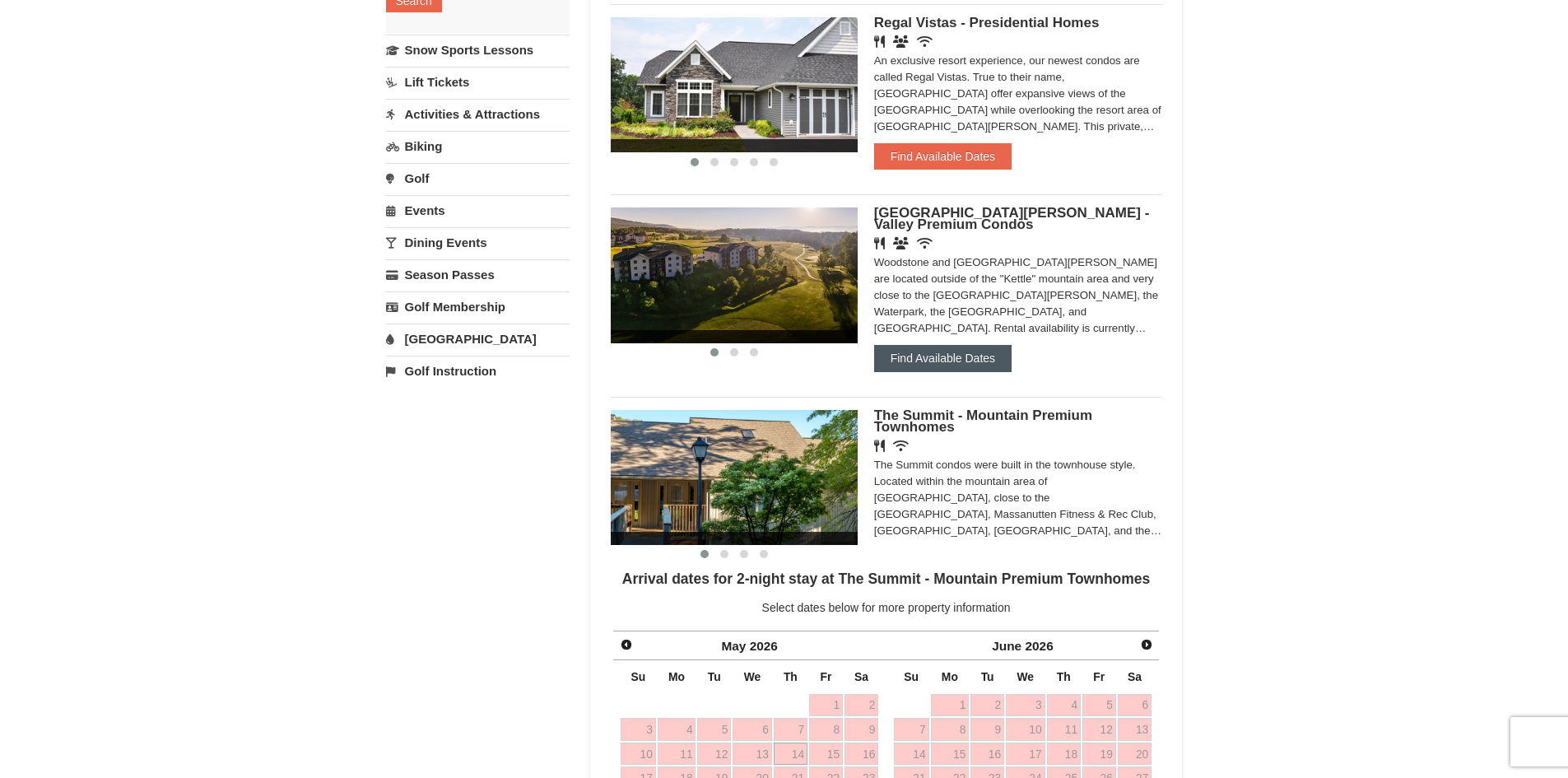
click at [929, 359] on button "Find Available Dates" at bounding box center [943, 358] width 138 height 26
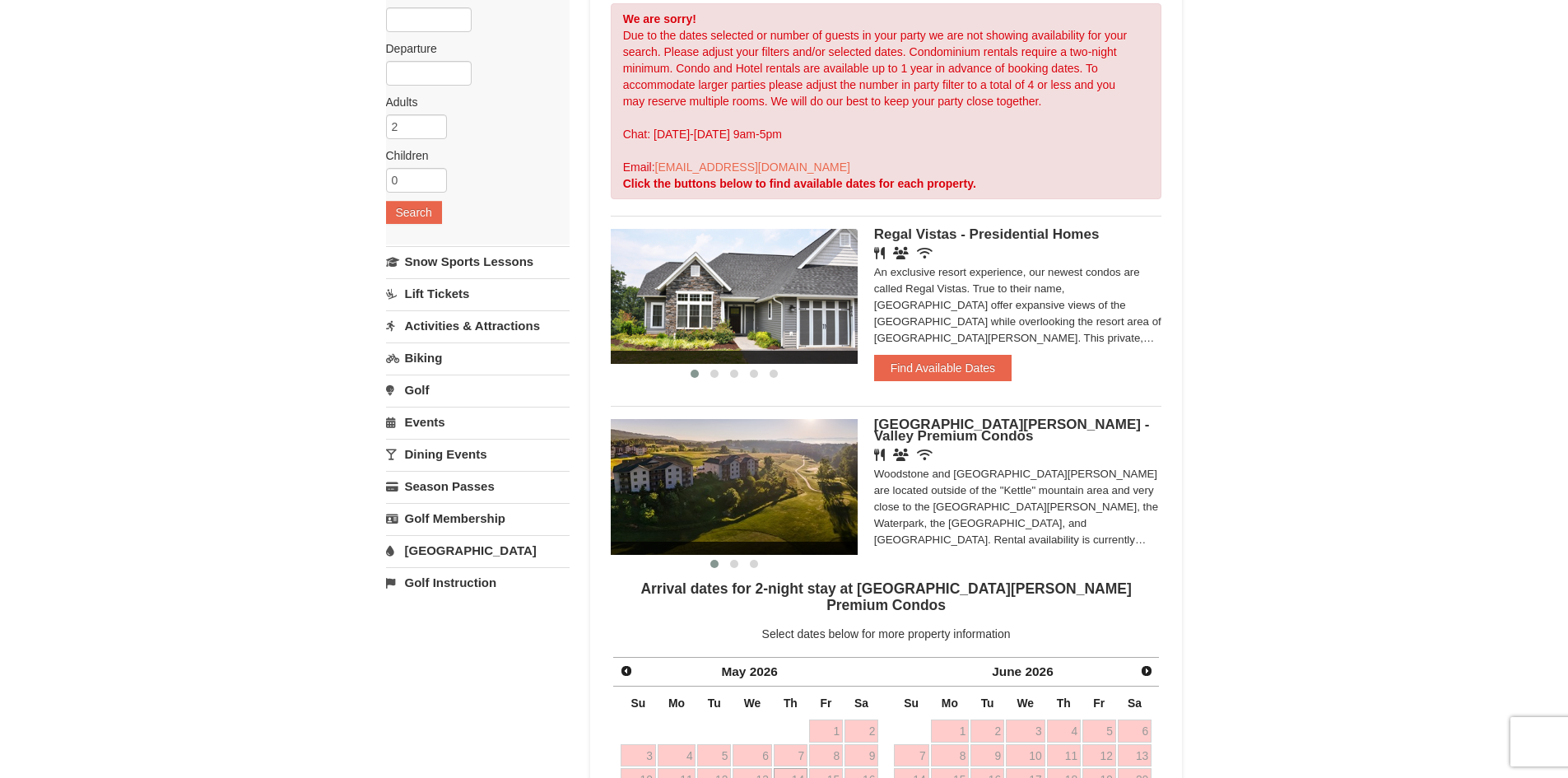
scroll to position [126, 0]
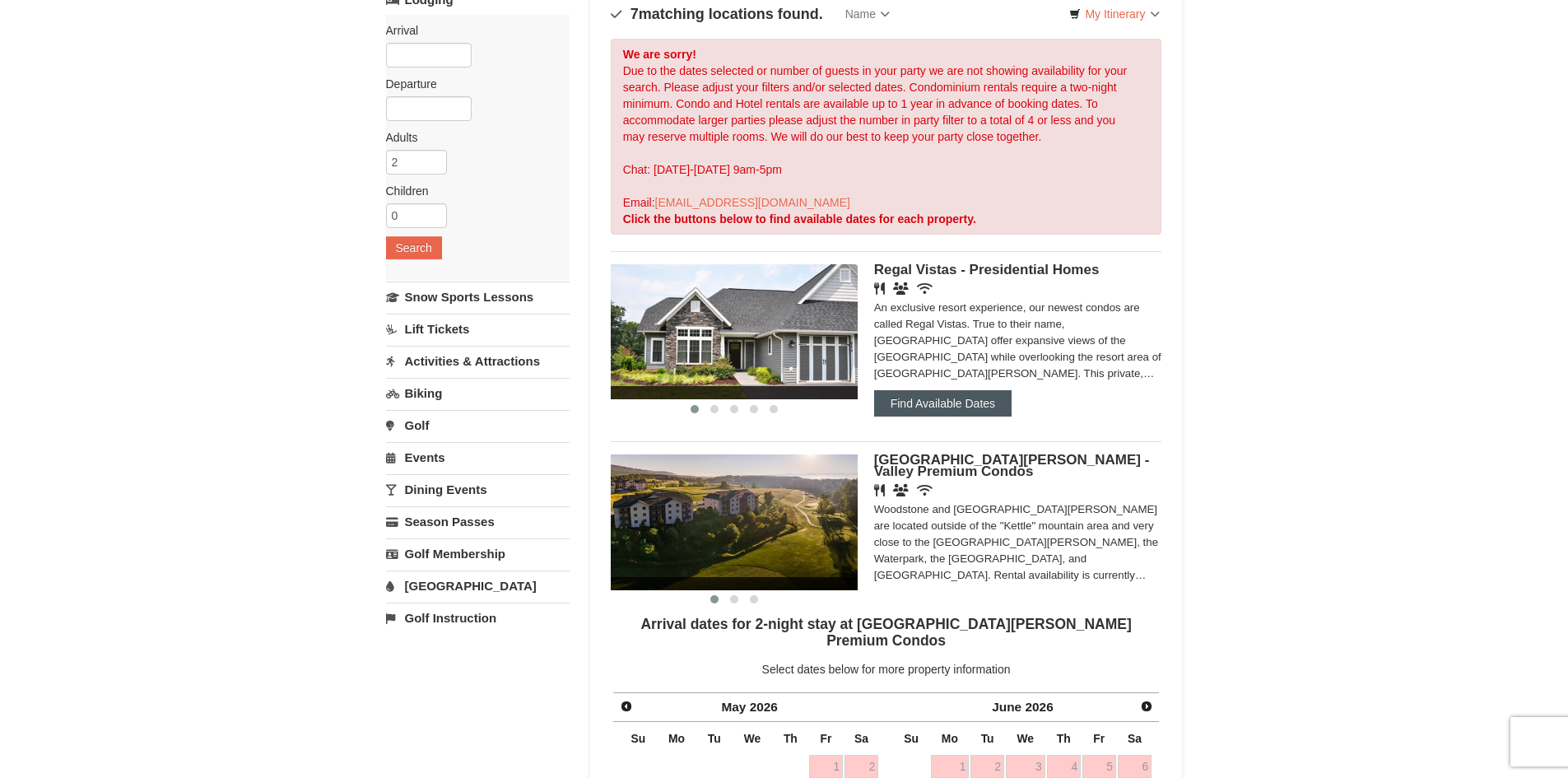
click at [938, 400] on button "Find Available Dates" at bounding box center [943, 403] width 138 height 26
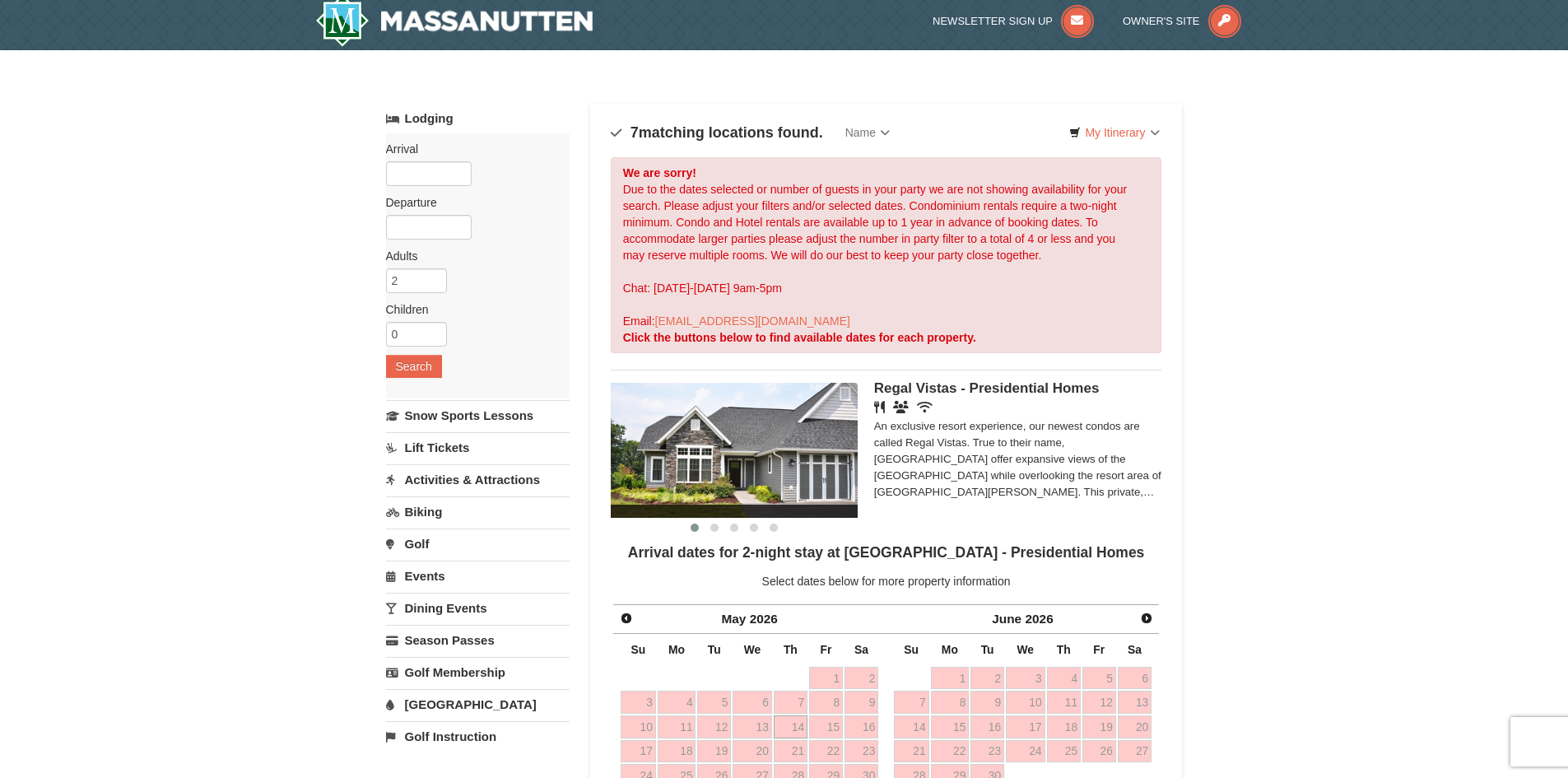
scroll to position [0, 0]
